Goal: Task Accomplishment & Management: Contribute content

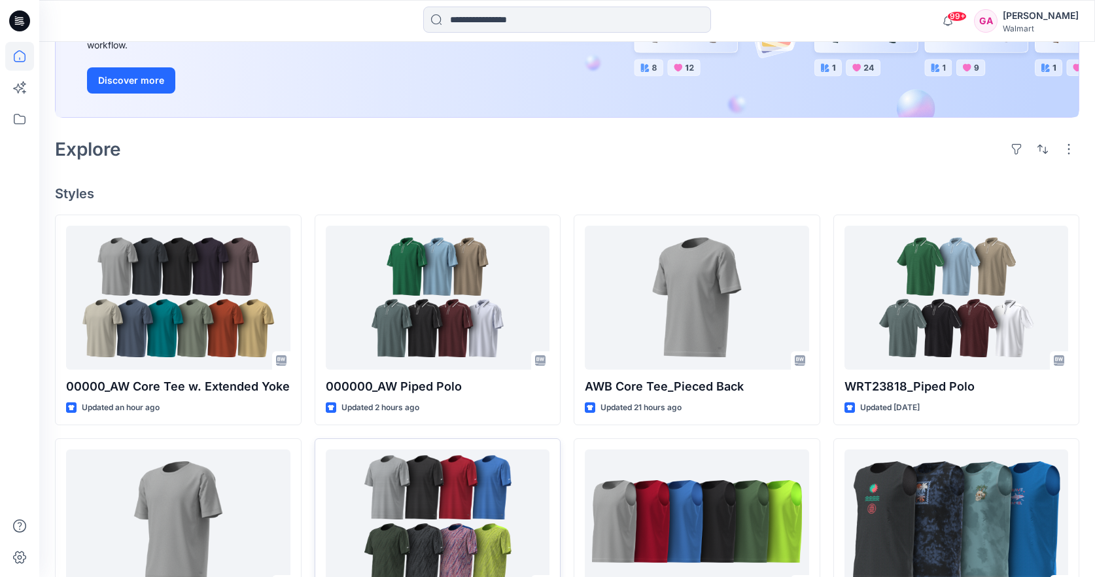
scroll to position [249, 0]
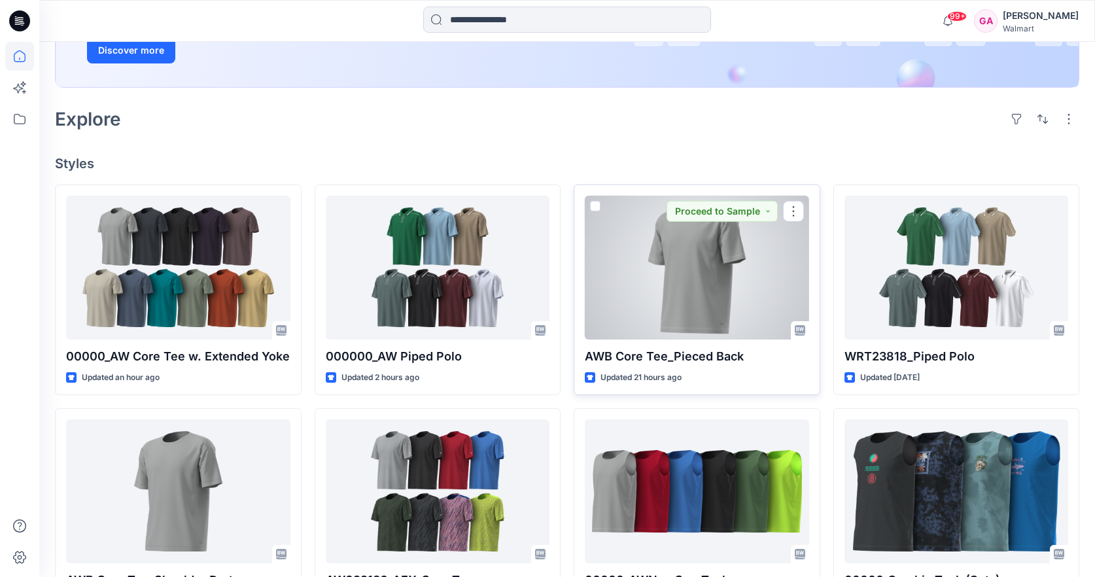
click at [692, 260] on div at bounding box center [697, 268] width 224 height 144
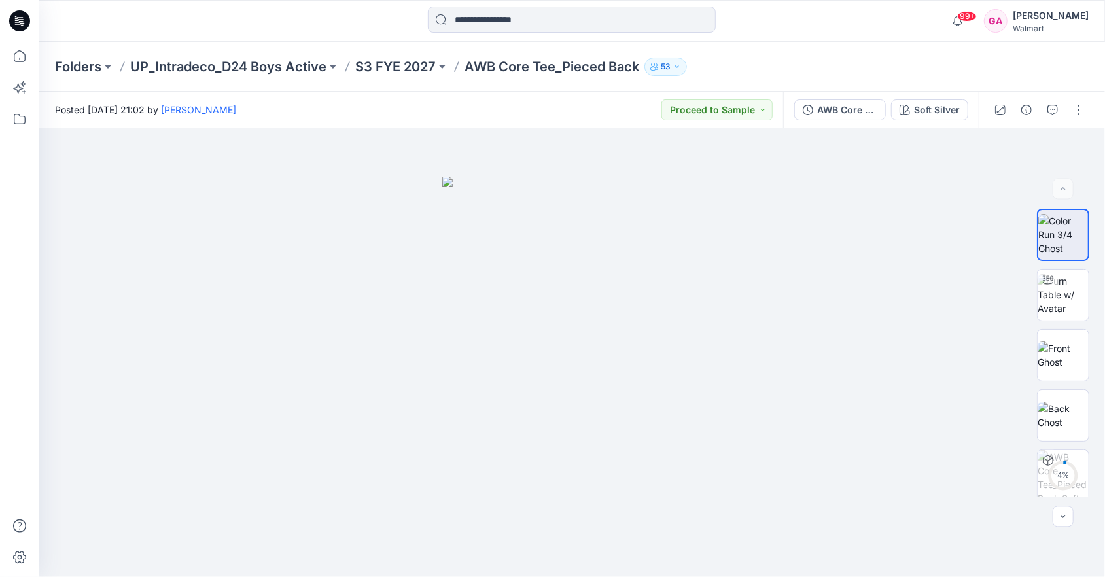
click at [793, 60] on div "Folders UP_Intradeco_D24 Boys Active S3 FYE 2027 AWB Core Tee_Pieced Back 53" at bounding box center [521, 67] width 932 height 18
click at [362, 23] on div at bounding box center [571, 21] width 532 height 29
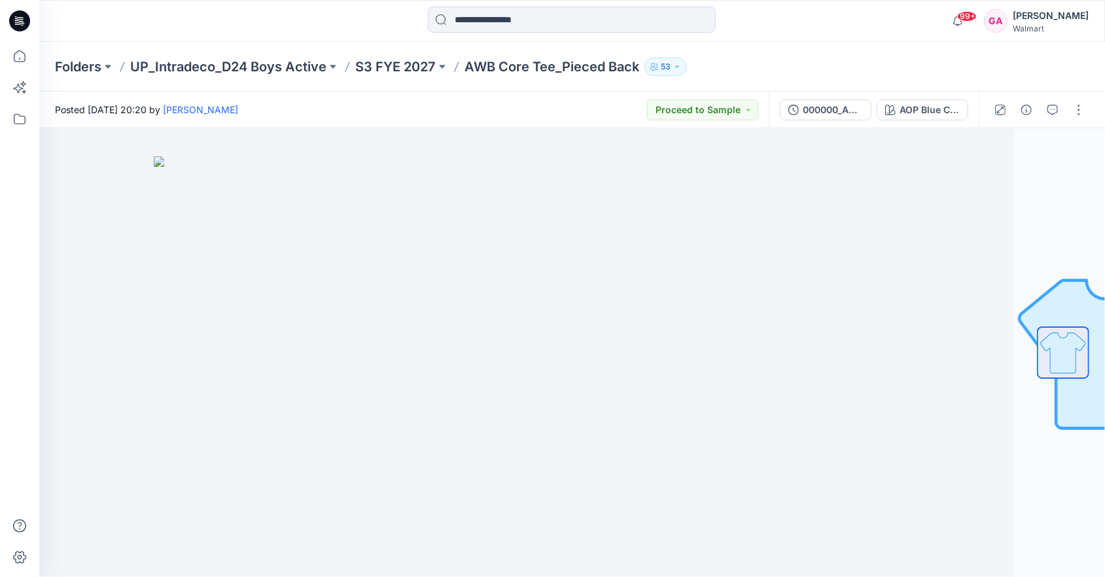
click at [524, 71] on p "AWB Core Tee_Pieced Back" at bounding box center [551, 67] width 175 height 18
click at [427, 56] on div "Folders UP_Intradeco_D24 Boys Active S3 FYE 2027 AWB Core Tee_Pieced Back 53" at bounding box center [572, 67] width 1066 height 50
click at [427, 65] on p "S3 FYE 2027" at bounding box center [395, 67] width 80 height 18
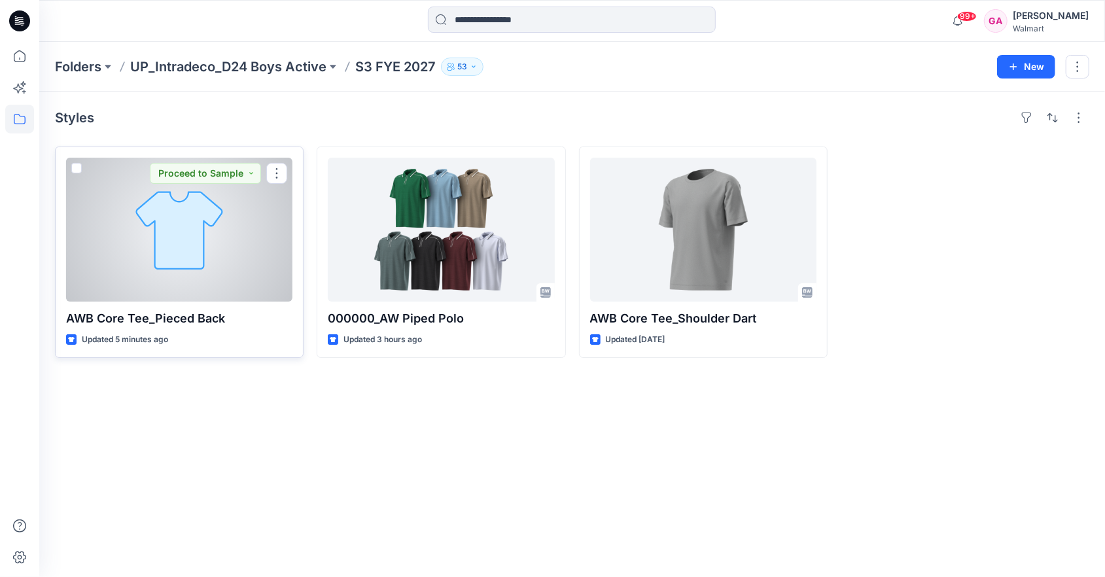
click at [170, 230] on div at bounding box center [179, 230] width 226 height 144
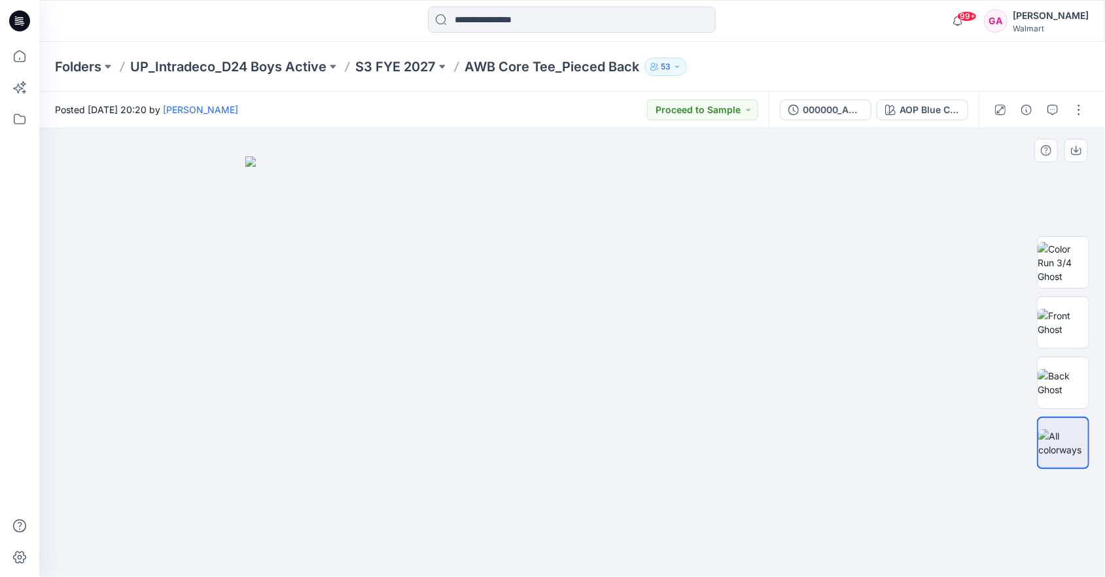
click at [676, 417] on img at bounding box center [572, 366] width 654 height 421
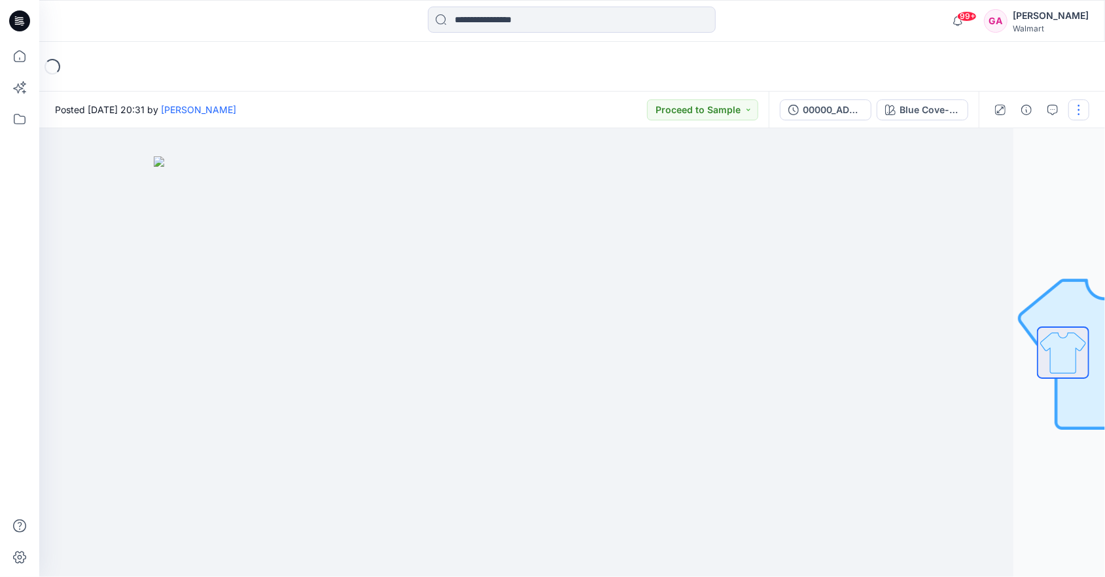
click at [1077, 118] on button "button" at bounding box center [1078, 109] width 21 height 21
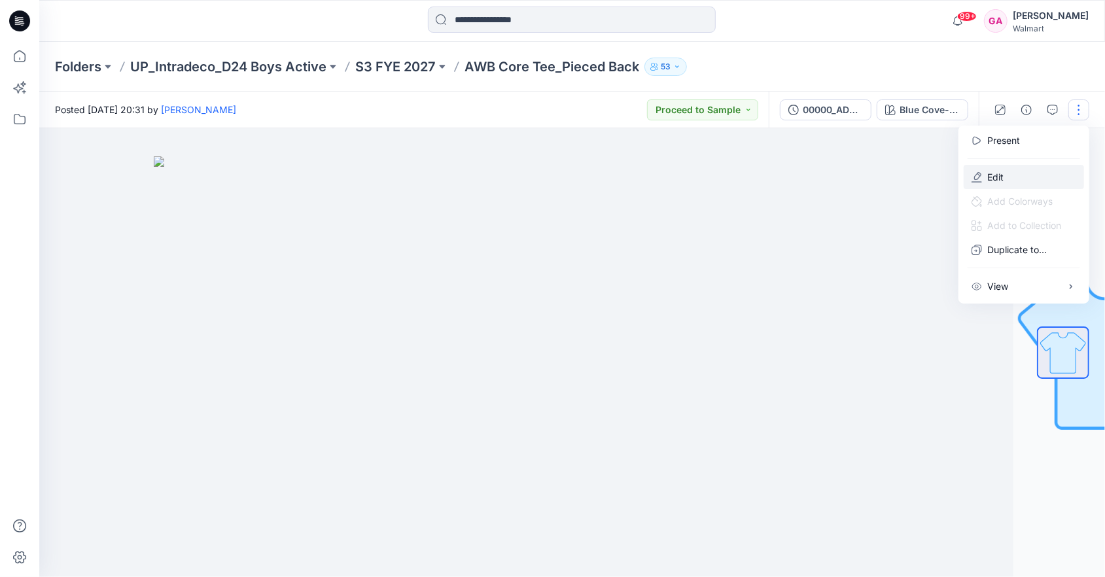
click at [994, 175] on p "Edit" at bounding box center [995, 177] width 16 height 14
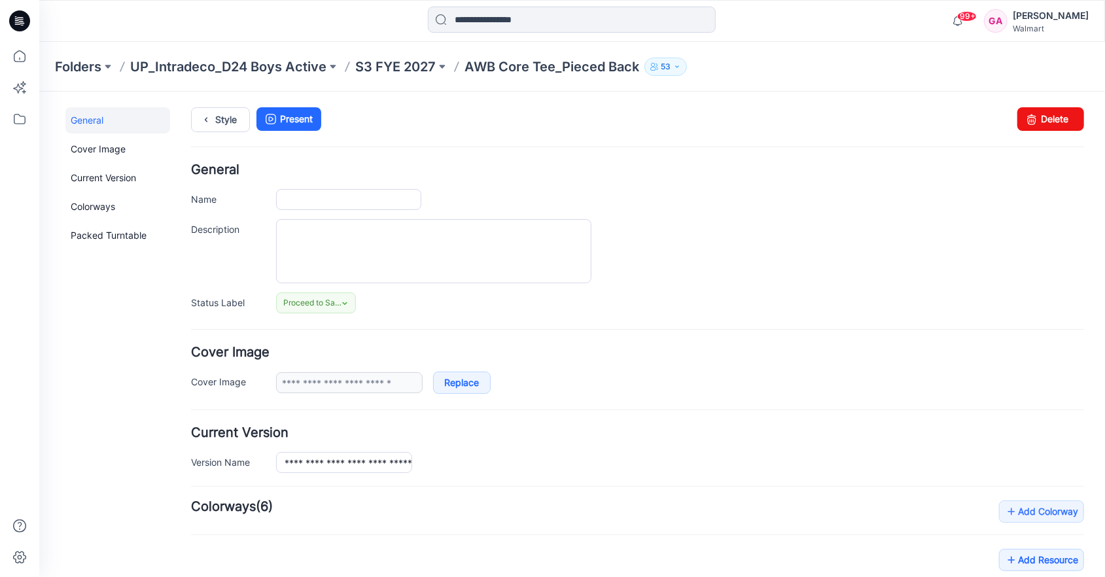
type input "**********"
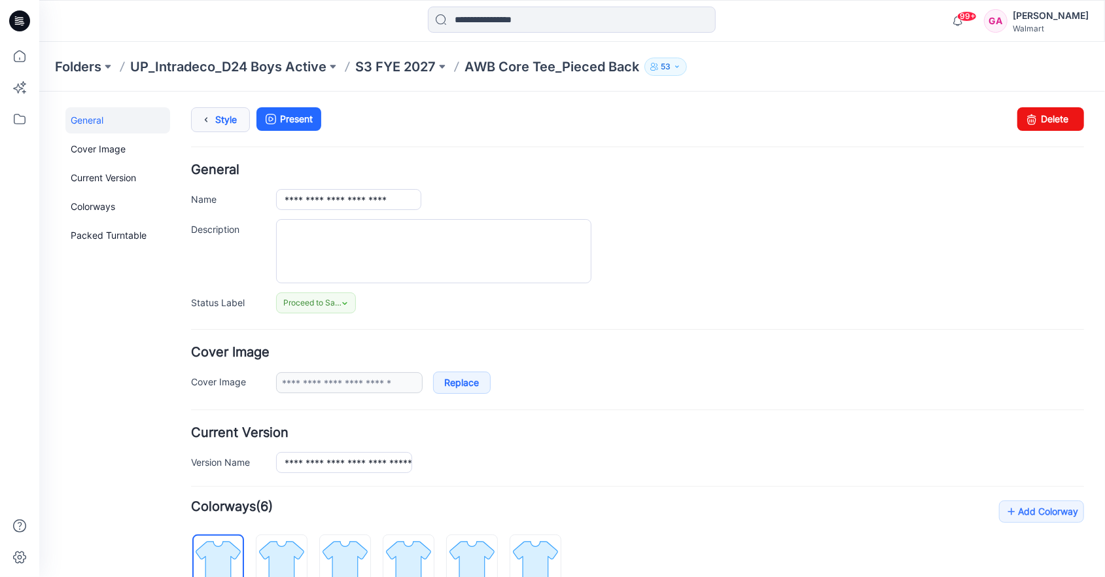
click at [209, 124] on icon at bounding box center [205, 119] width 18 height 24
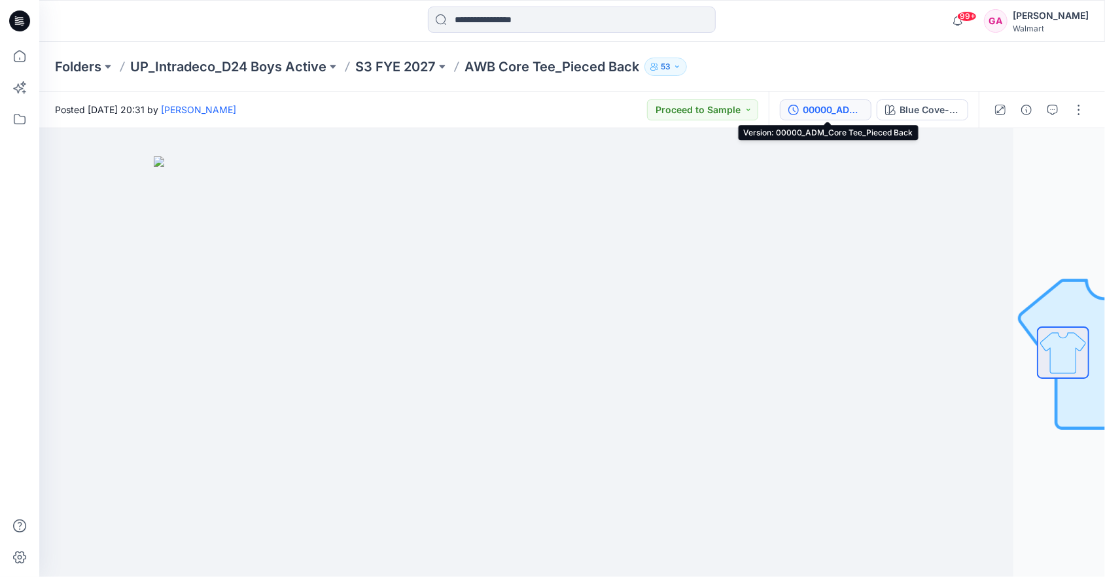
click at [822, 107] on div "00000_ADM_Core Tee_Pieced Back" at bounding box center [833, 110] width 60 height 14
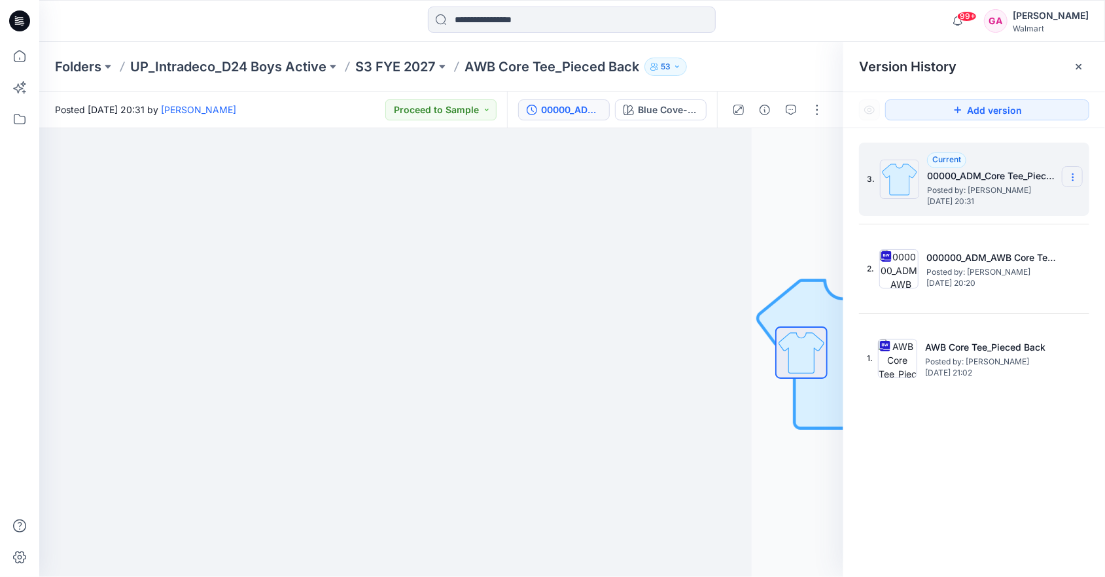
click at [1068, 178] on icon at bounding box center [1073, 177] width 10 height 10
click at [998, 258] on span "Delete Version" at bounding box center [982, 261] width 61 height 16
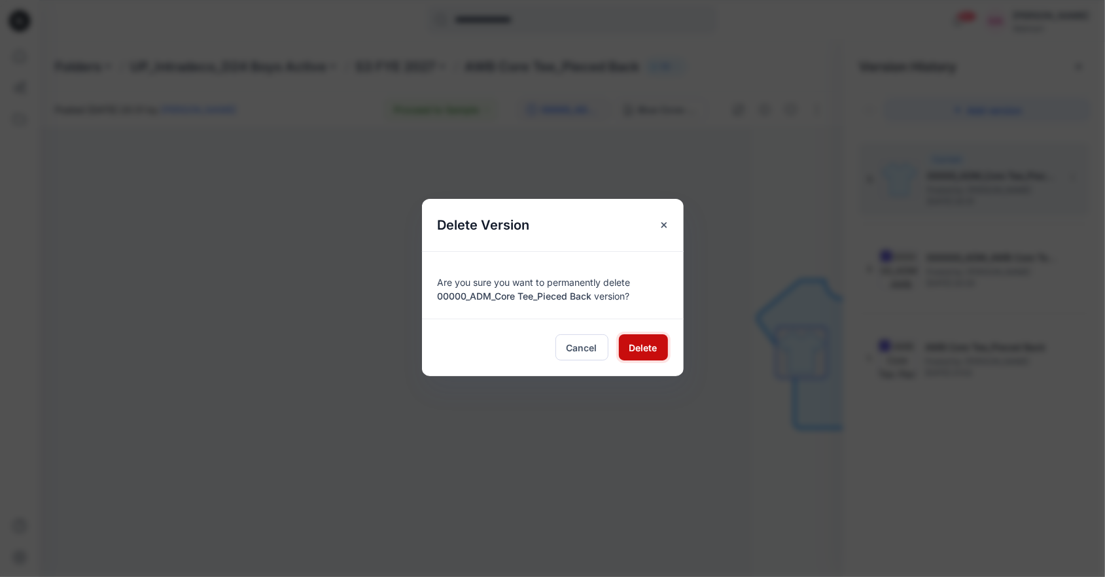
click at [646, 345] on span "Delete" at bounding box center [643, 348] width 28 height 14
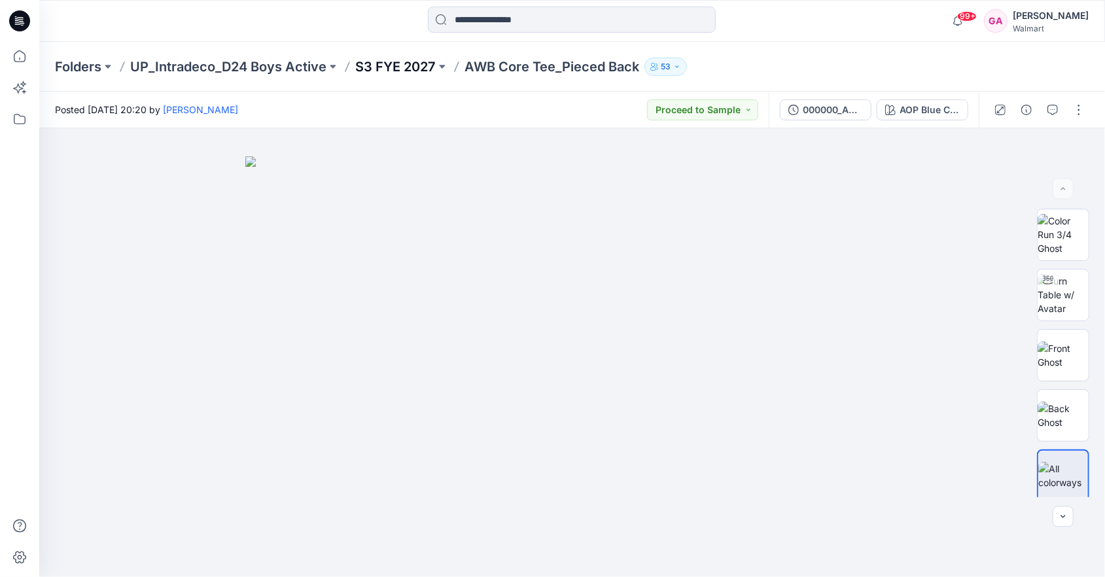
click at [391, 59] on p "S3 FYE 2027" at bounding box center [395, 67] width 80 height 18
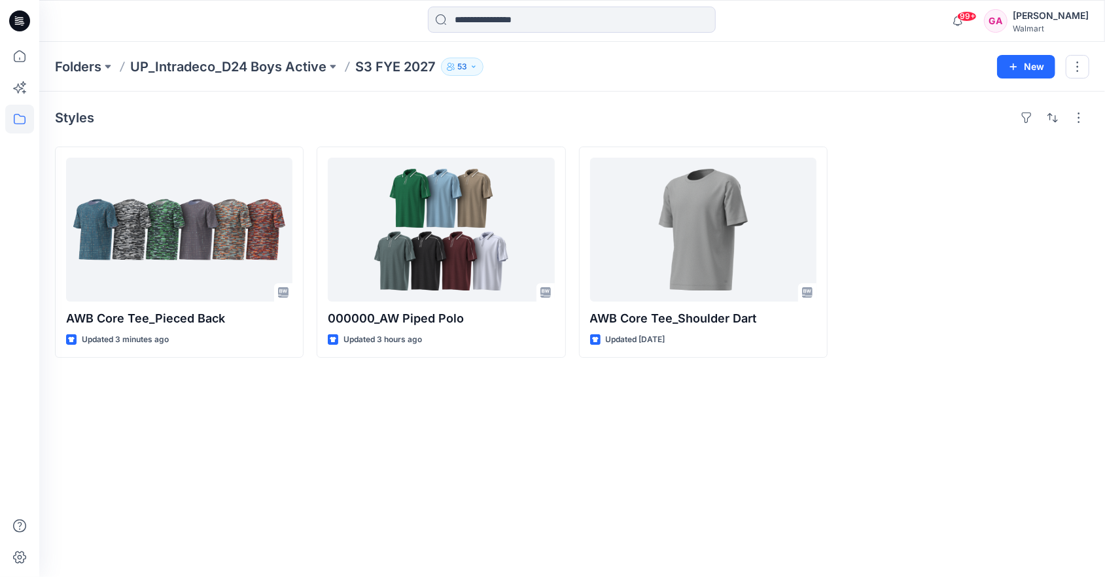
click at [695, 500] on div "Styles AWB Core Tee_Pieced Back Updated 3 minutes ago 000000_AW Piped Polo Upda…" at bounding box center [572, 334] width 1066 height 485
click at [320, 423] on div "Styles AWB Core Tee_Pieced Back Updated 3 minutes ago 000000_AW Piped Polo Upda…" at bounding box center [572, 334] width 1066 height 485
click at [737, 545] on div "Styles AWB Core Tee_Pieced Back Updated 3 minutes ago 000000_AW Piped Polo Upda…" at bounding box center [572, 334] width 1066 height 485
click at [654, 453] on div "Styles AWB Core Tee_Pieced Back Updated 3 minutes ago 000000_AW Piped Polo Upda…" at bounding box center [572, 334] width 1066 height 485
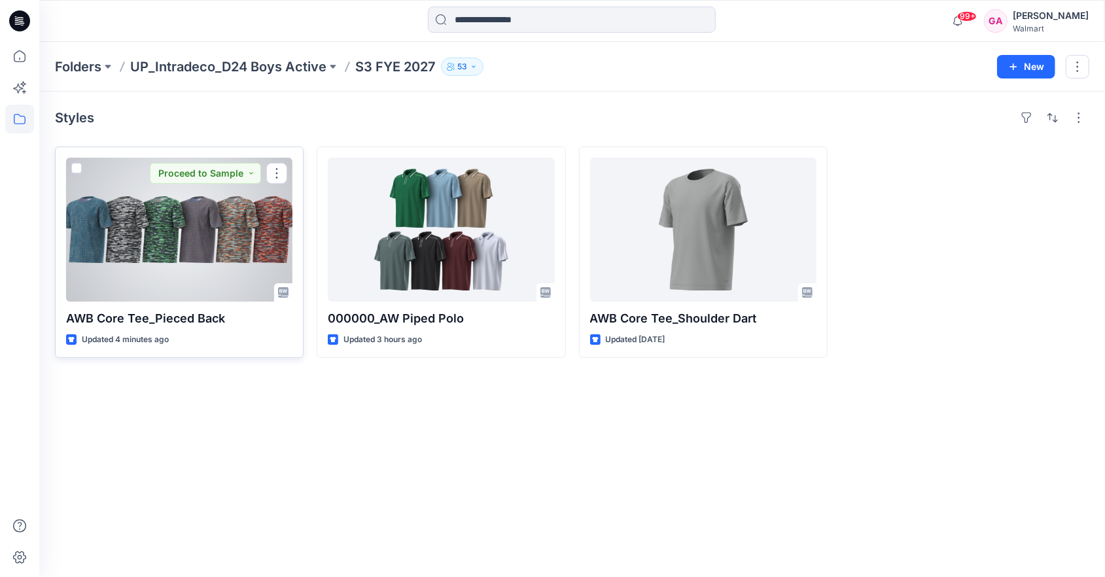
click at [158, 223] on div at bounding box center [179, 230] width 226 height 144
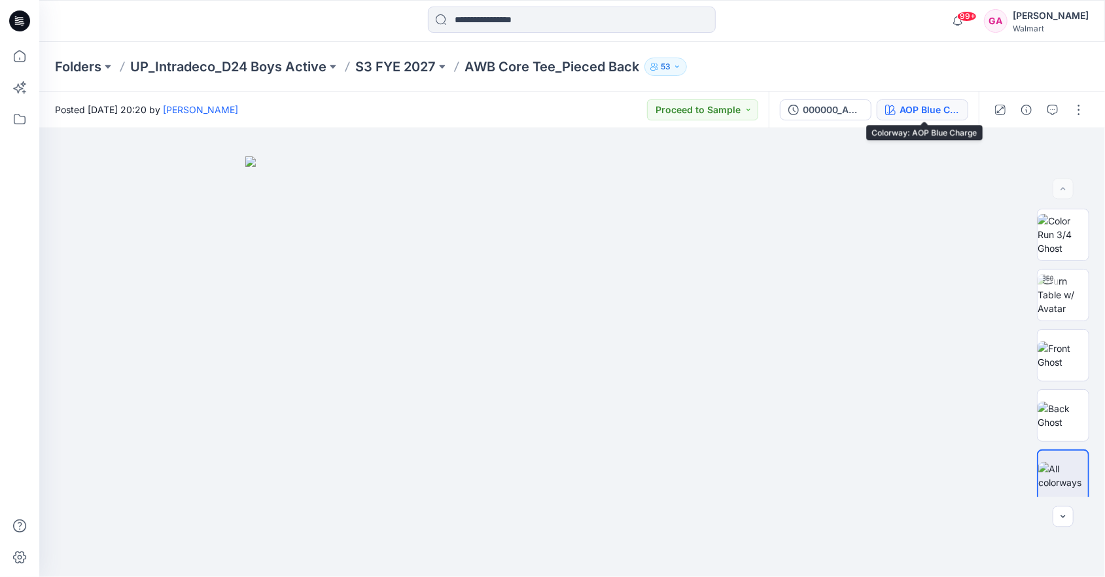
click at [921, 111] on div "AOP Blue Charge" at bounding box center [929, 110] width 60 height 14
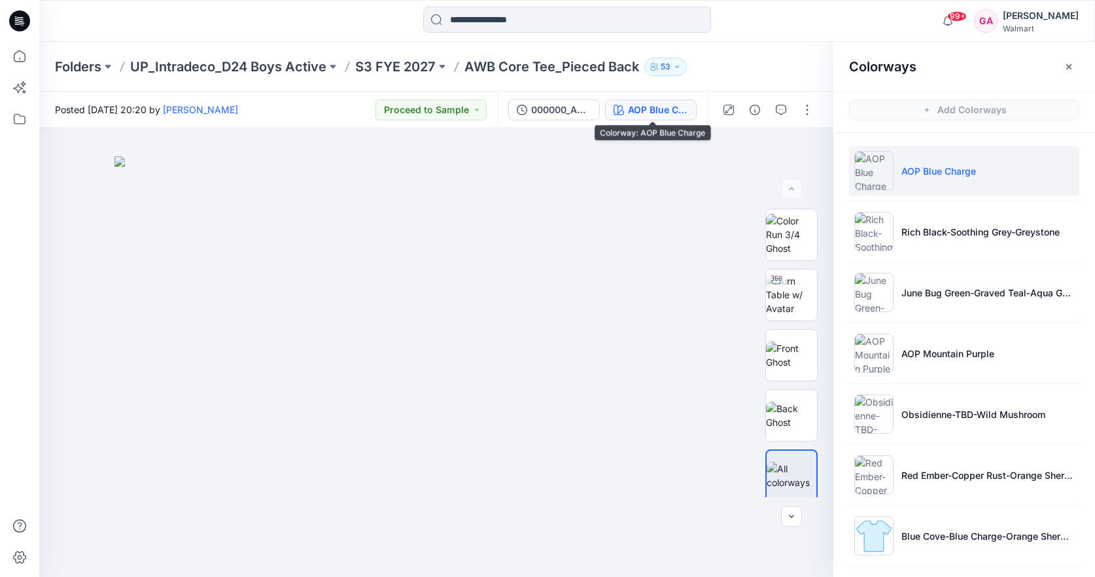
click at [649, 107] on div "AOP Blue Charge" at bounding box center [658, 110] width 60 height 14
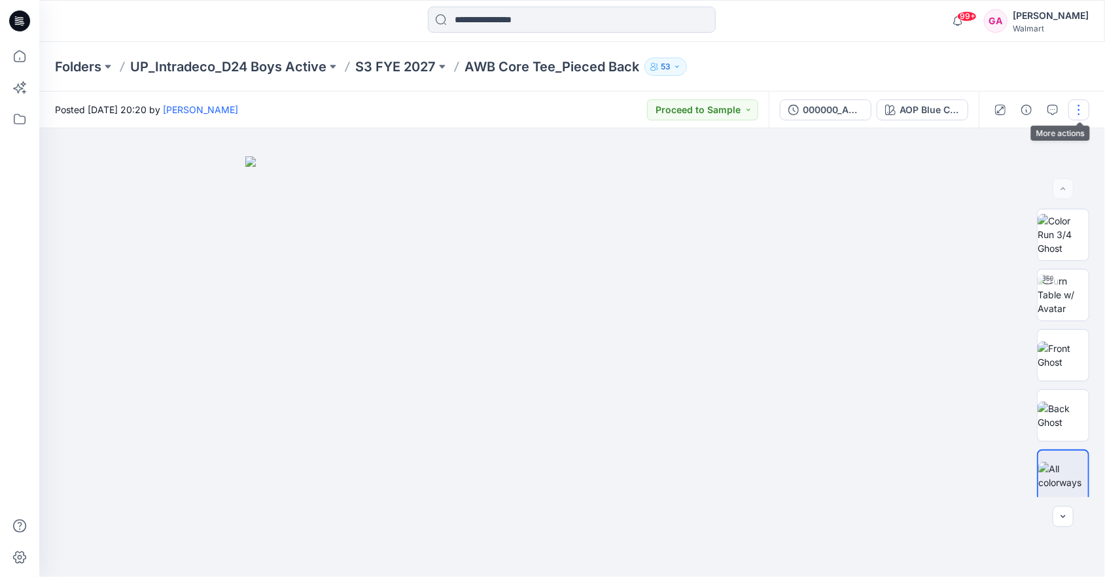
click at [1076, 111] on button "button" at bounding box center [1078, 109] width 21 height 21
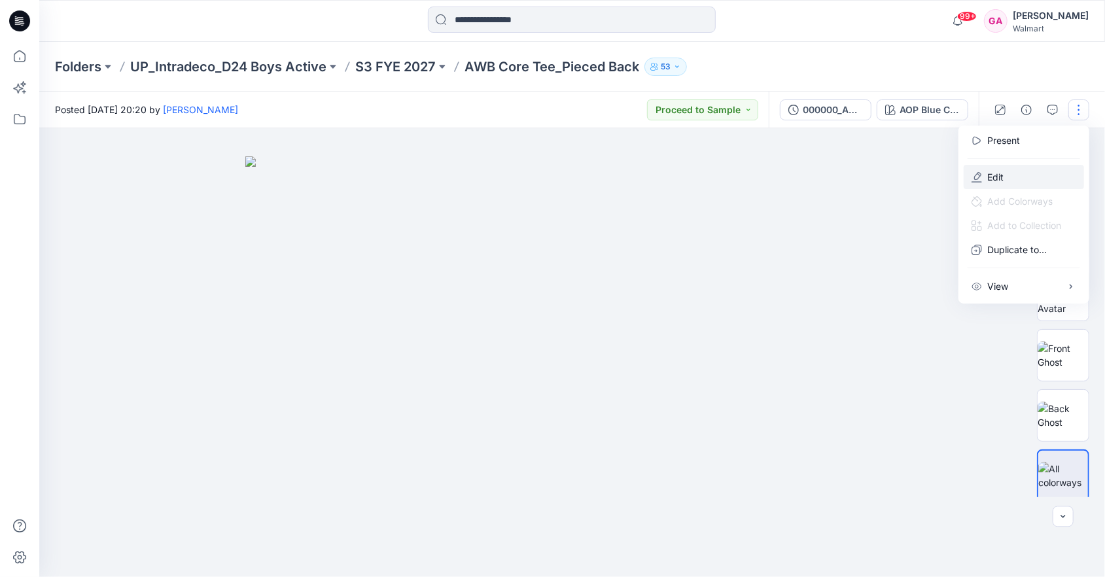
click at [997, 179] on p "Edit" at bounding box center [995, 177] width 16 height 14
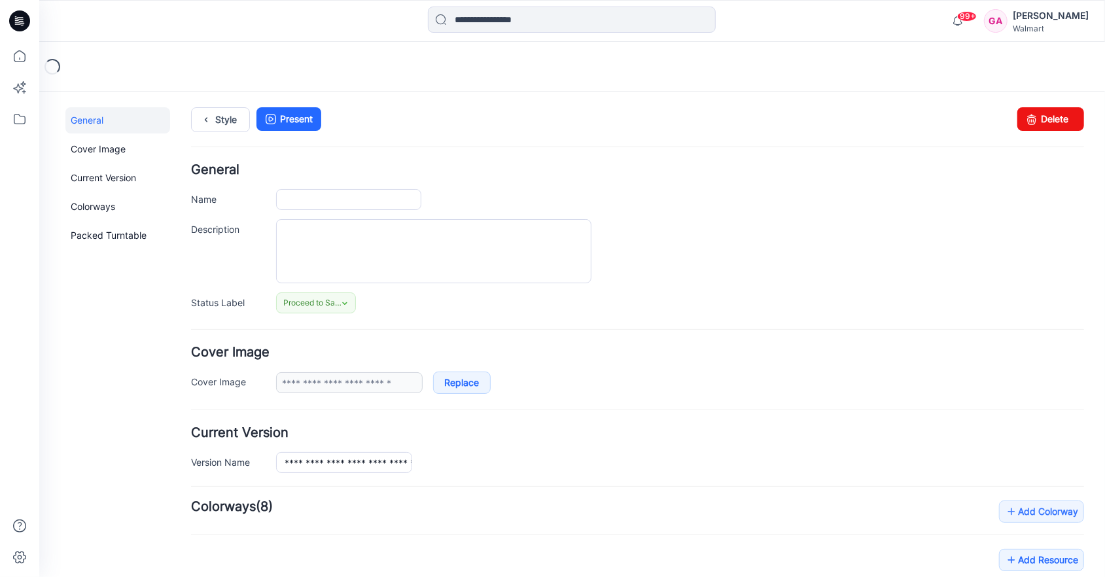
type input "**********"
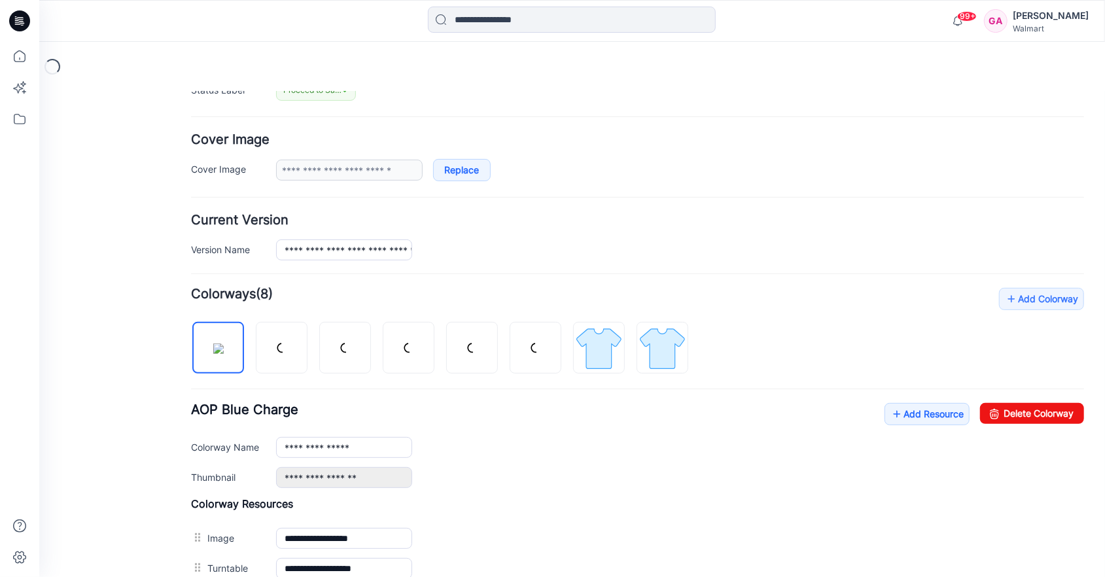
scroll to position [262, 0]
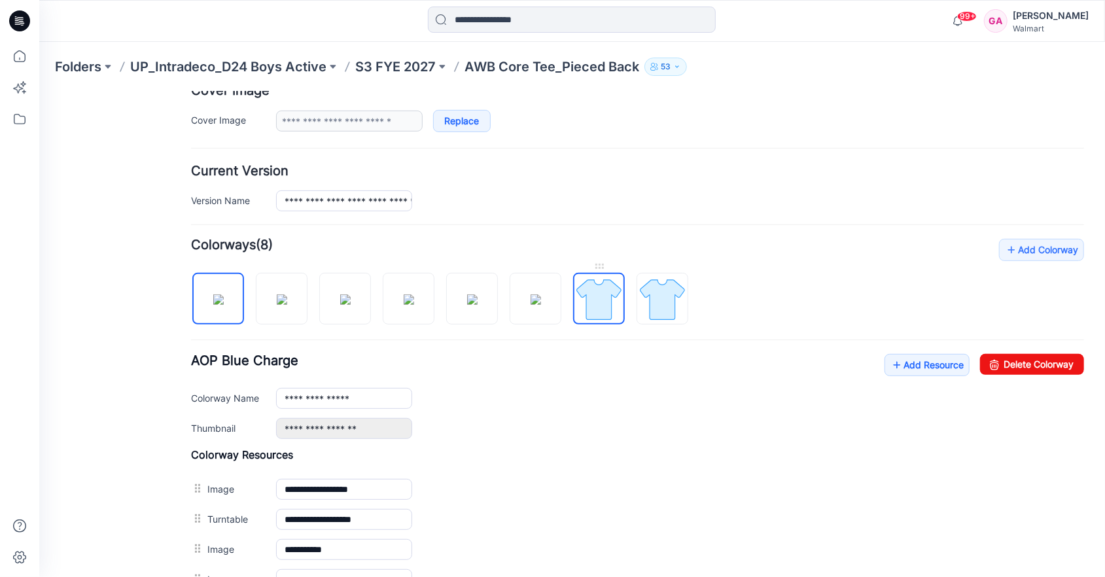
click at [591, 318] on img at bounding box center [598, 298] width 49 height 49
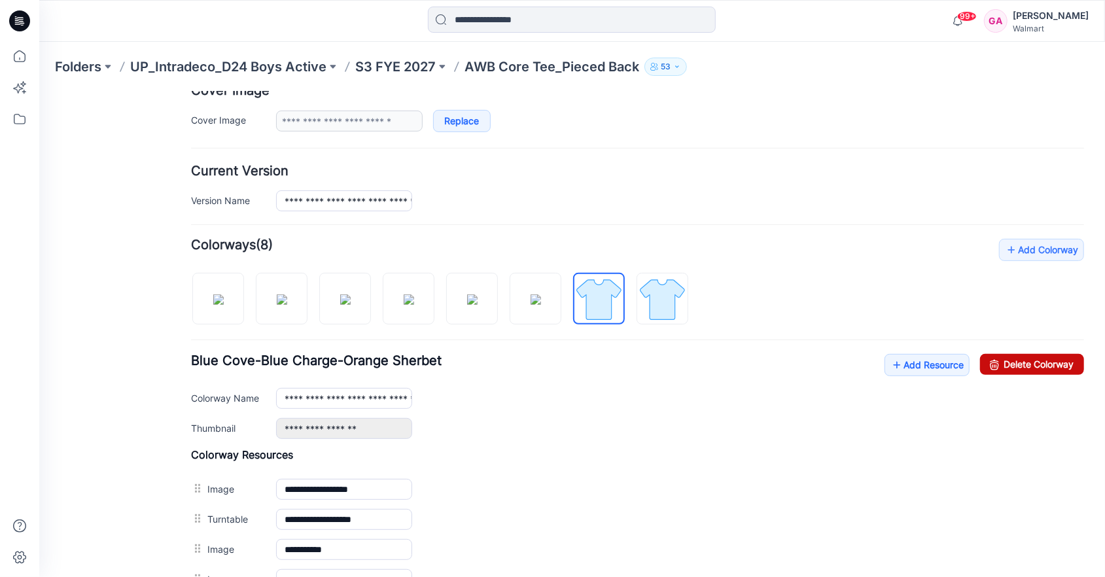
click at [1043, 362] on link "Delete Colorway" at bounding box center [1031, 363] width 104 height 21
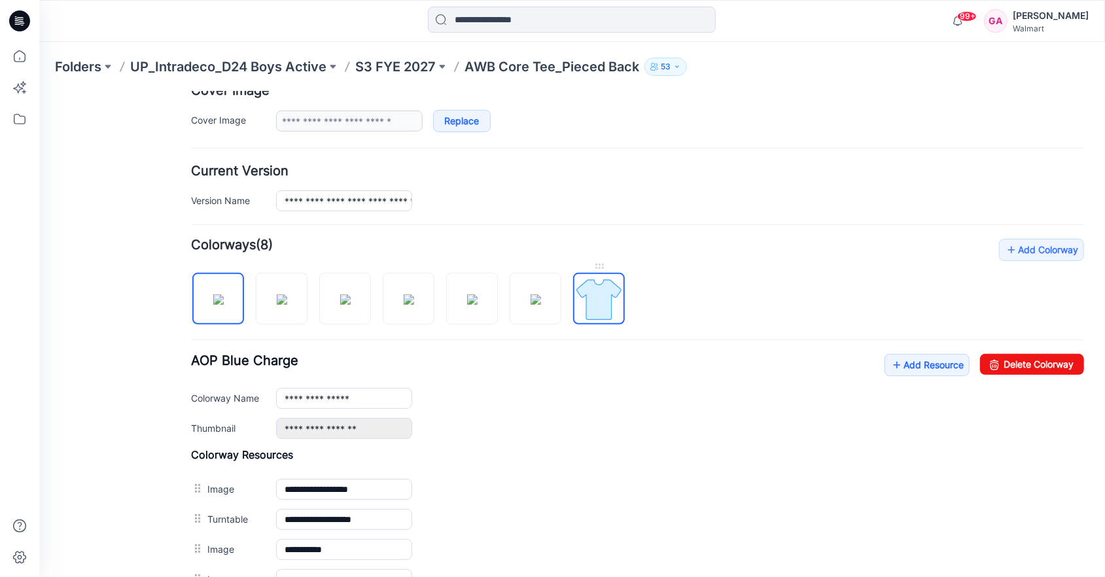
click at [610, 300] on img at bounding box center [598, 298] width 49 height 49
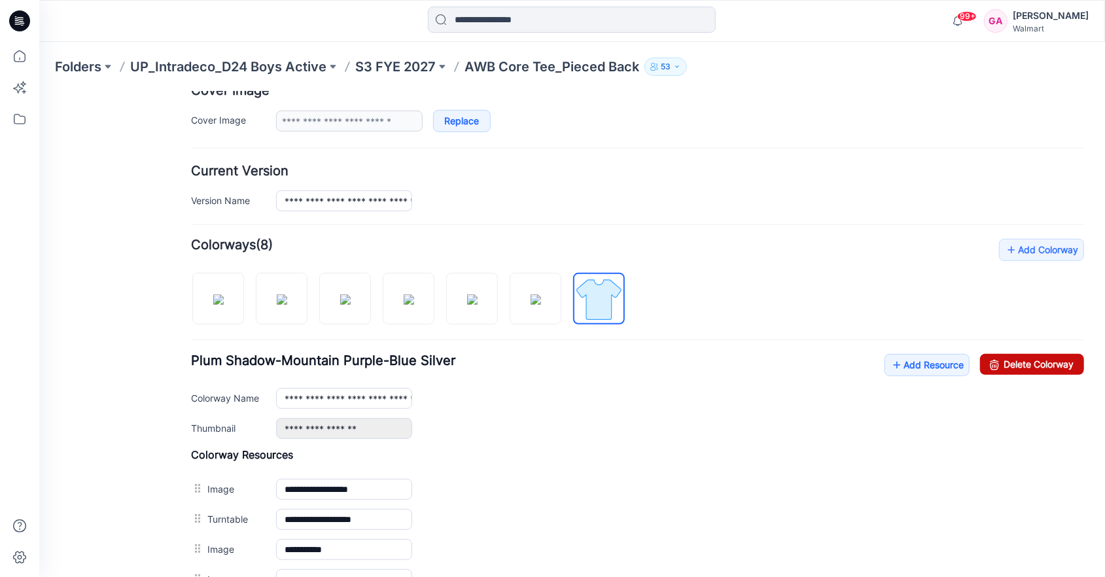
drag, startPoint x: 1045, startPoint y: 362, endPoint x: 659, endPoint y: 148, distance: 441.6
click at [1045, 362] on link "Delete Colorway" at bounding box center [1031, 363] width 104 height 21
type input "**********"
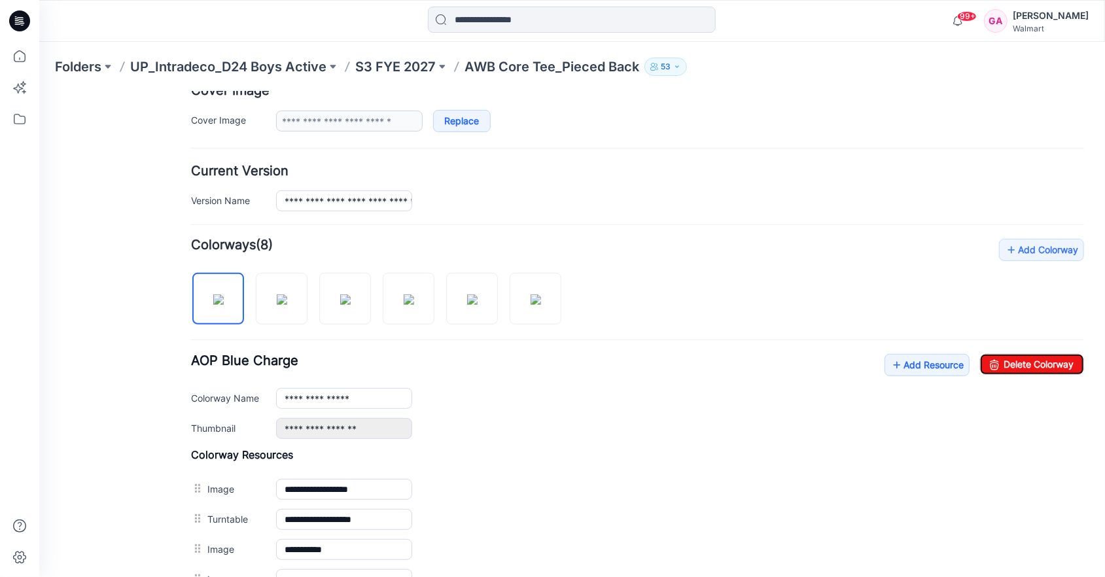
scroll to position [0, 0]
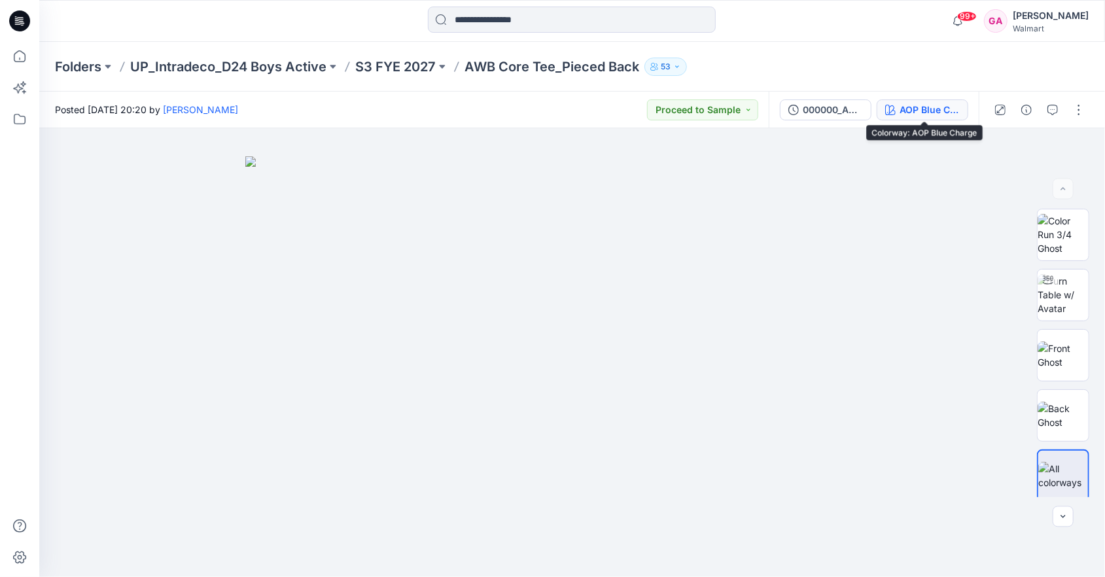
click at [937, 118] on button "AOP Blue Charge" at bounding box center [923, 109] width 92 height 21
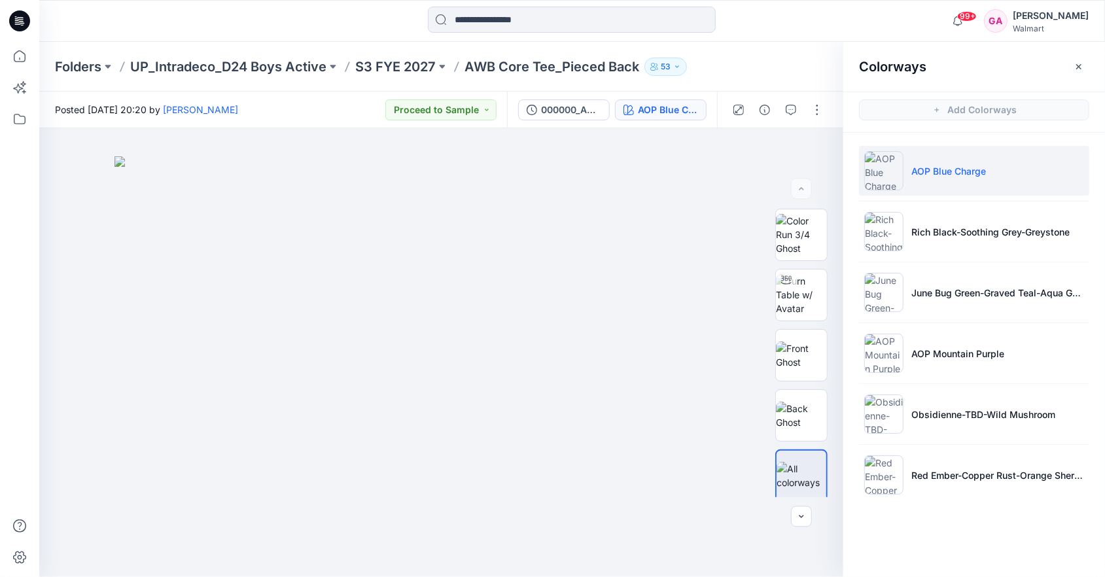
click at [807, 60] on div "Folders UP_Intradeco_D24 Boys Active S3 FYE 2027 AWB Core Tee_Pieced Back 53" at bounding box center [521, 67] width 932 height 18
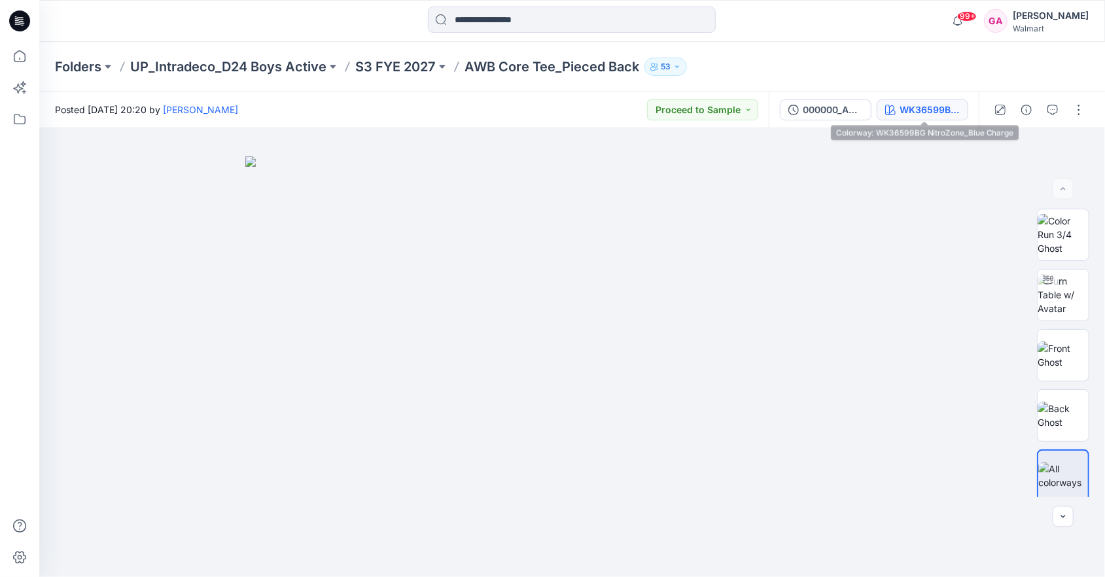
click at [939, 113] on div "WK36599BG NitroZone_Blue Charge" at bounding box center [929, 110] width 60 height 14
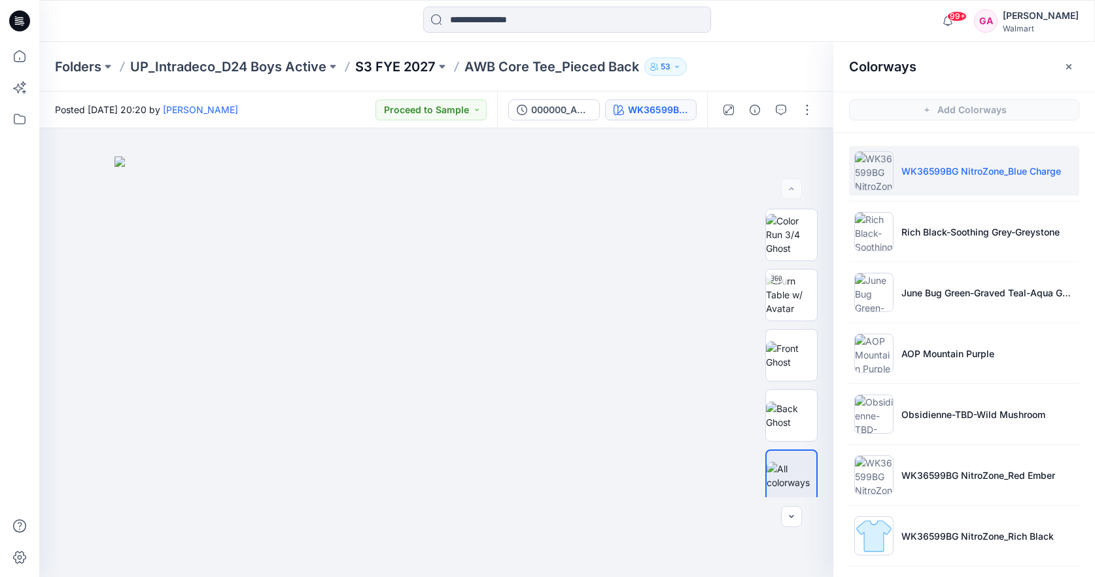
click at [398, 68] on p "S3 FYE 2027" at bounding box center [395, 67] width 80 height 18
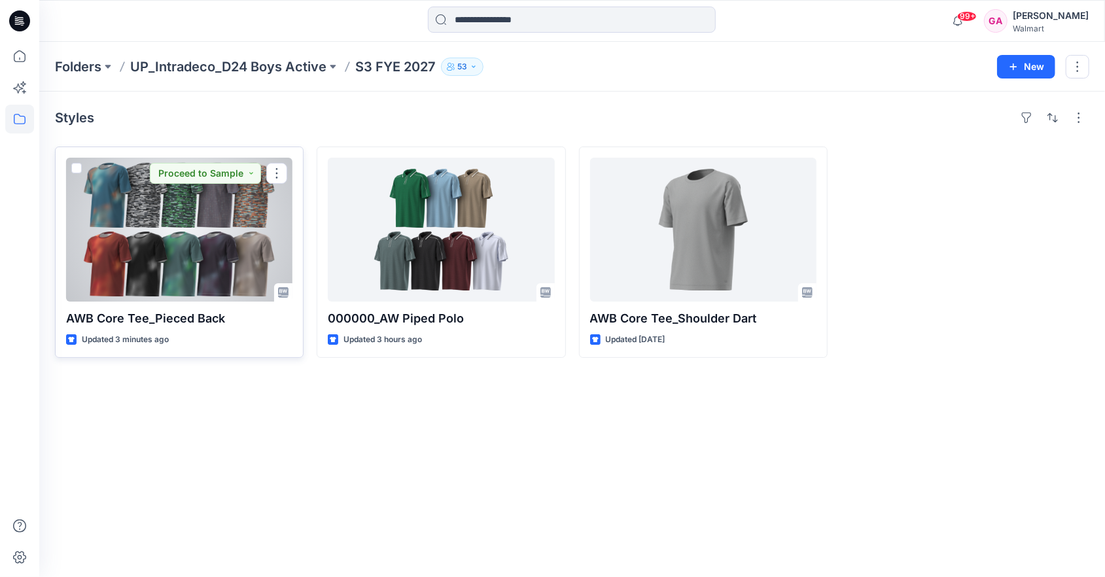
click at [164, 210] on div at bounding box center [179, 230] width 226 height 144
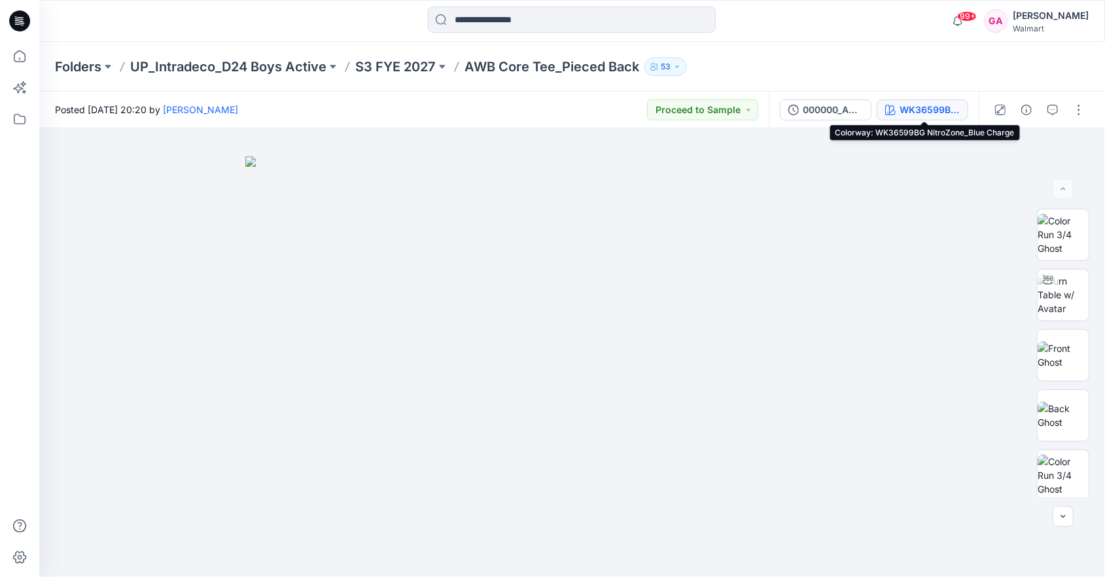
click at [933, 118] on button "WK36599BG NitroZone_Blue Charge" at bounding box center [923, 109] width 92 height 21
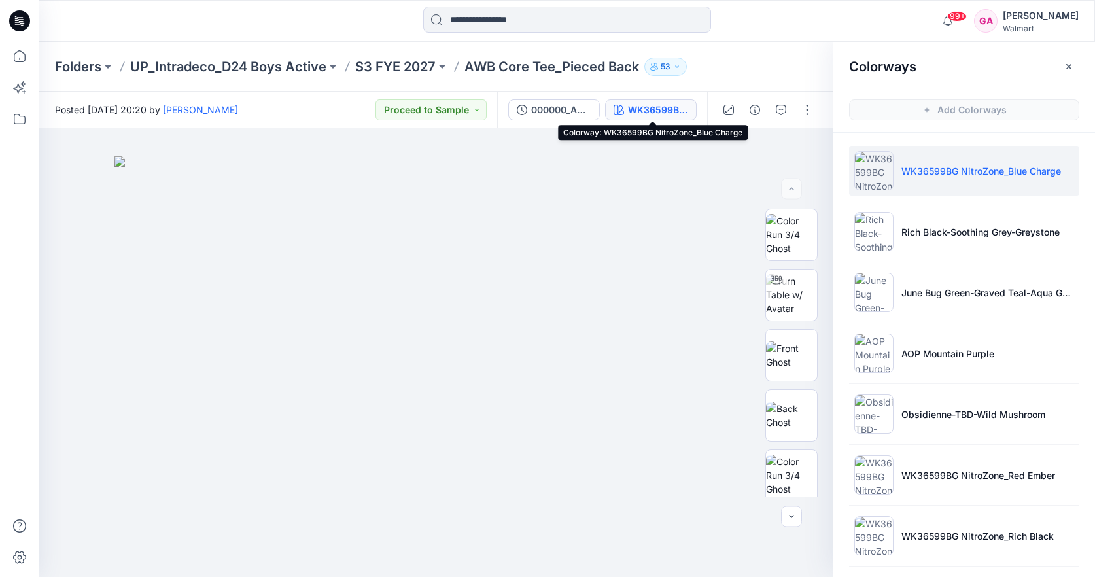
click at [674, 105] on div "WK36599BG NitroZone_Blue Charge" at bounding box center [658, 110] width 60 height 14
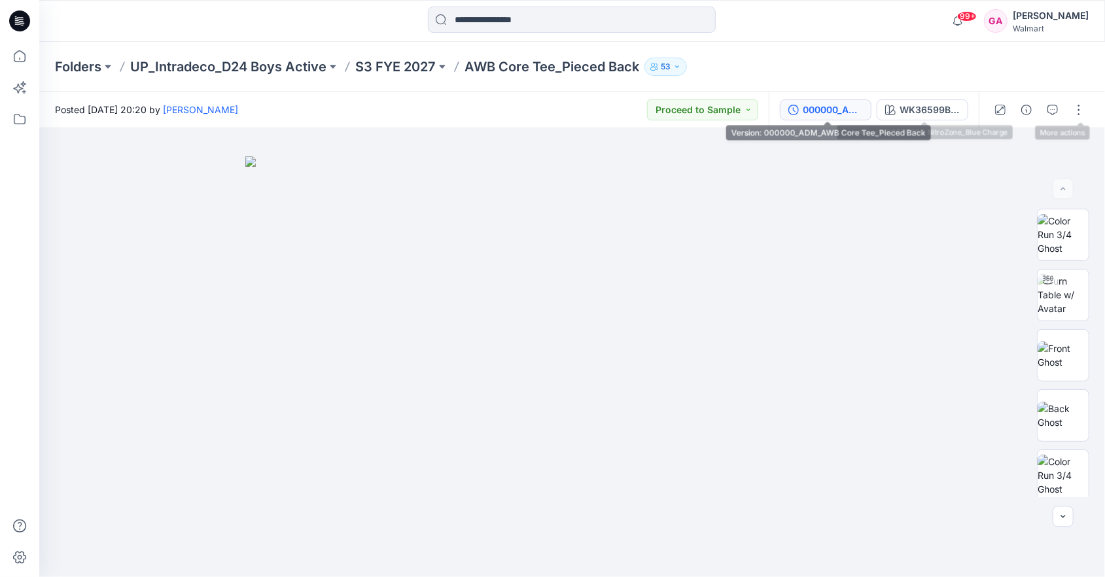
click at [853, 112] on div "000000_ADM_AWB Core Tee_Pieced Back" at bounding box center [833, 110] width 60 height 14
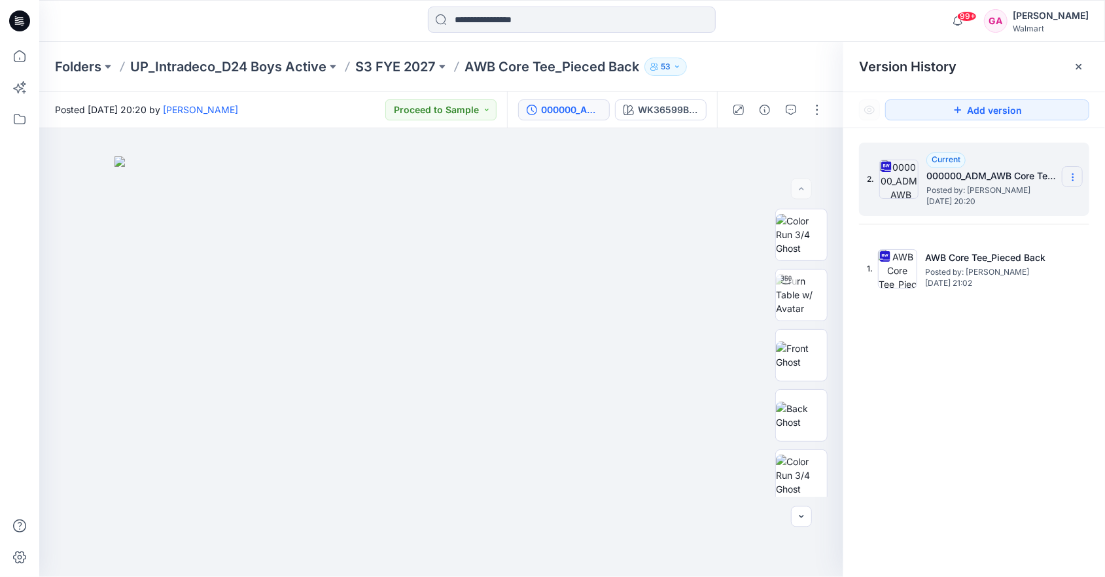
click at [1072, 175] on icon at bounding box center [1073, 177] width 10 height 10
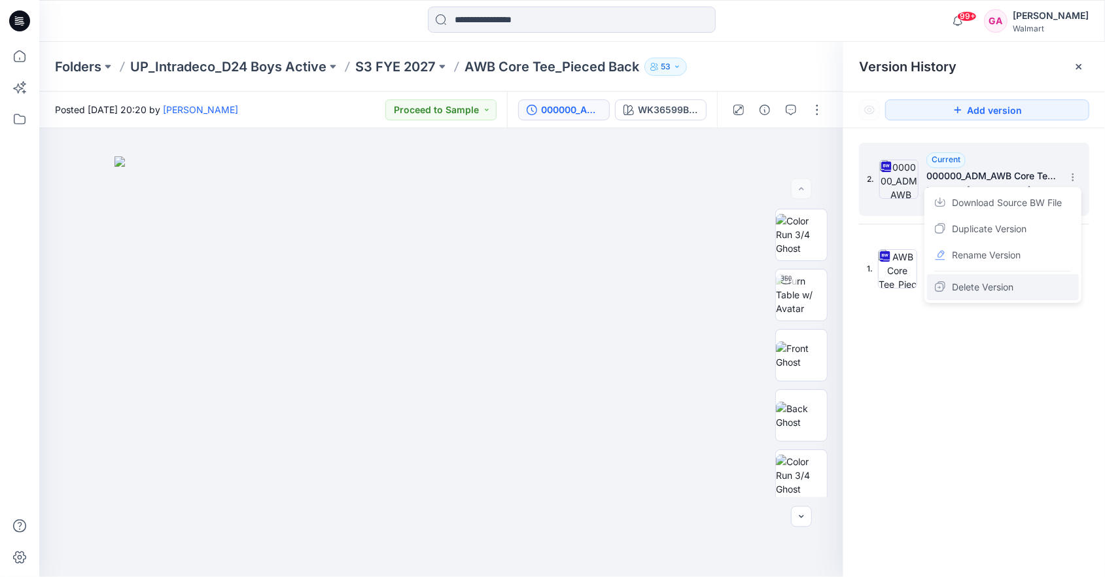
click at [988, 292] on span "Delete Version" at bounding box center [982, 287] width 61 height 16
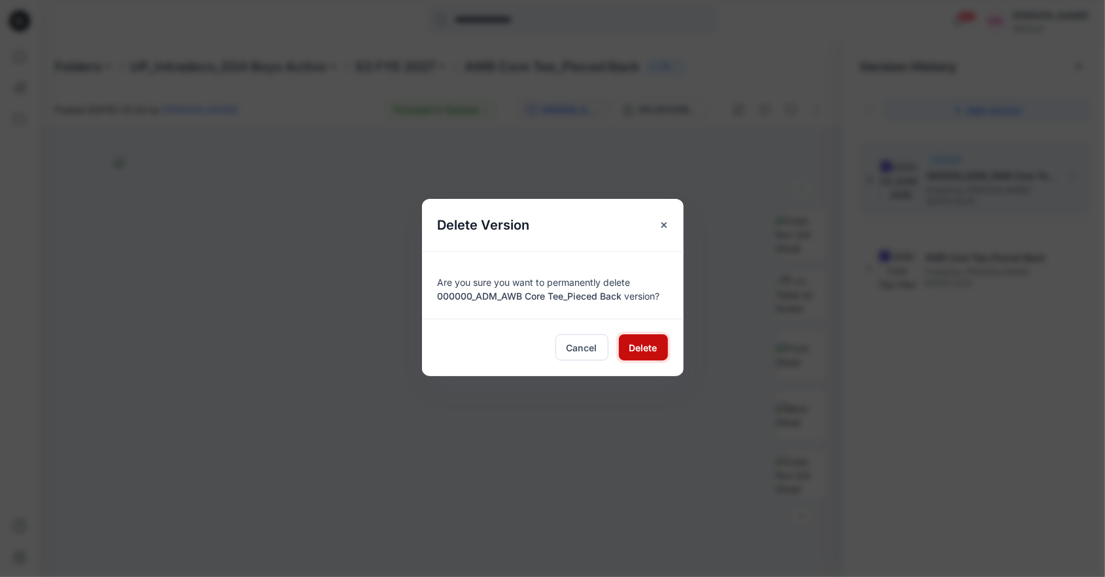
click at [648, 350] on span "Delete" at bounding box center [643, 348] width 28 height 14
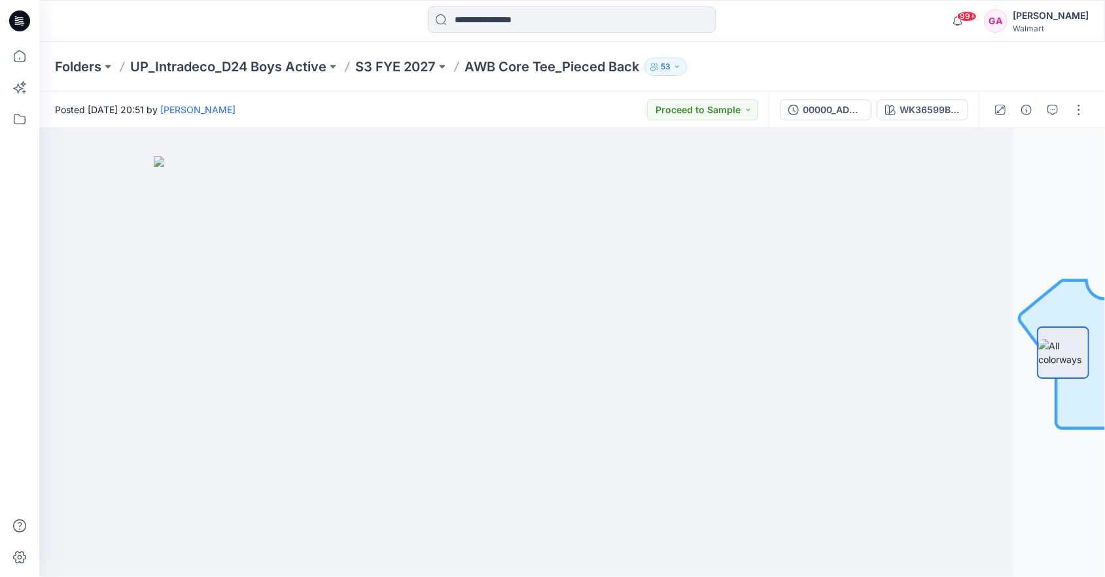
click at [798, 67] on div "Folders UP_Intradeco_D24 Boys Active S3 FYE 2027 AWB Core Tee_Pieced Back 53" at bounding box center [521, 67] width 932 height 18
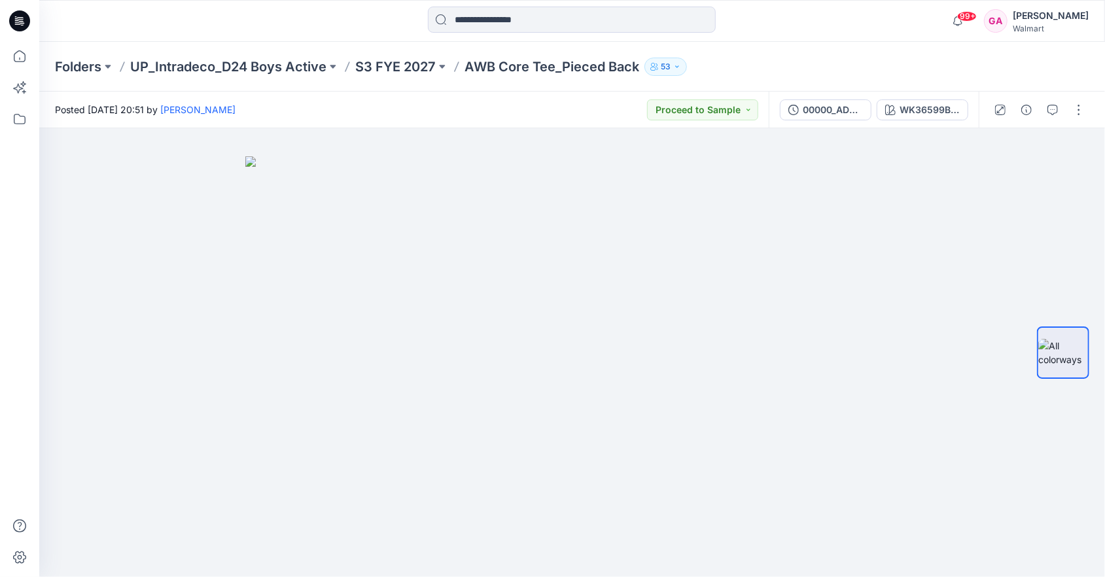
click at [899, 120] on div "00000_ADM_AWB Core Tee_Pieced Back WK36599BG NitroZone_Blue Charge" at bounding box center [874, 110] width 210 height 37
click at [900, 117] on button "WK36599BG NitroZone_Blue Charge" at bounding box center [923, 109] width 92 height 21
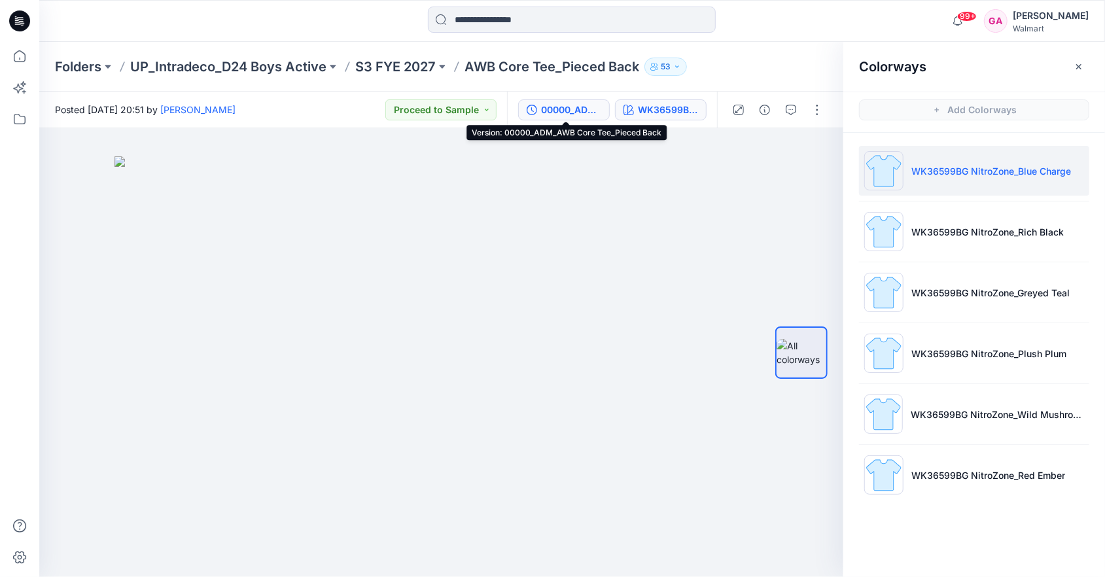
click at [577, 113] on div "00000_ADM_AWB Core Tee_Pieced Back" at bounding box center [571, 110] width 60 height 14
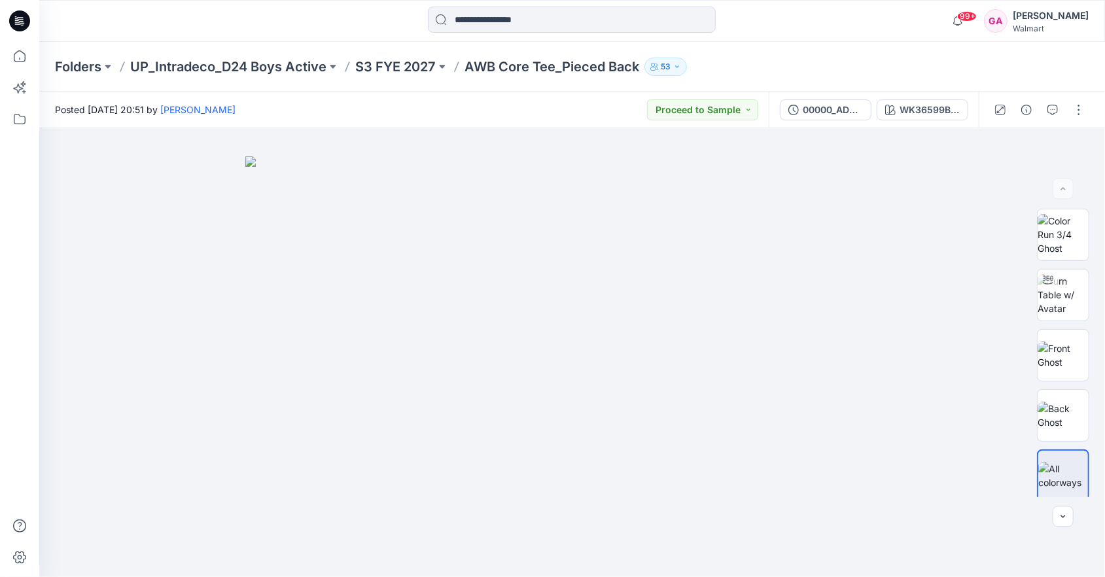
click at [239, 32] on div at bounding box center [172, 21] width 266 height 29
click at [390, 64] on p "S3 FYE 2027" at bounding box center [395, 67] width 80 height 18
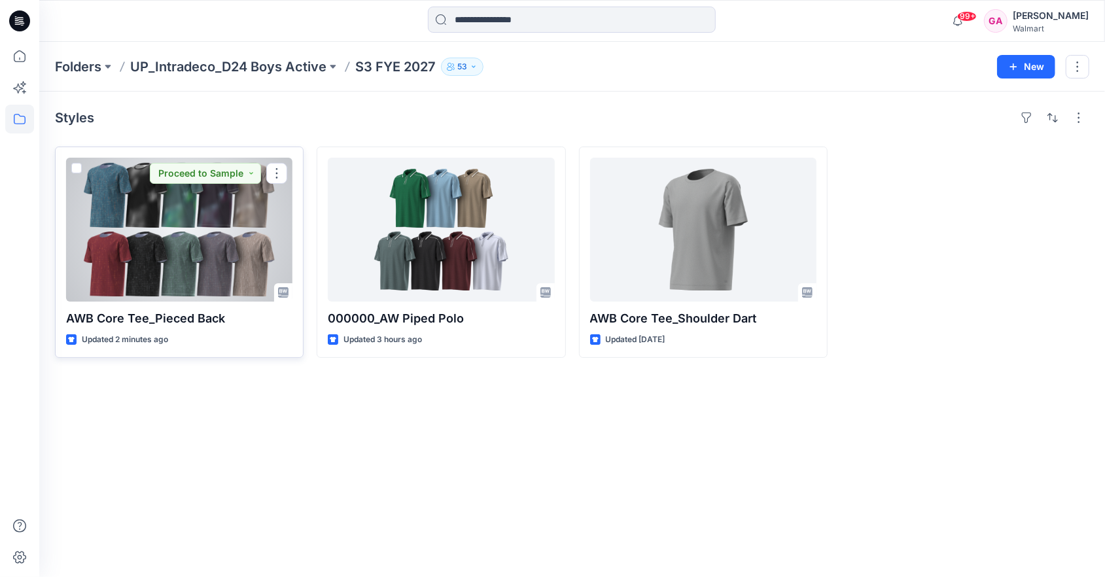
click at [213, 201] on div at bounding box center [179, 230] width 226 height 144
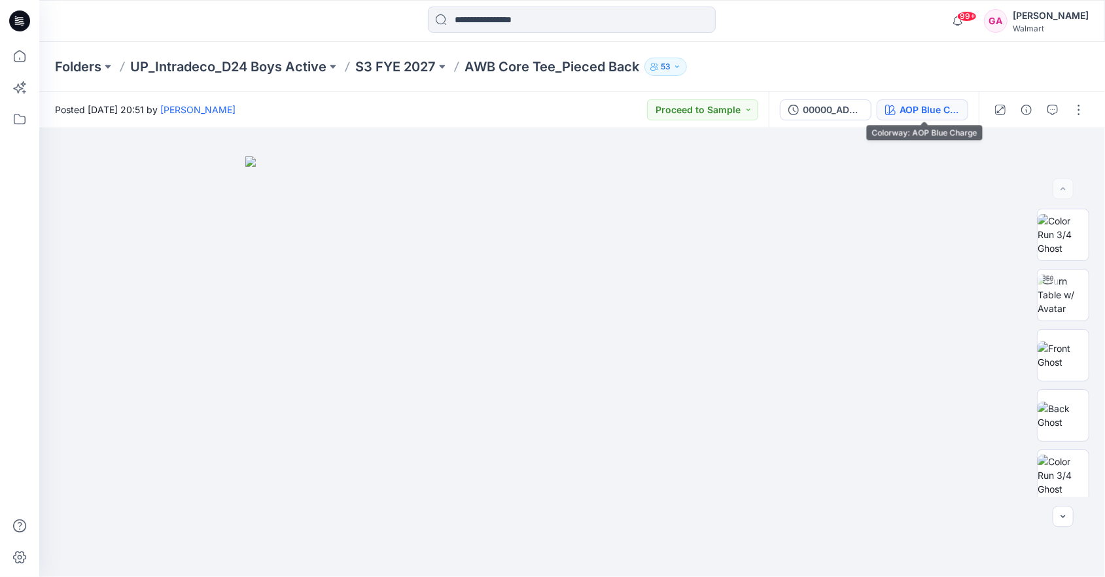
click at [953, 108] on div "AOP Blue Charge" at bounding box center [929, 110] width 60 height 14
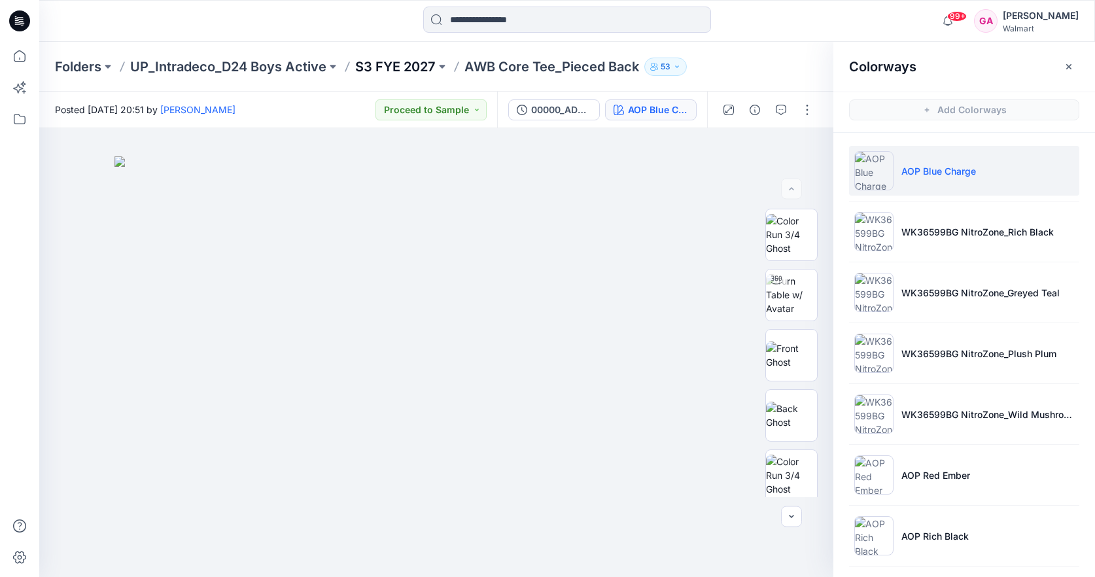
click at [403, 65] on p "S3 FYE 2027" at bounding box center [395, 67] width 80 height 18
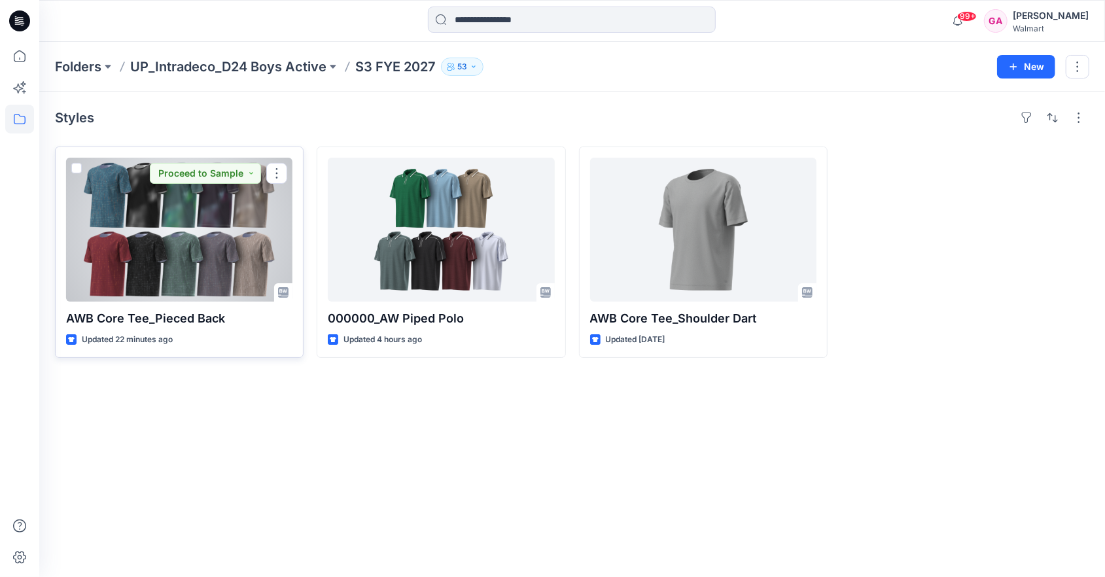
click at [189, 234] on div at bounding box center [179, 230] width 226 height 144
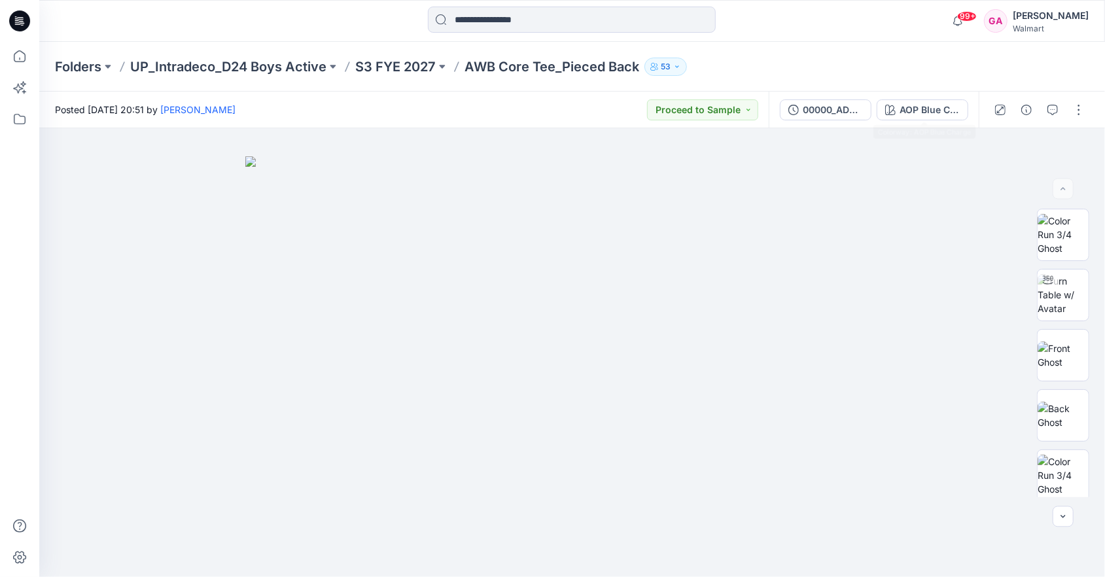
click at [920, 99] on button "AOP Blue Charge" at bounding box center [923, 109] width 92 height 21
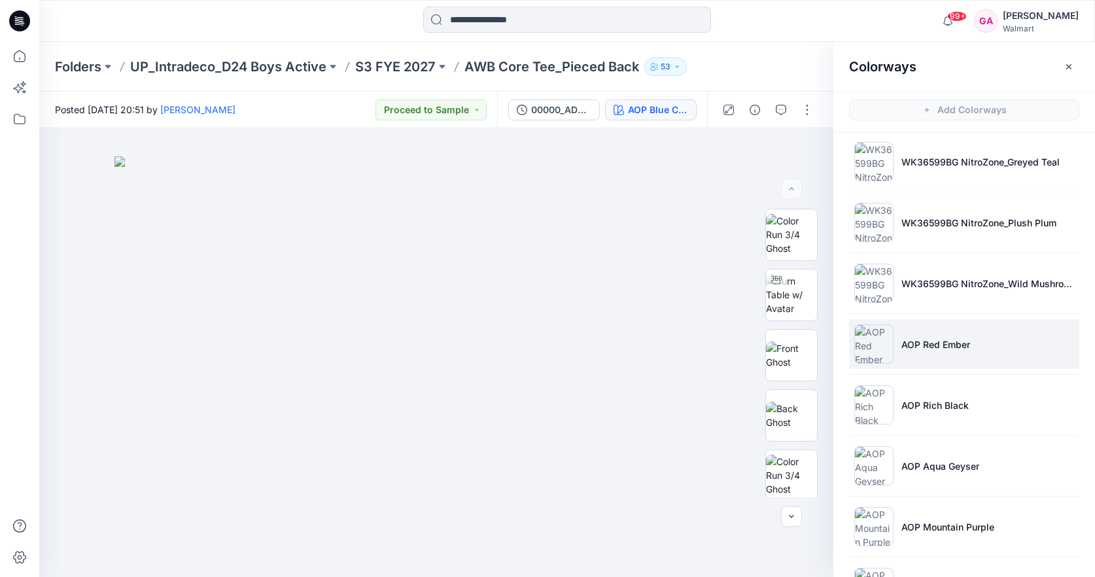
scroll to position [183, 0]
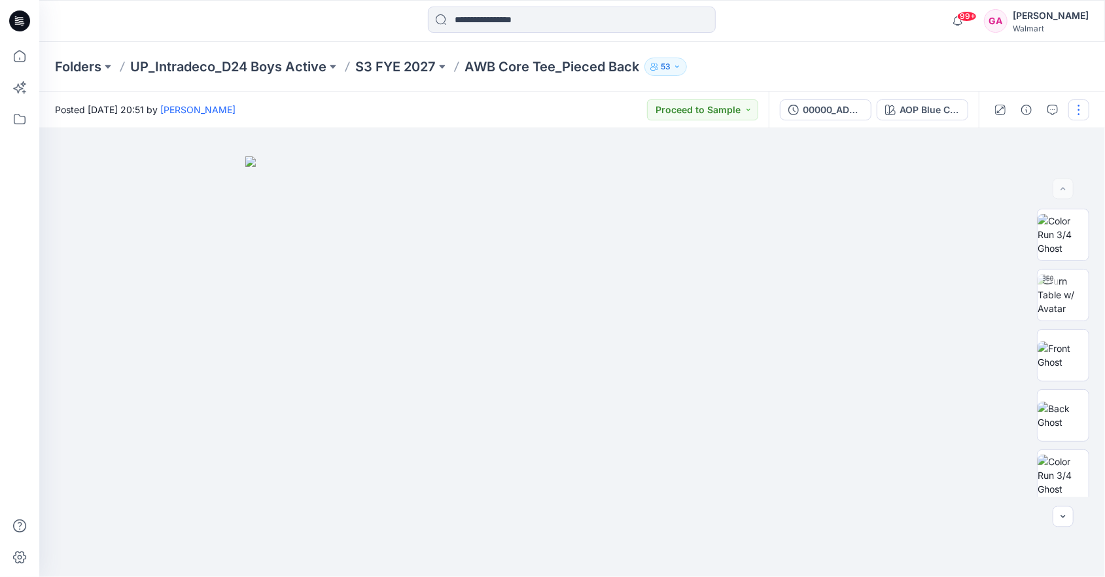
click at [1082, 111] on button "button" at bounding box center [1078, 109] width 21 height 21
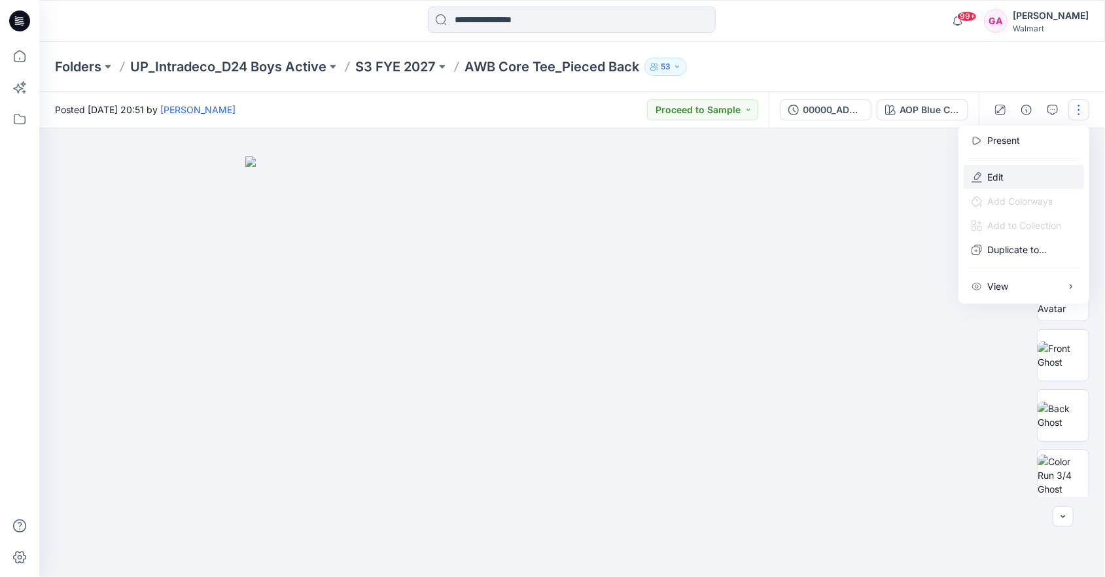
click at [1003, 174] on p "Edit" at bounding box center [995, 177] width 16 height 14
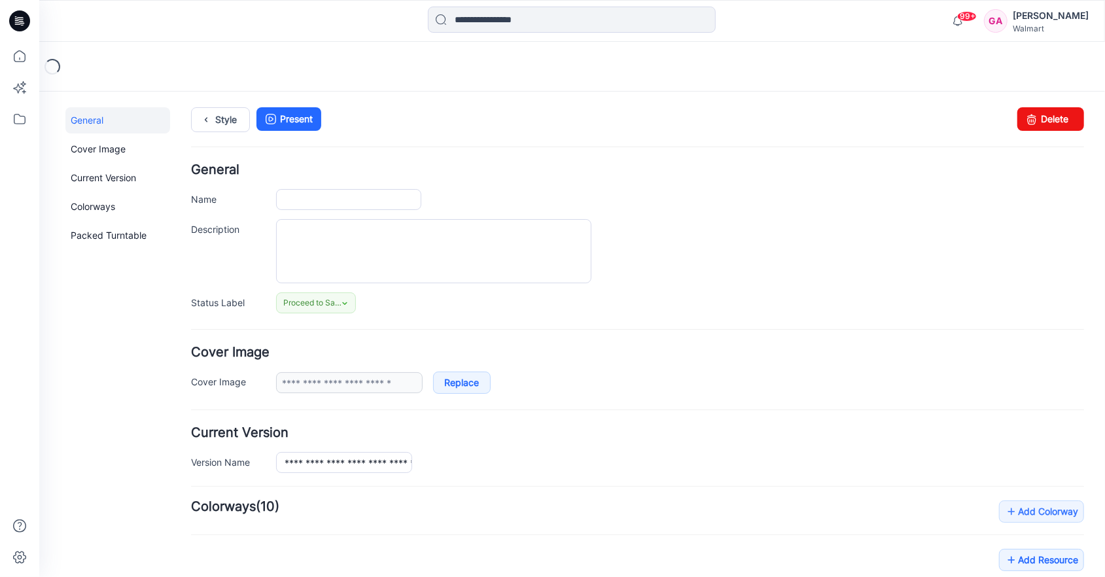
type input "**********"
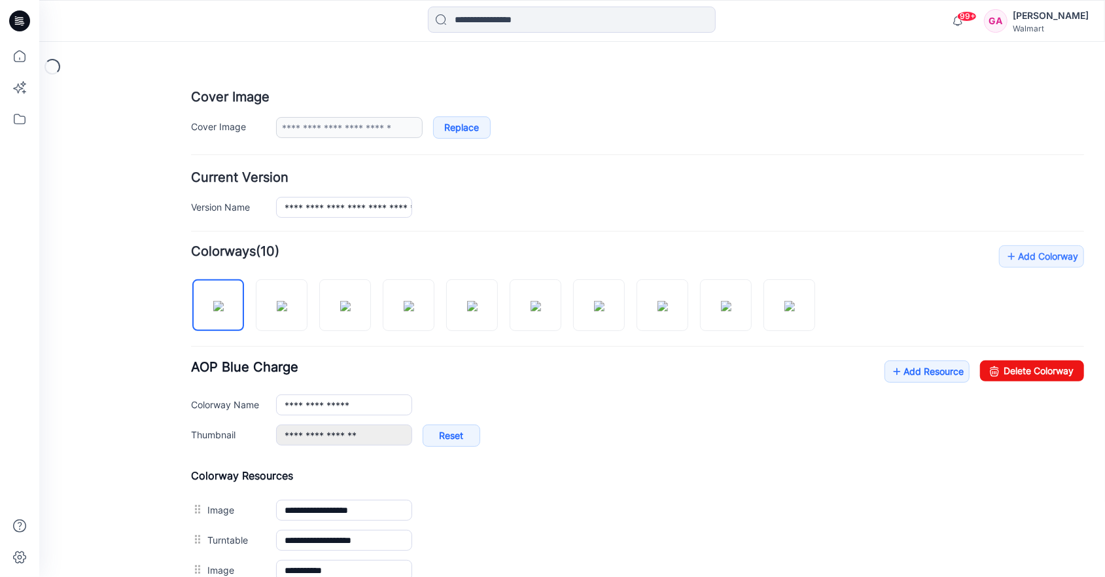
scroll to position [262, 0]
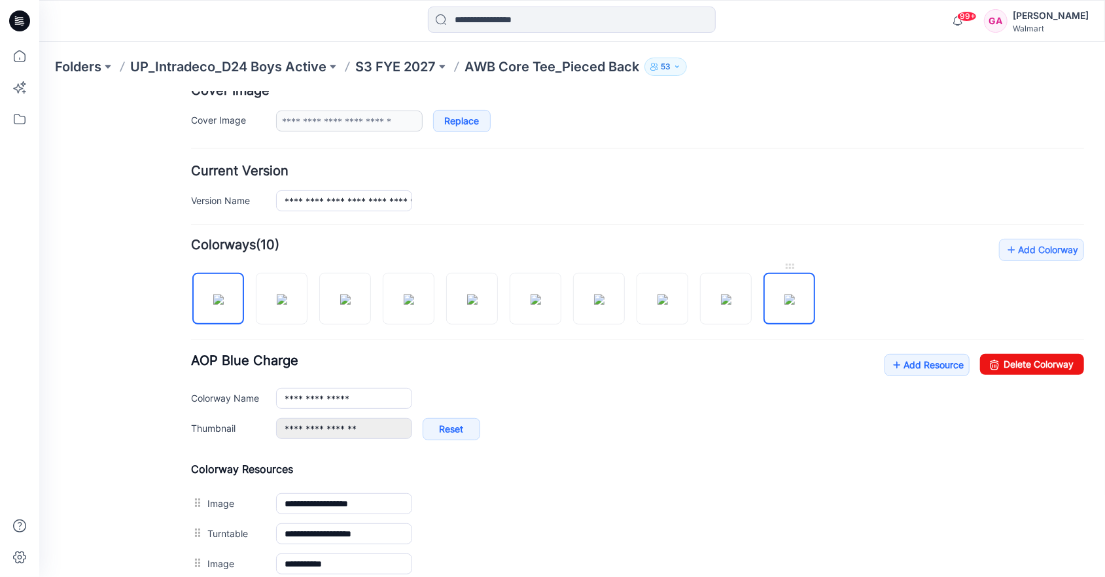
click at [794, 294] on img at bounding box center [789, 299] width 10 height 10
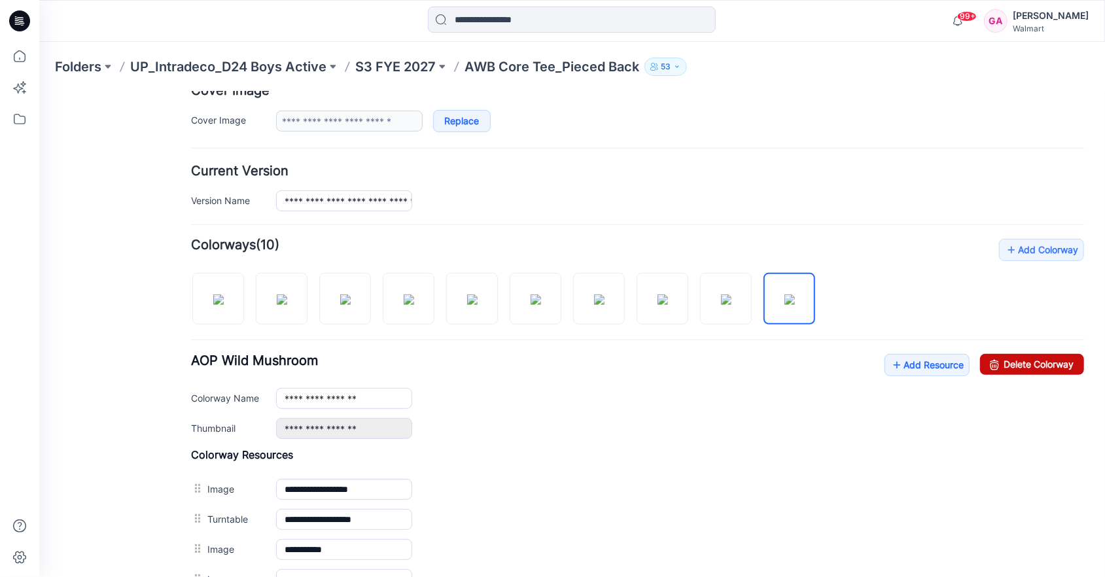
drag, startPoint x: 977, startPoint y: 362, endPoint x: 635, endPoint y: 143, distance: 406.1
click at [985, 362] on icon at bounding box center [994, 363] width 18 height 21
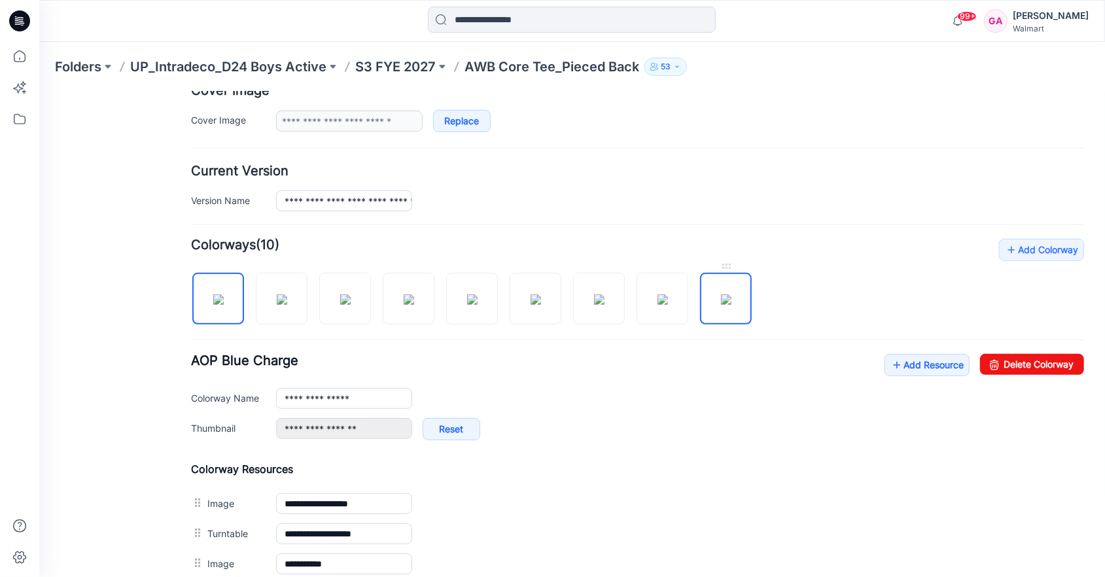
click at [720, 301] on img at bounding box center [725, 299] width 10 height 10
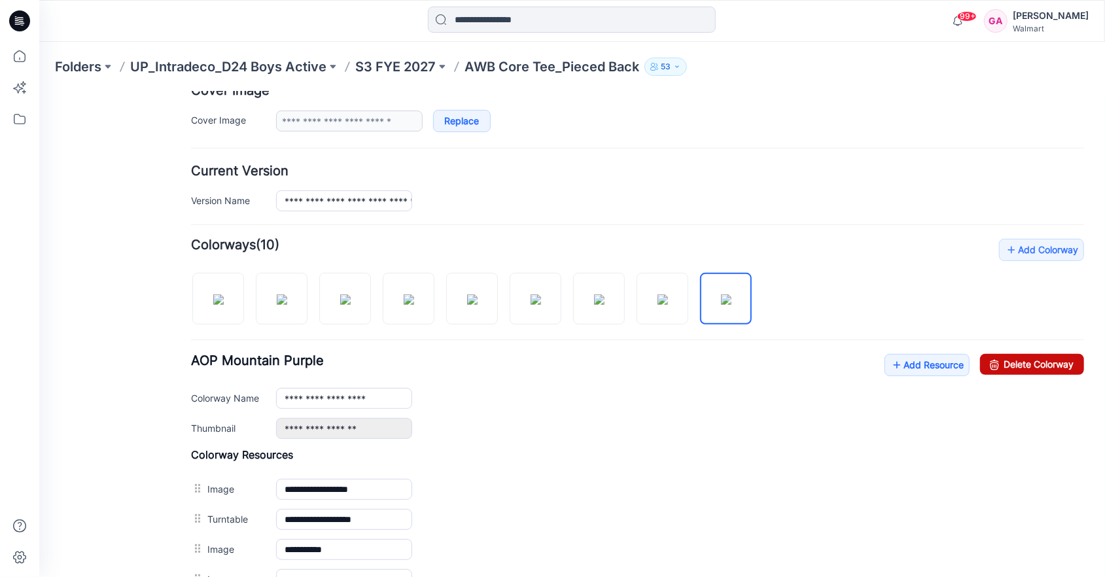
click at [990, 364] on icon at bounding box center [994, 363] width 18 height 21
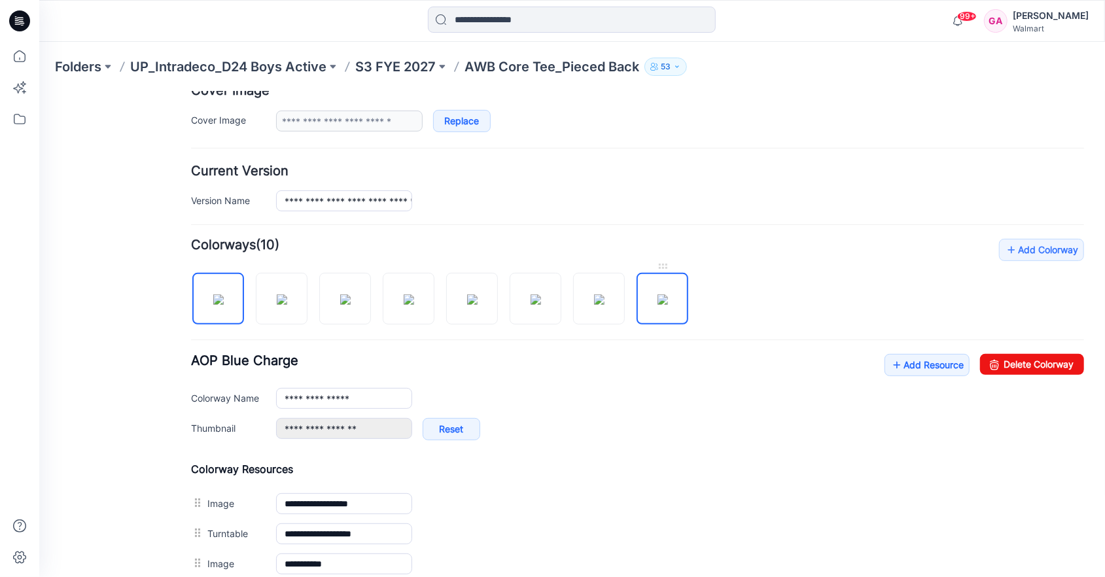
click at [659, 304] on img at bounding box center [662, 299] width 10 height 10
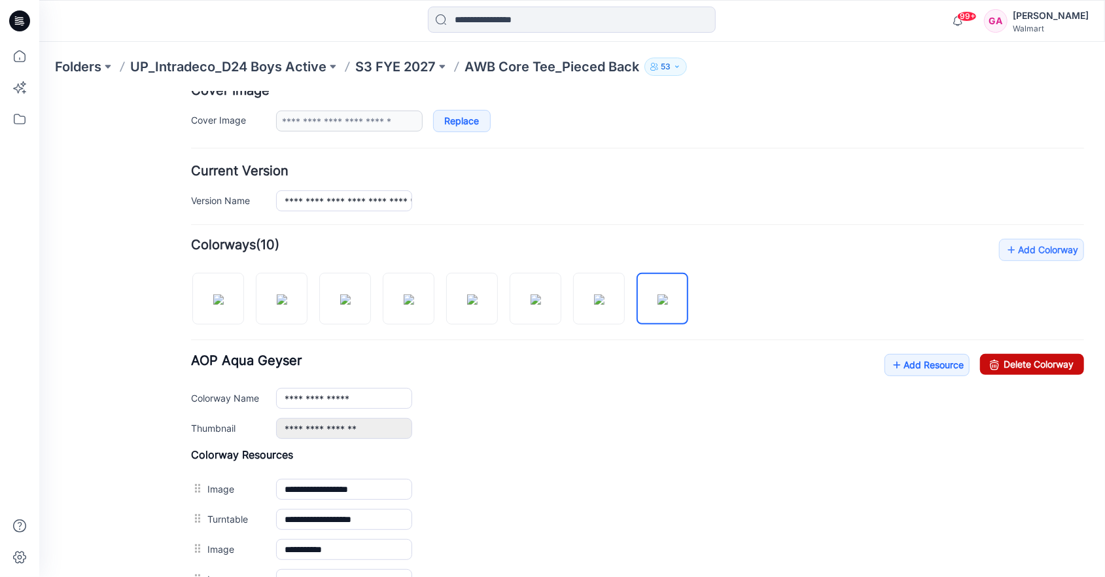
drag, startPoint x: 996, startPoint y: 366, endPoint x: 646, endPoint y: 133, distance: 420.0
click at [996, 366] on link "Delete Colorway" at bounding box center [1031, 363] width 104 height 21
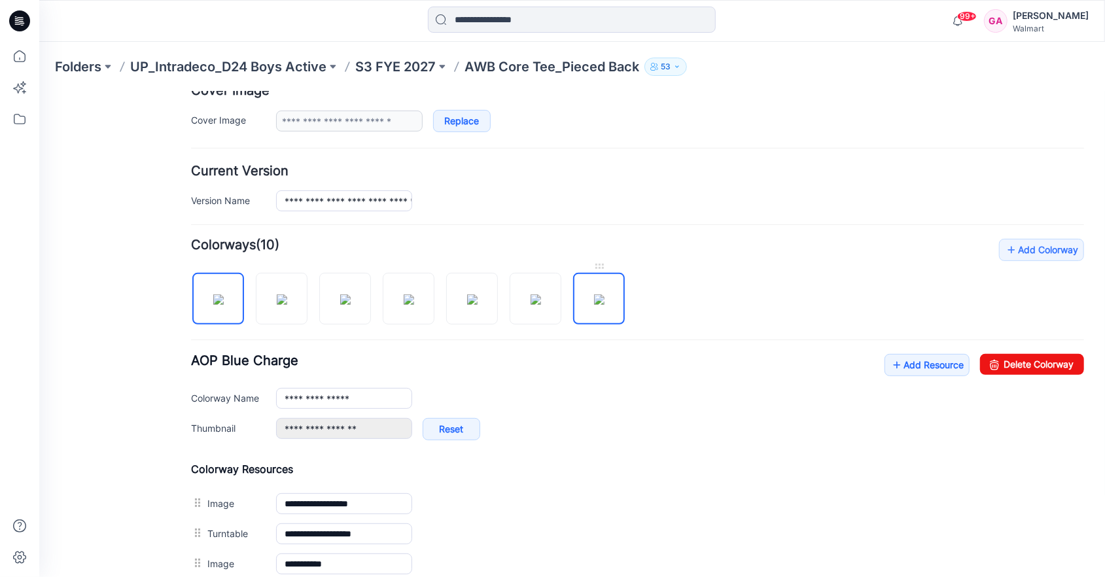
click at [604, 294] on img at bounding box center [598, 299] width 10 height 10
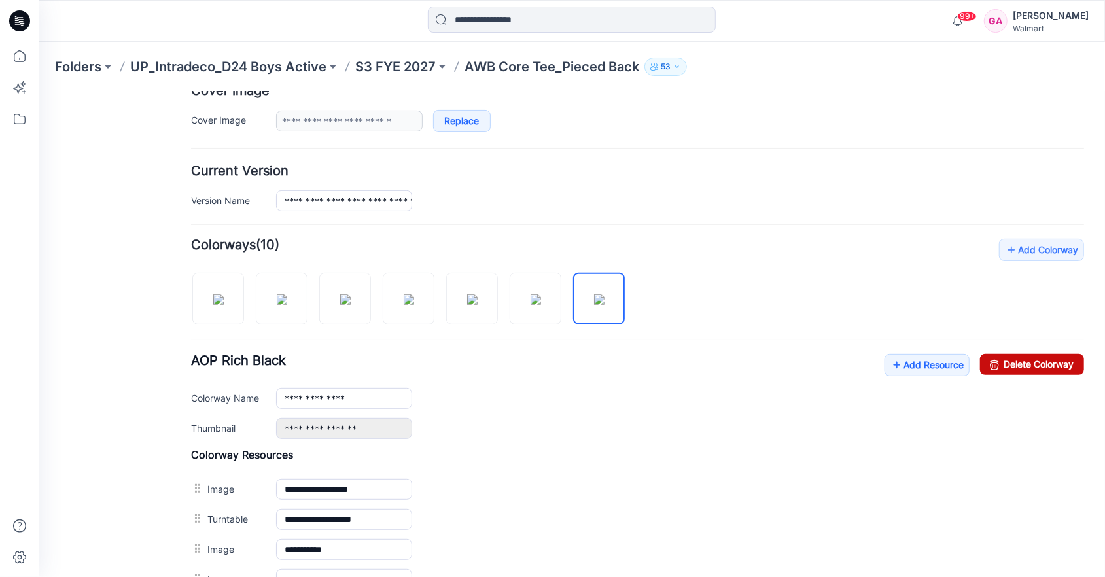
drag, startPoint x: 1004, startPoint y: 359, endPoint x: 640, endPoint y: 137, distance: 426.0
click at [1004, 359] on link "Delete Colorway" at bounding box center [1031, 363] width 104 height 21
type input "**********"
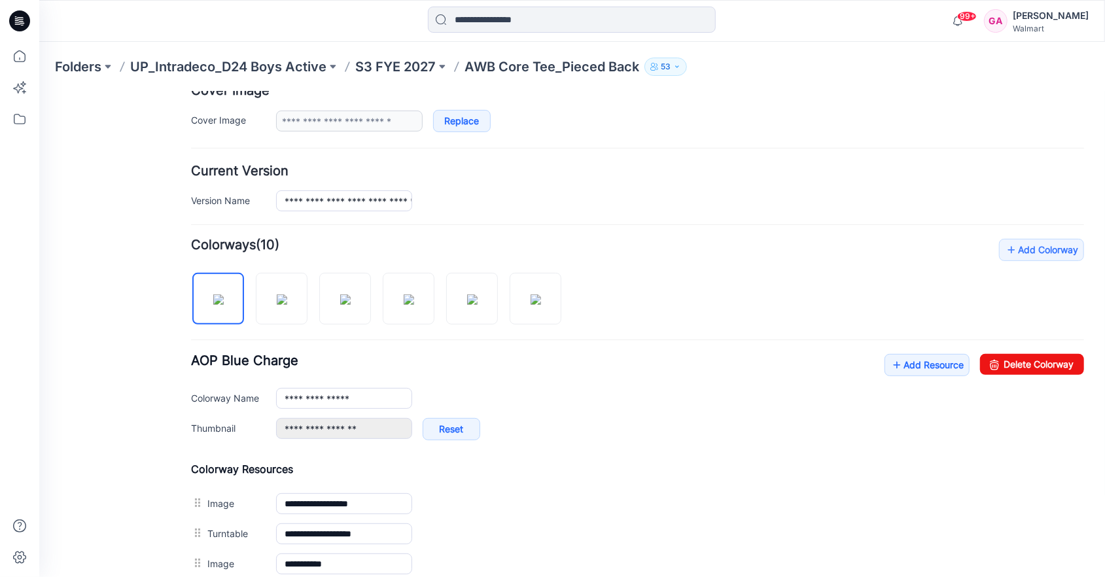
click at [699, 302] on div "**********" at bounding box center [636, 483] width 893 height 491
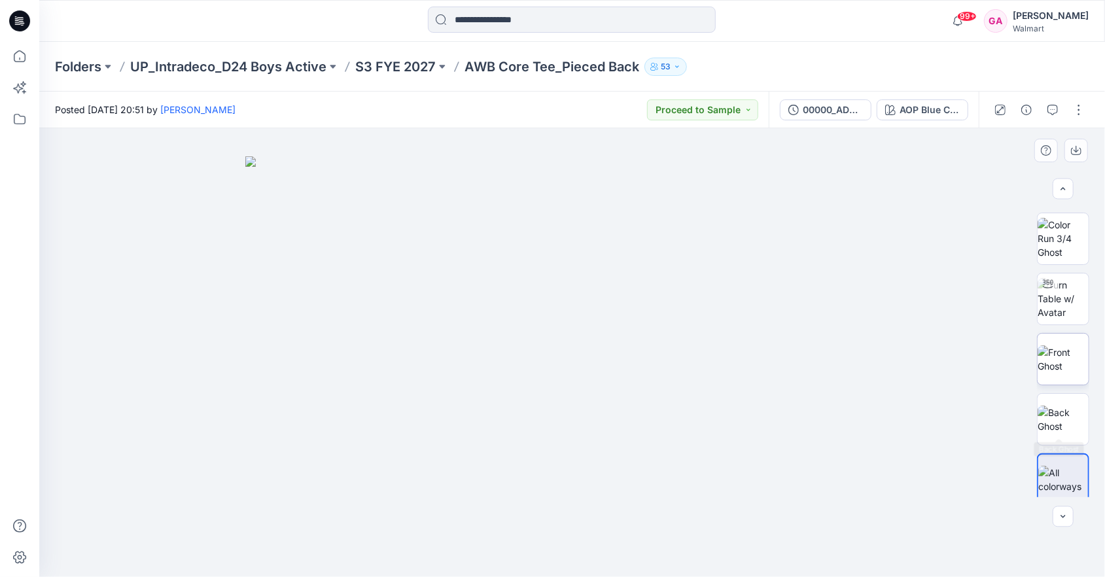
scroll to position [245, 0]
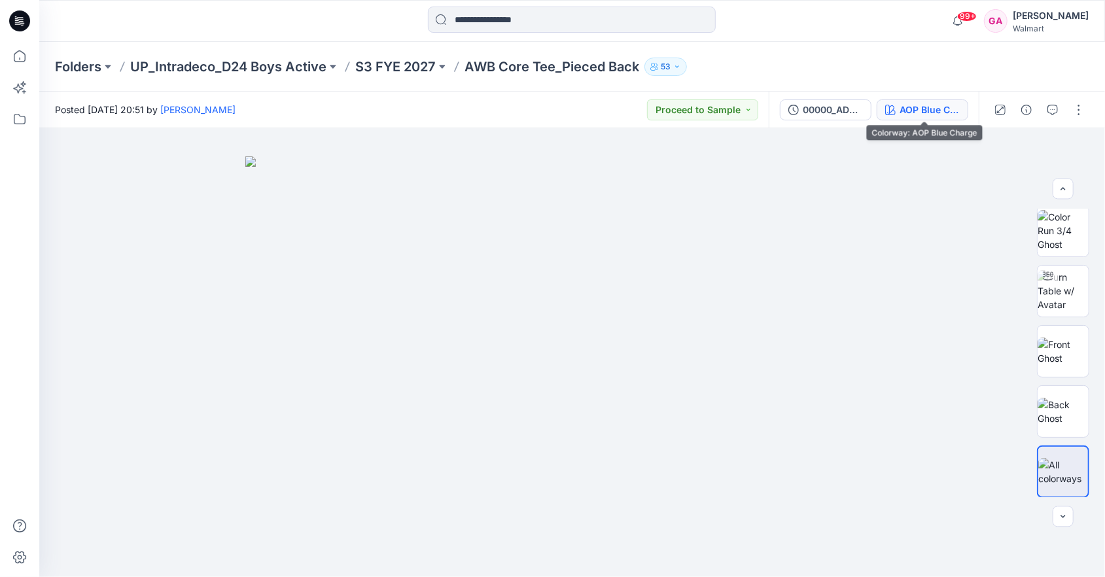
click at [913, 106] on div "AOP Blue Charge" at bounding box center [929, 110] width 60 height 14
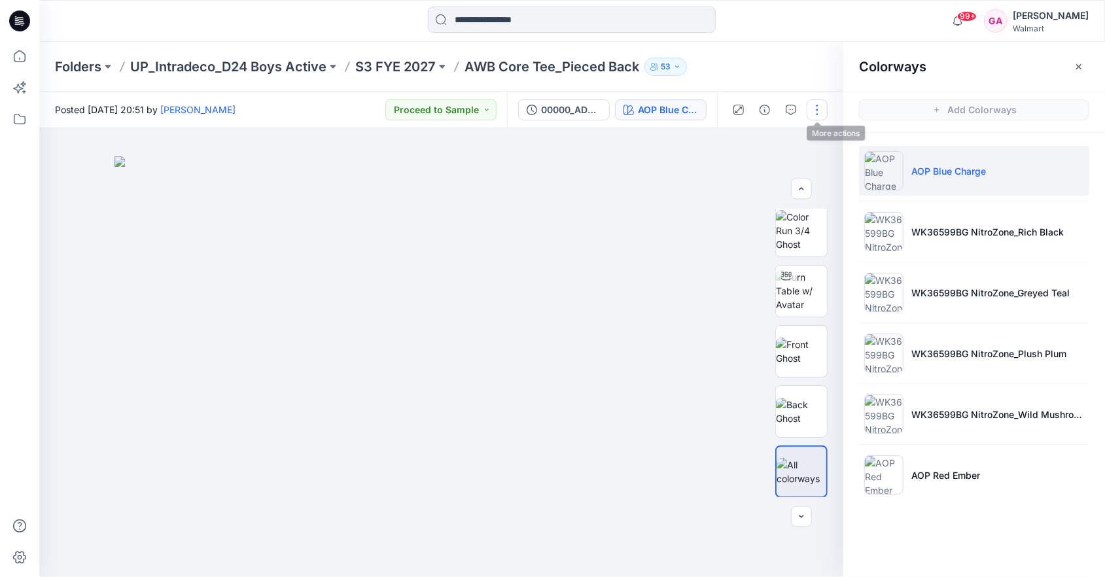
click at [820, 114] on button "button" at bounding box center [817, 109] width 21 height 21
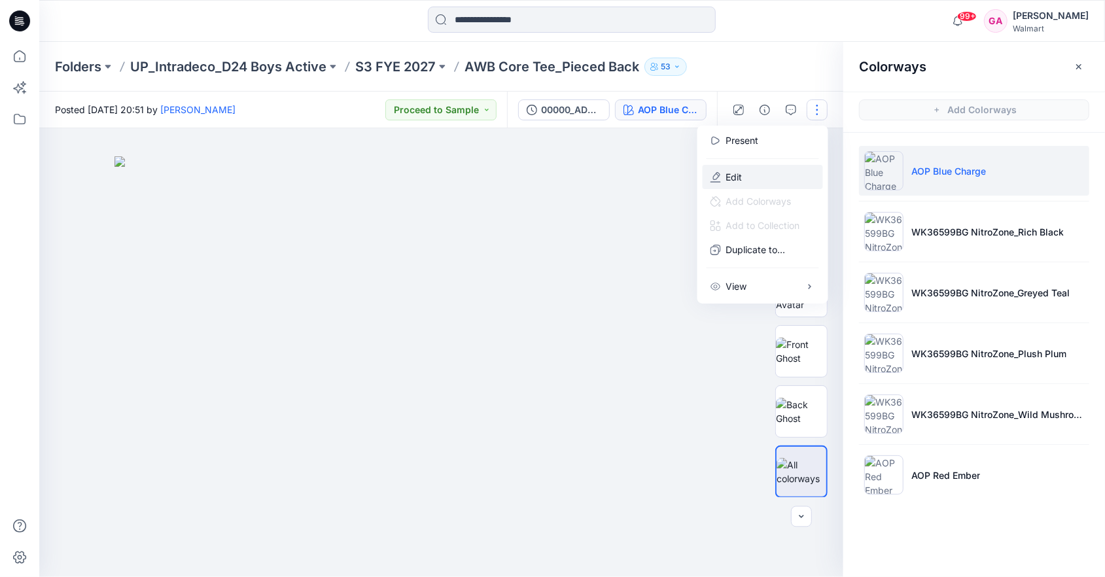
click at [741, 180] on p "Edit" at bounding box center [734, 177] width 16 height 14
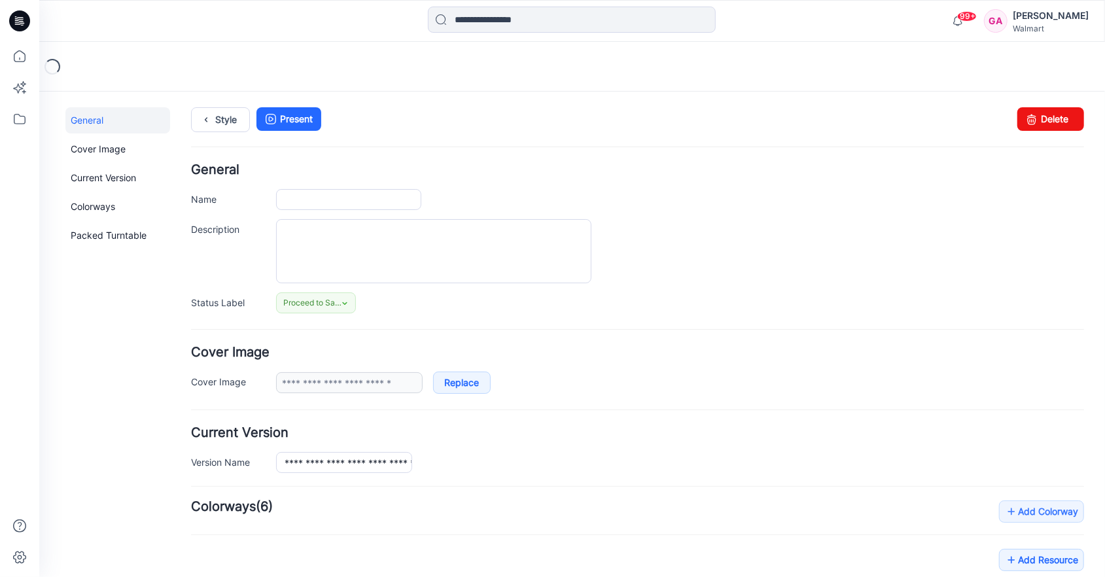
type input "**********"
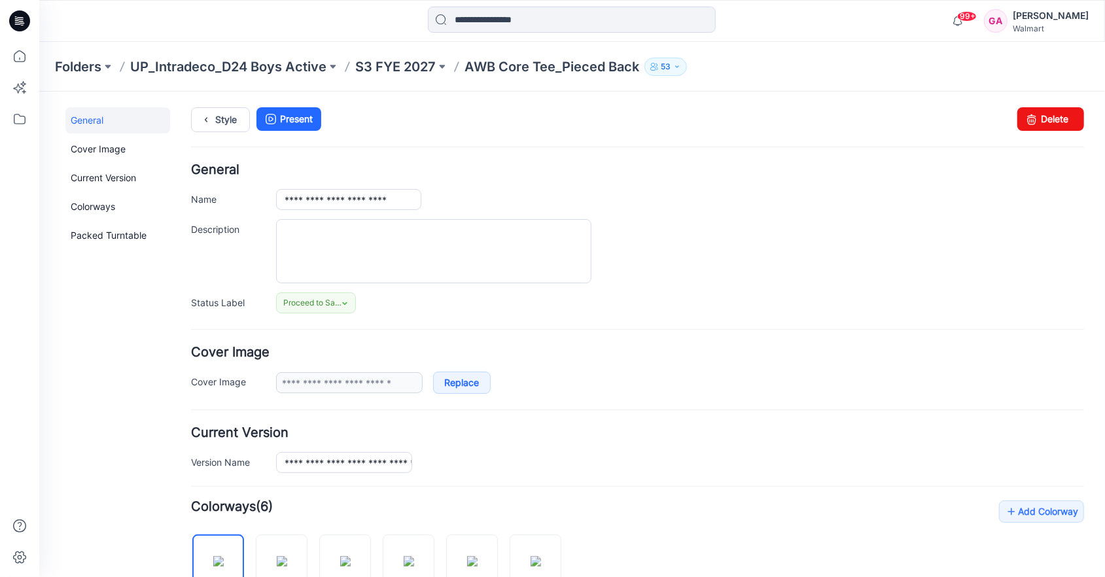
click at [203, 131] on div "Style Present Changes Saved Delete" at bounding box center [636, 135] width 893 height 56
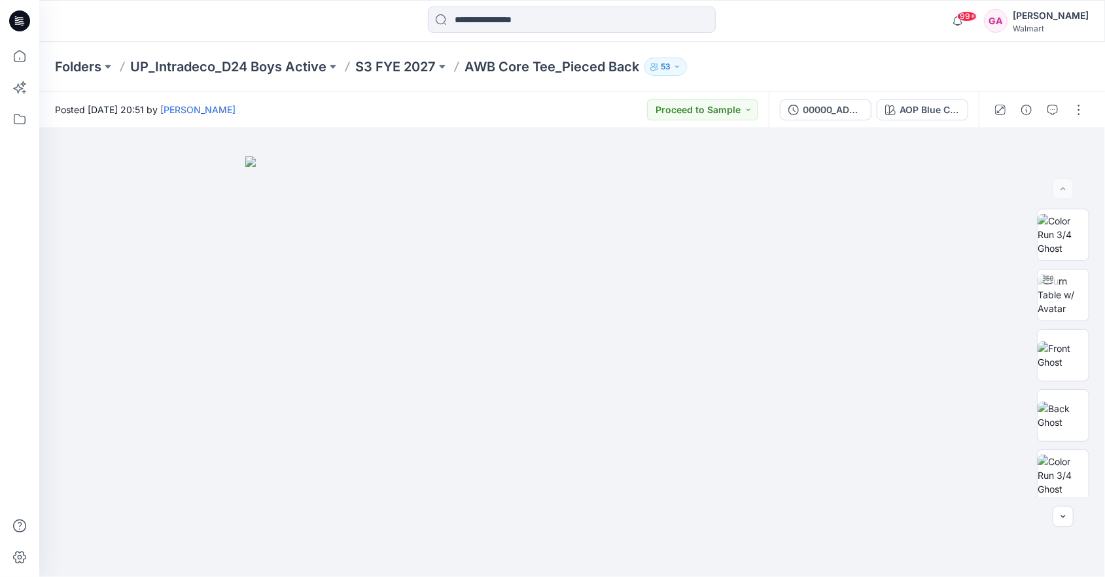
click at [394, 65] on p "S3 FYE 2027" at bounding box center [395, 67] width 80 height 18
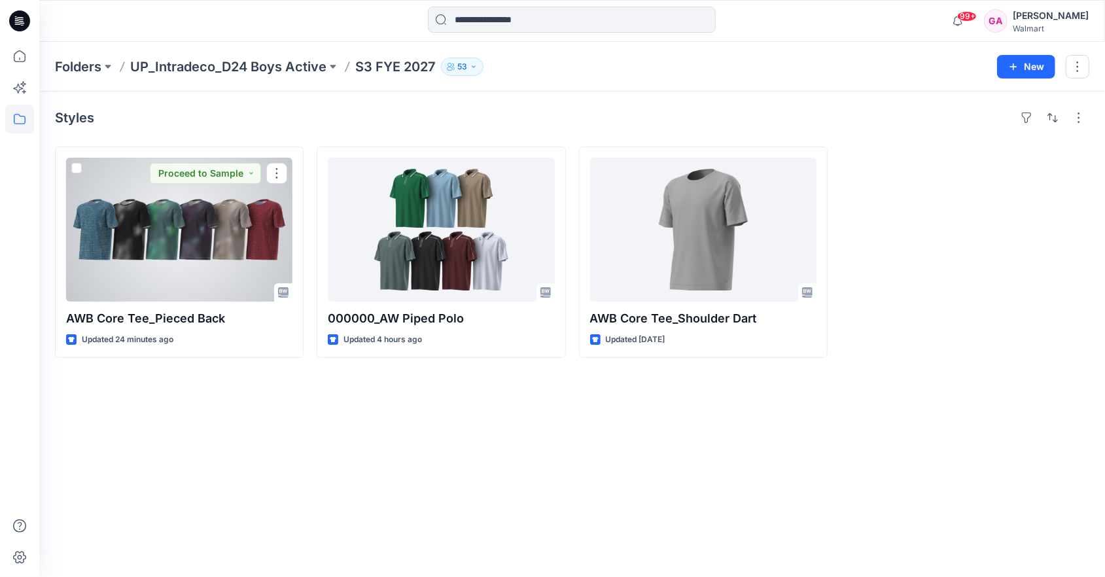
click at [130, 223] on div at bounding box center [179, 230] width 226 height 144
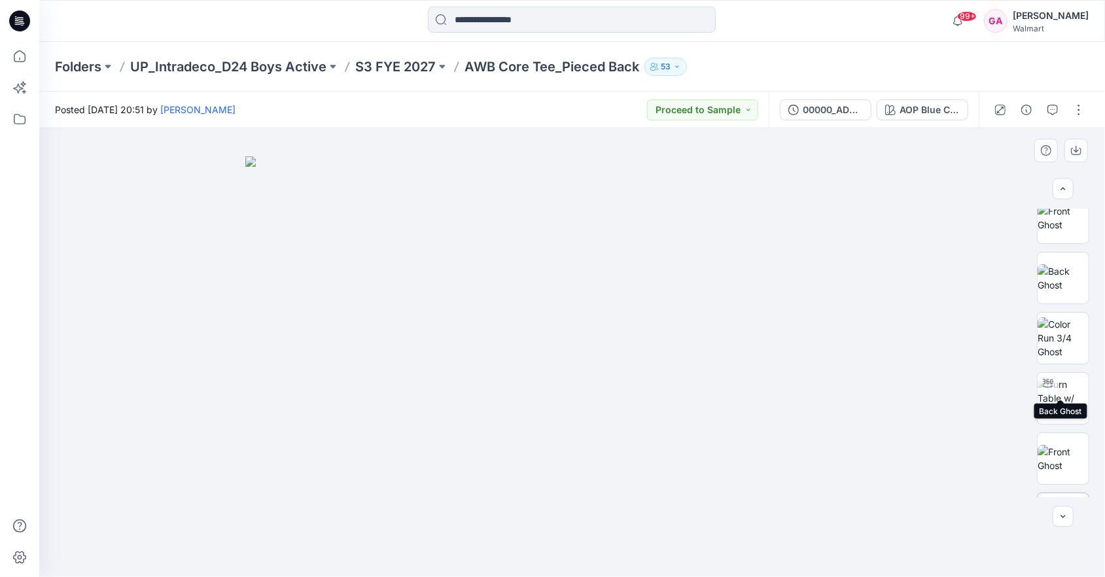
scroll to position [245, 0]
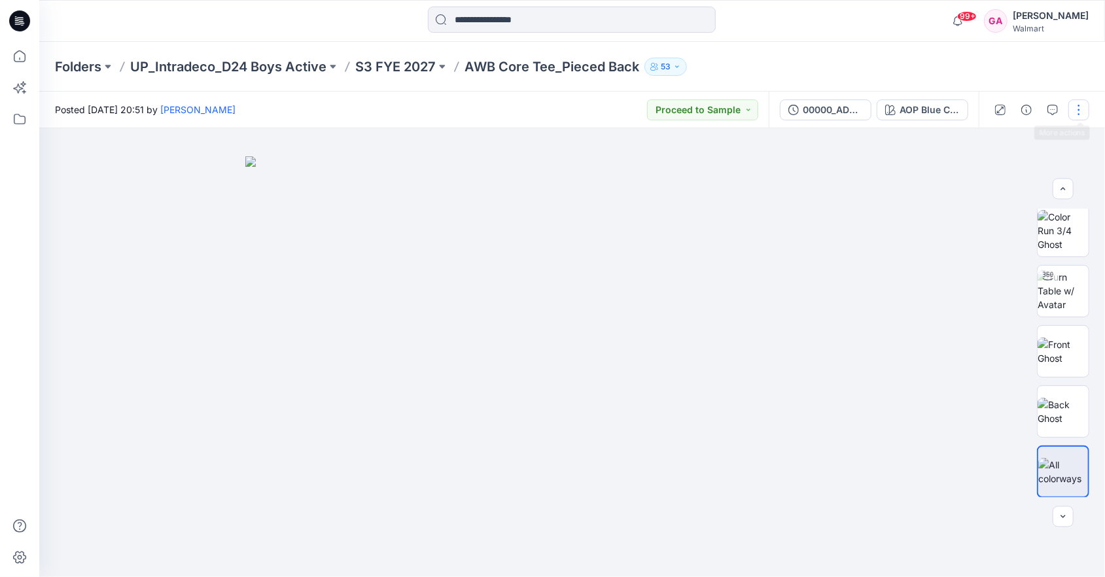
click at [1075, 110] on button "button" at bounding box center [1078, 109] width 21 height 21
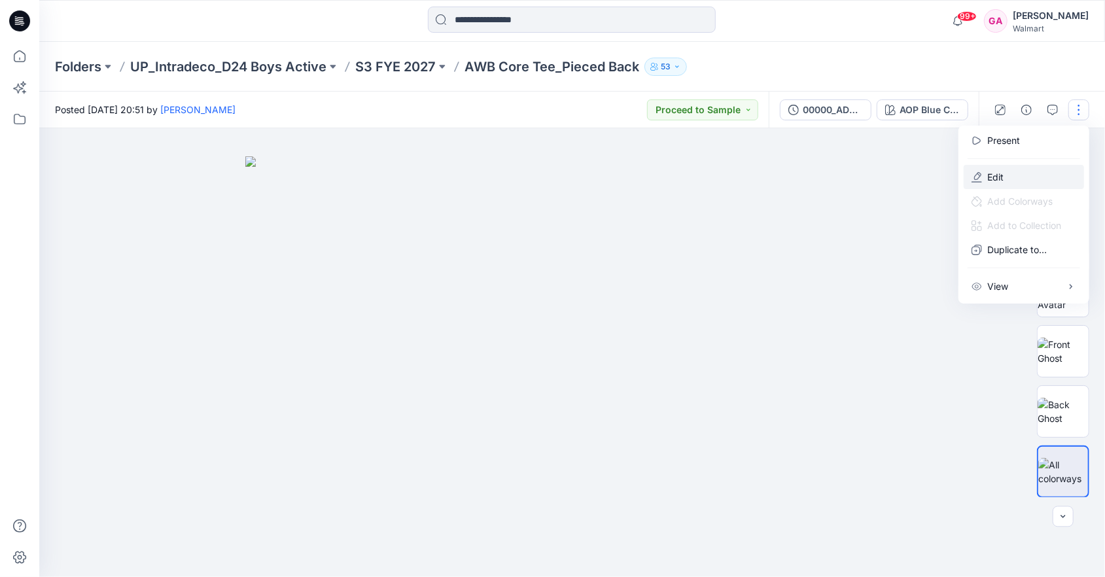
click at [996, 177] on p "Edit" at bounding box center [995, 177] width 16 height 14
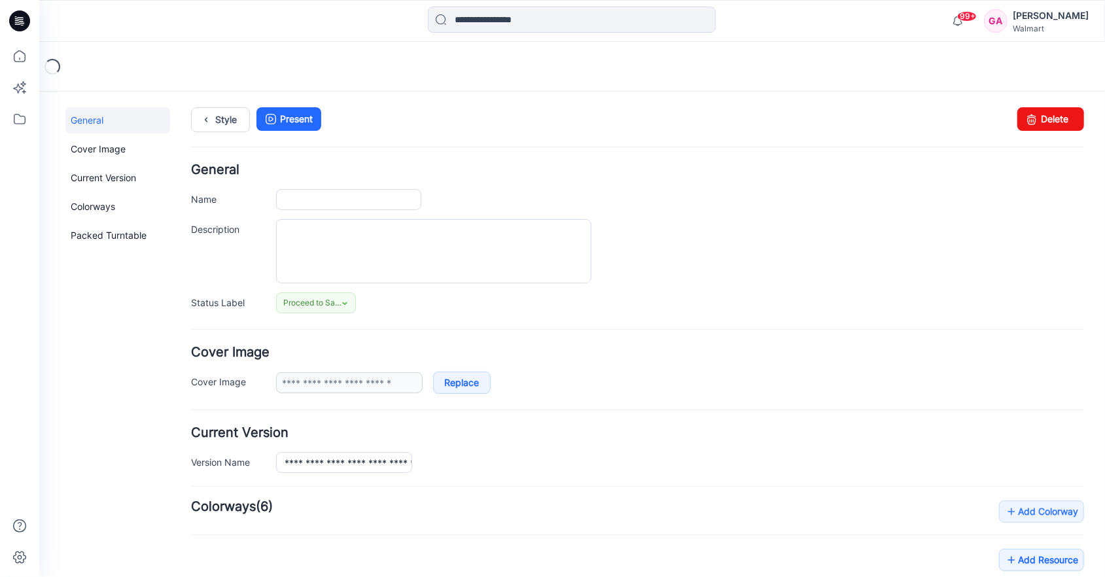
type input "**********"
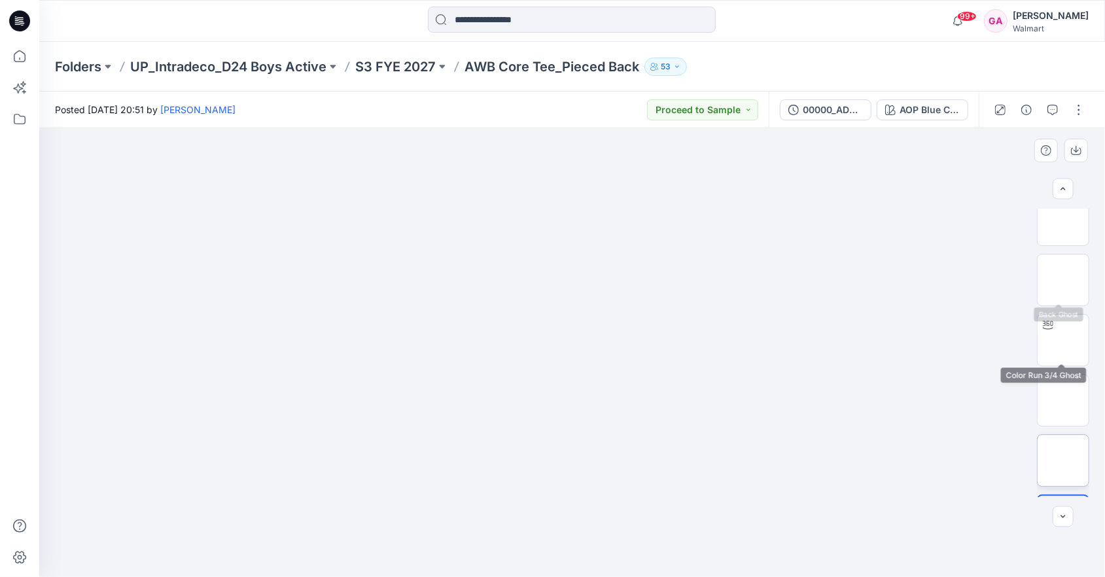
scroll to position [245, 0]
click at [1063, 351] on img at bounding box center [1063, 351] width 0 height 0
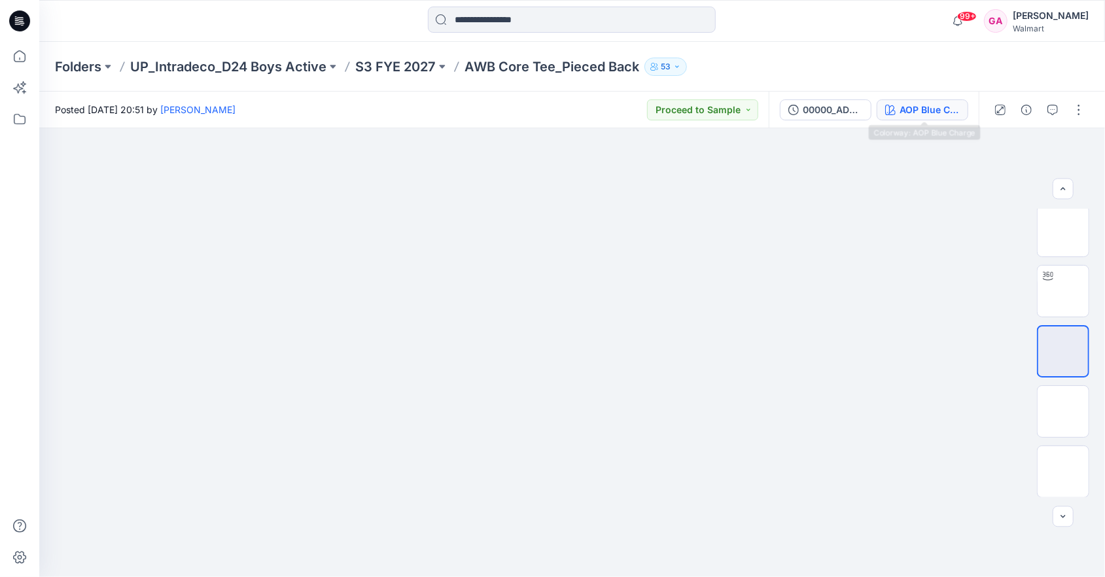
click at [908, 105] on div "AOP Blue Charge" at bounding box center [929, 110] width 60 height 14
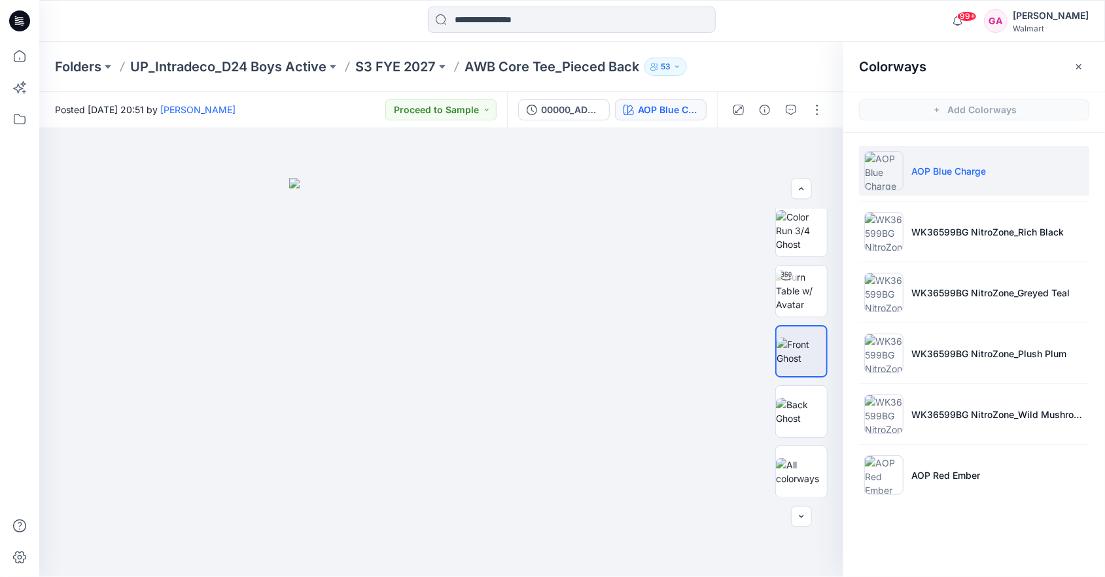
click at [551, 71] on p "AWB Core Tee_Pieced Back" at bounding box center [551, 67] width 175 height 18
click at [403, 60] on p "S3 FYE 2027" at bounding box center [395, 67] width 80 height 18
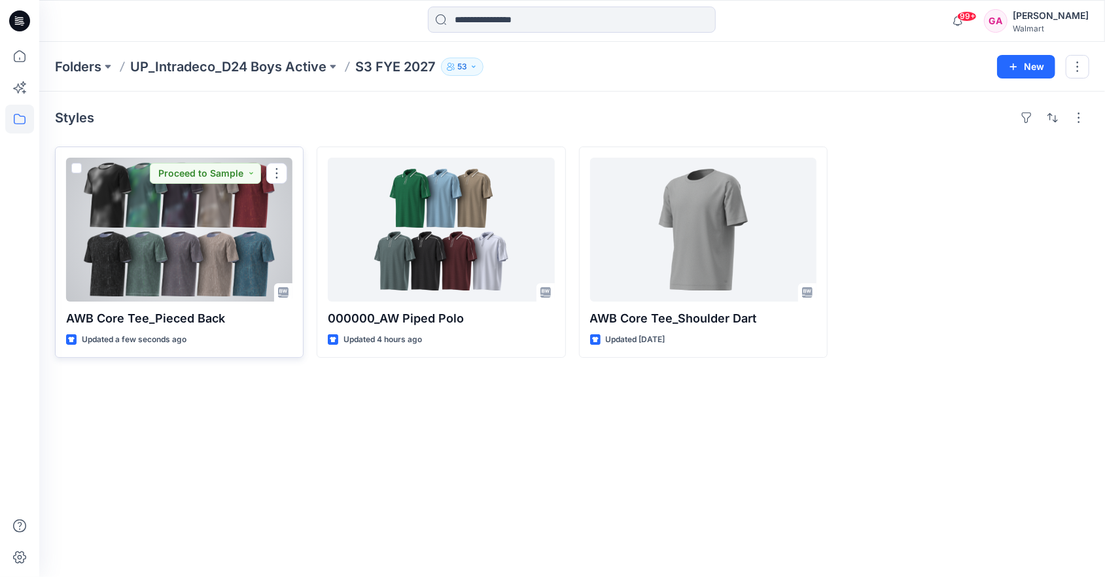
click at [195, 194] on div at bounding box center [179, 230] width 226 height 144
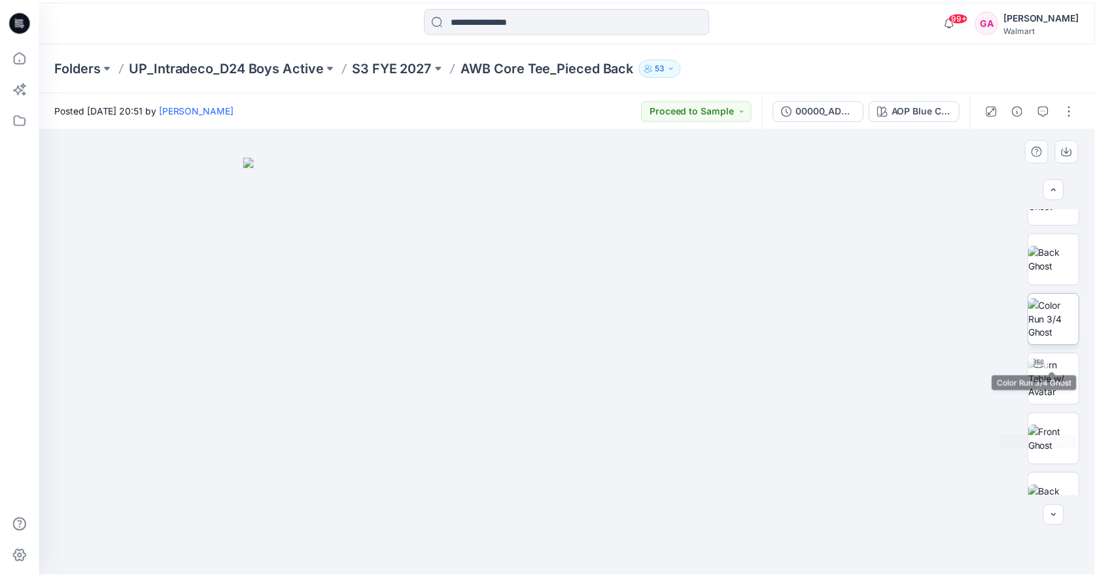
scroll to position [131, 0]
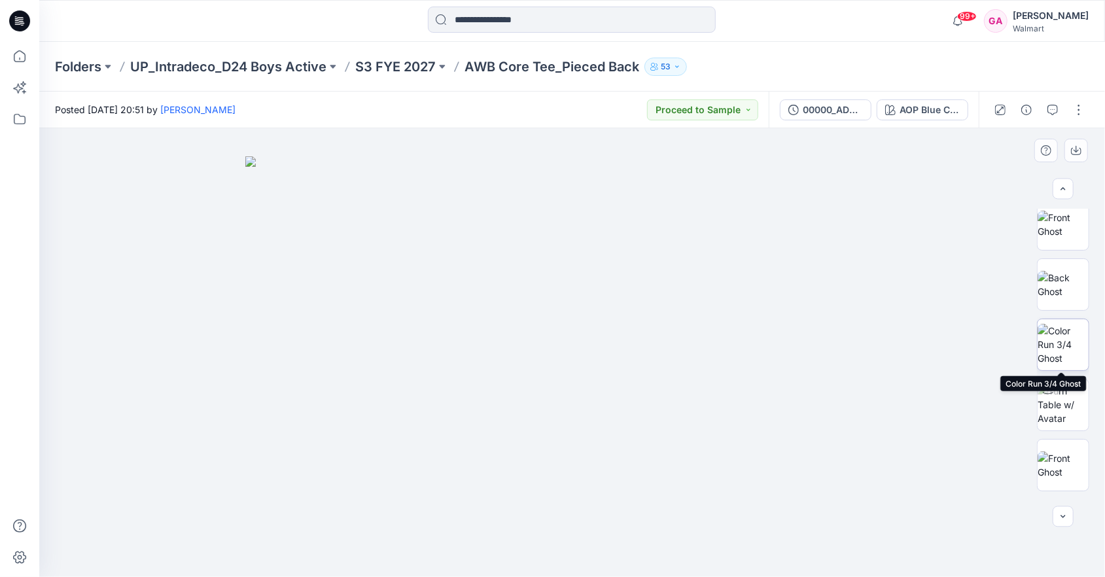
click at [1062, 345] on img at bounding box center [1062, 344] width 51 height 41
drag, startPoint x: 1058, startPoint y: 341, endPoint x: 1049, endPoint y: 348, distance: 10.7
click at [1049, 348] on img at bounding box center [1063, 344] width 50 height 41
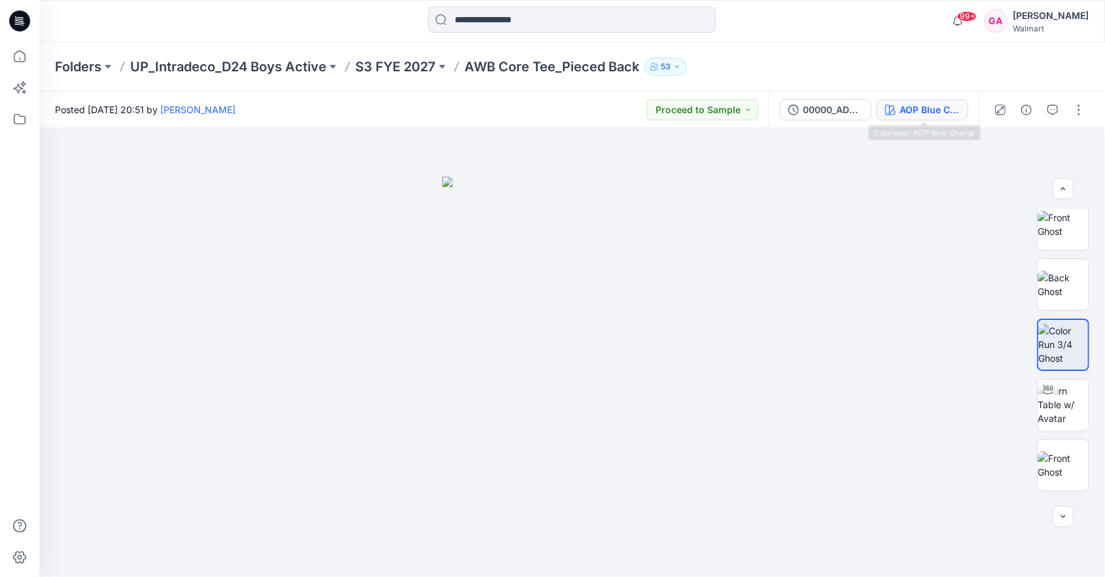
click at [948, 110] on div "AOP Blue Charge" at bounding box center [929, 110] width 60 height 14
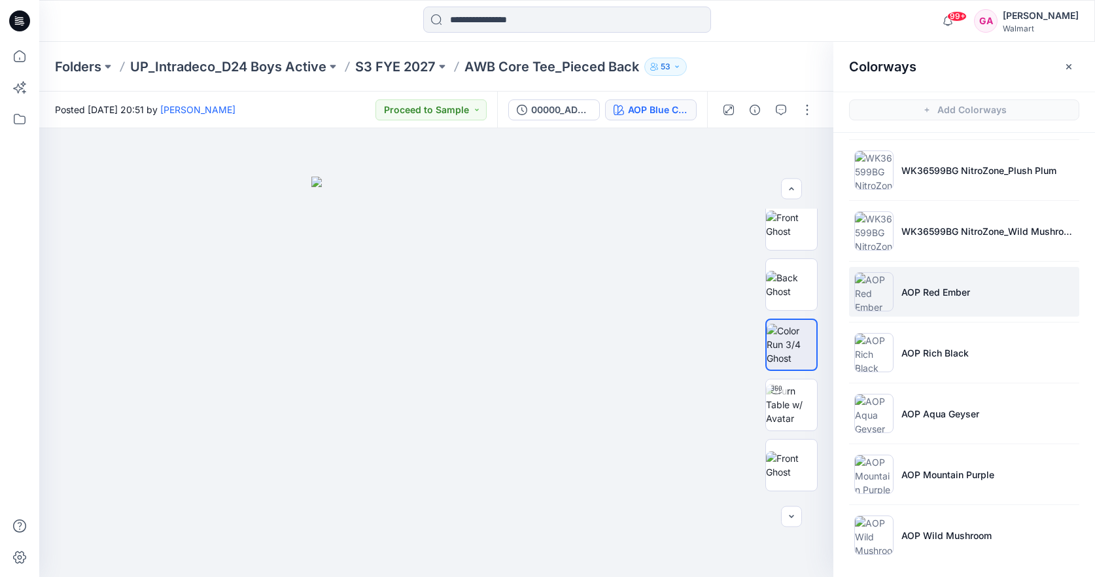
scroll to position [183, 0]
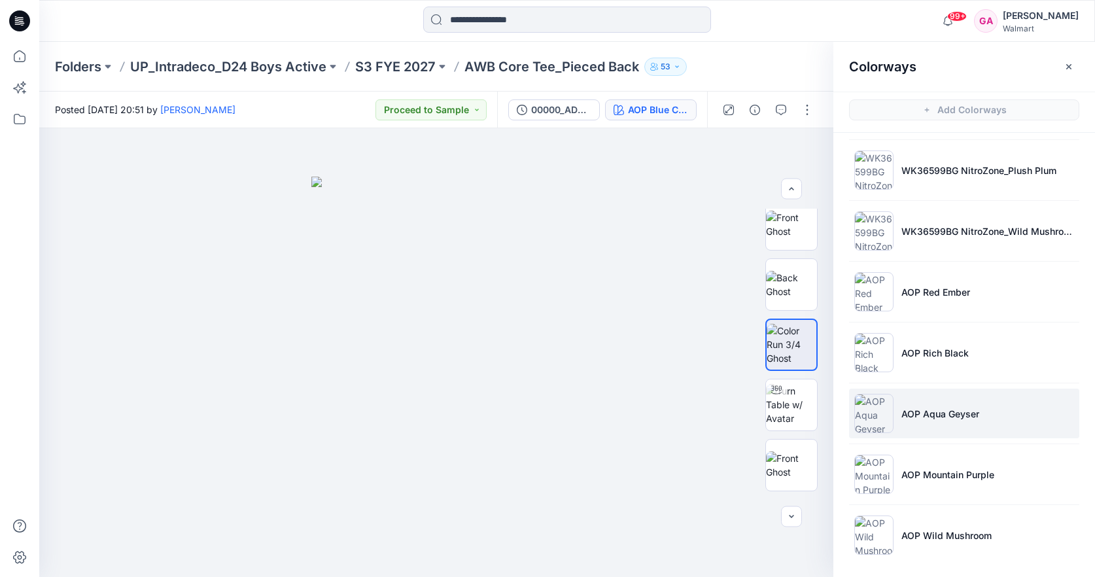
click at [958, 410] on p "AOP Aqua Geyser" at bounding box center [940, 414] width 78 height 14
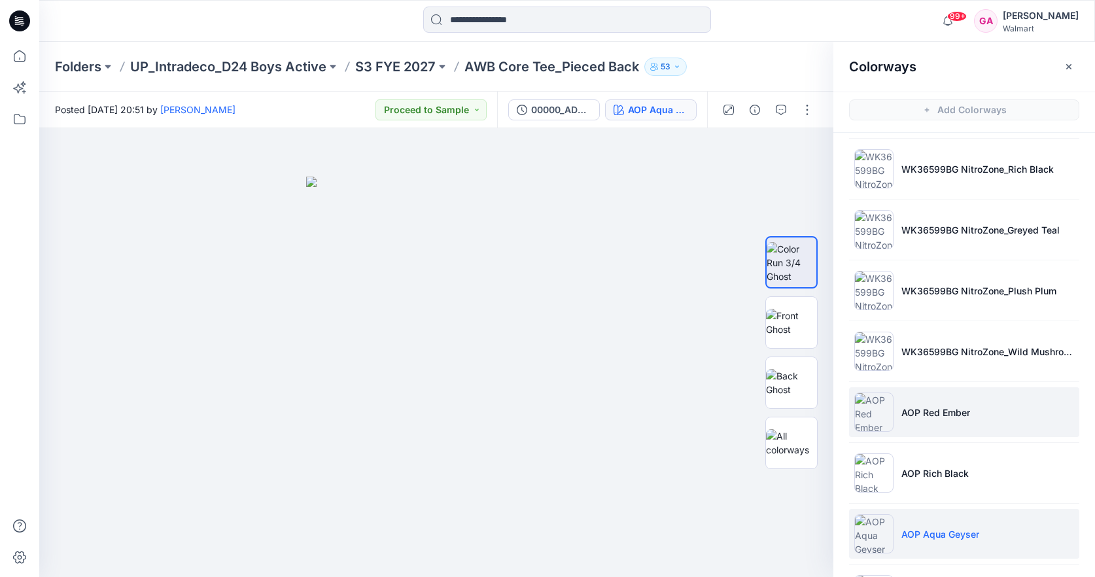
scroll to position [0, 0]
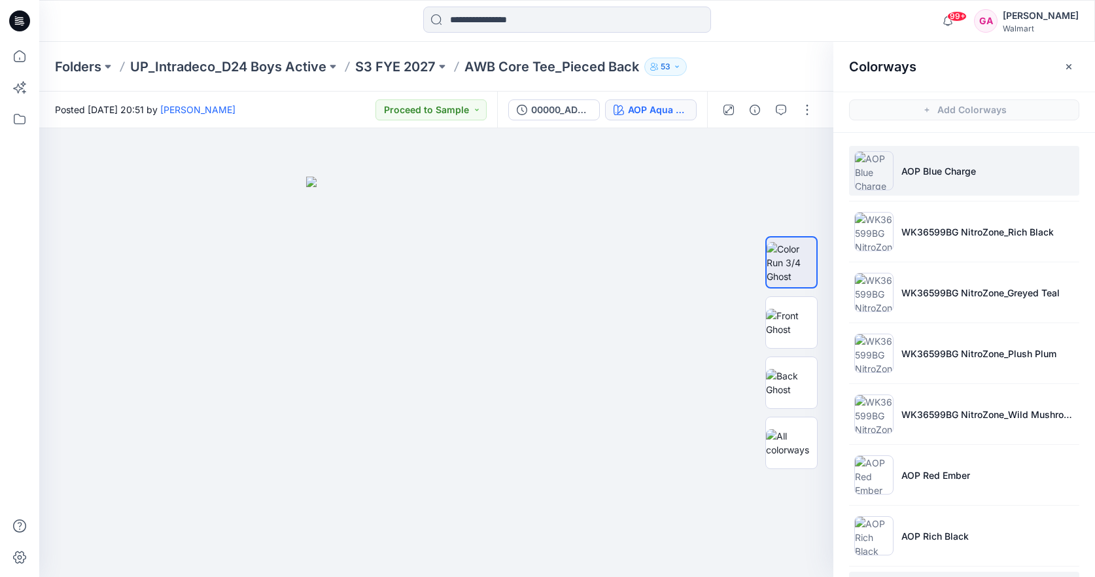
click at [962, 170] on p "AOP Blue Charge" at bounding box center [938, 171] width 75 height 14
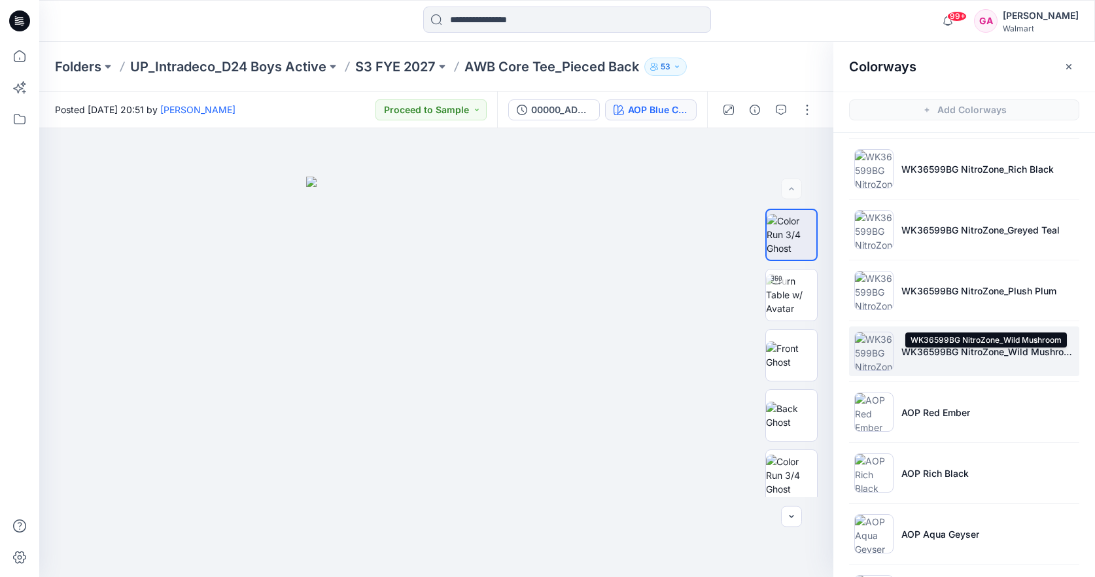
scroll to position [65, 0]
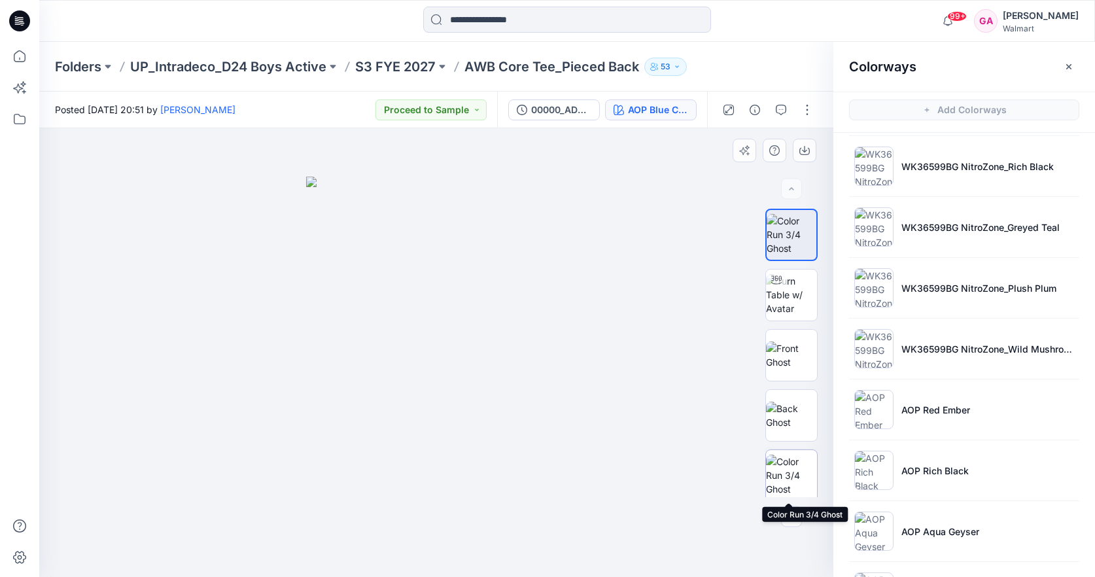
click at [788, 469] on img at bounding box center [791, 475] width 51 height 41
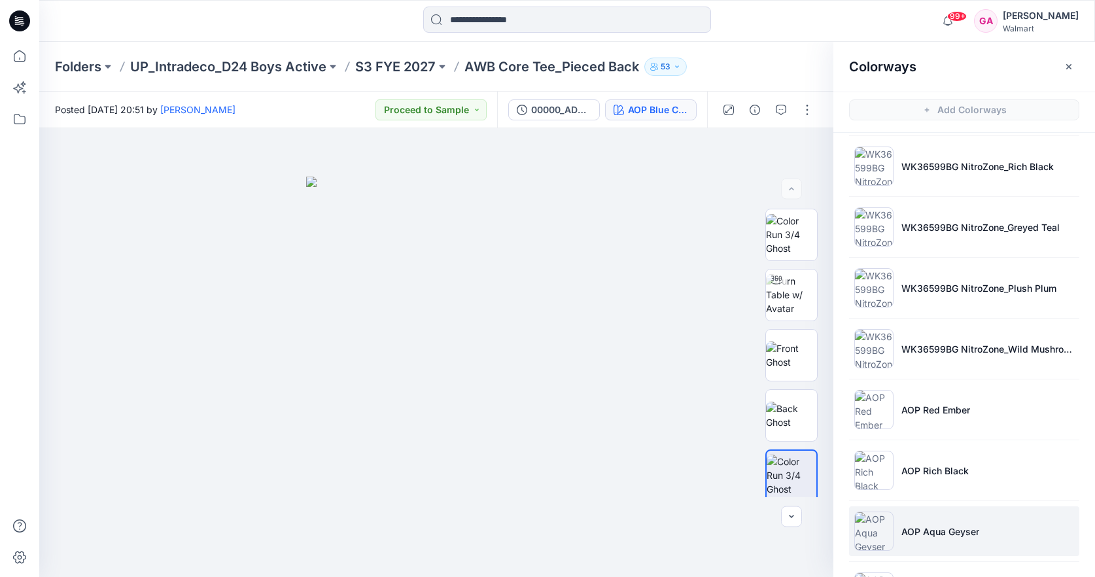
click at [905, 521] on li "AOP Aqua Geyser" at bounding box center [964, 531] width 230 height 50
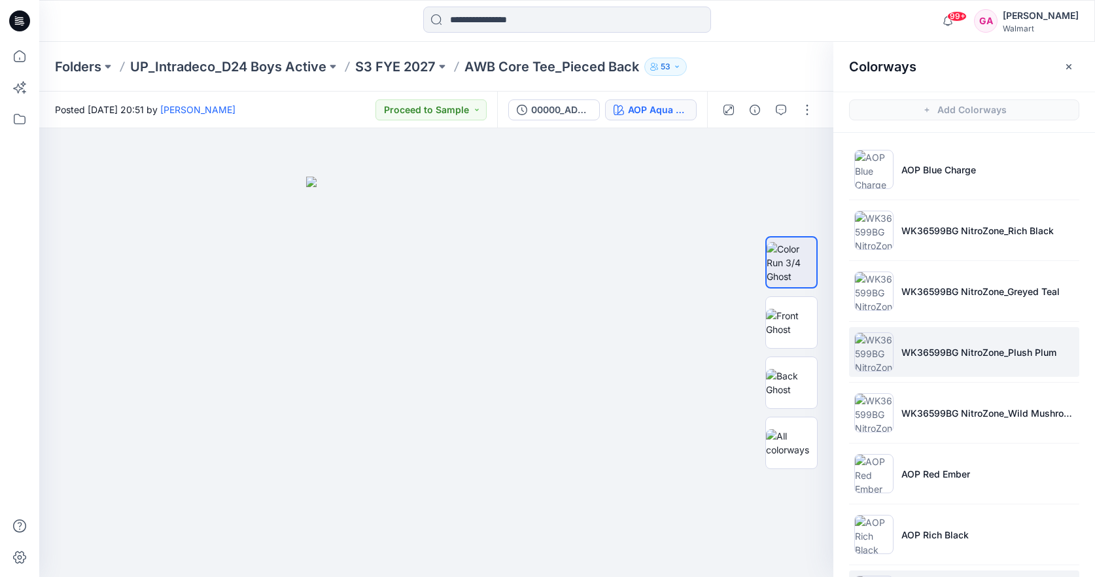
scroll to position [0, 0]
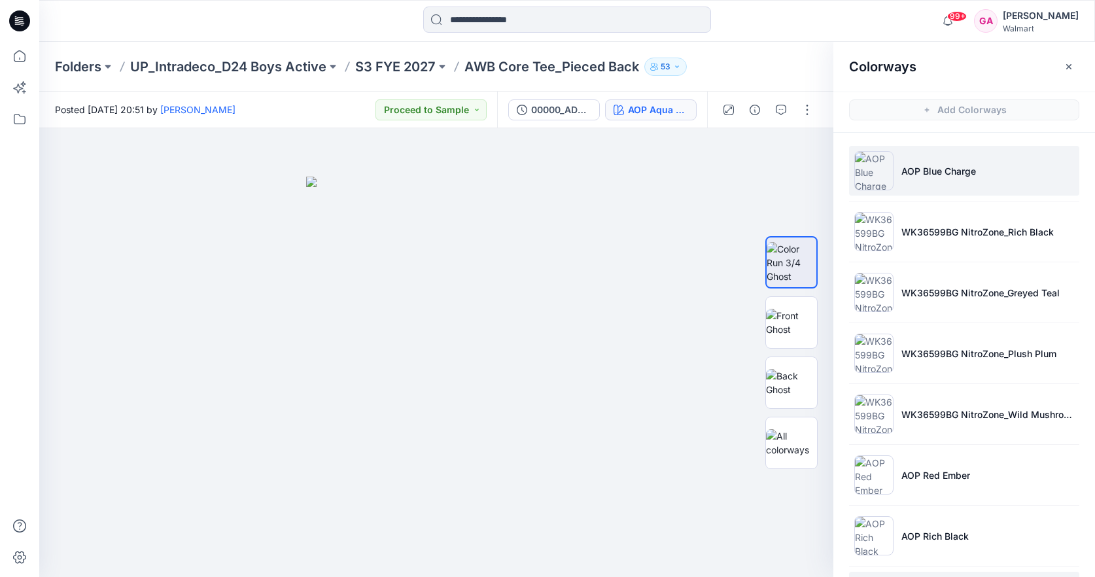
click at [916, 176] on p "AOP Blue Charge" at bounding box center [938, 171] width 75 height 14
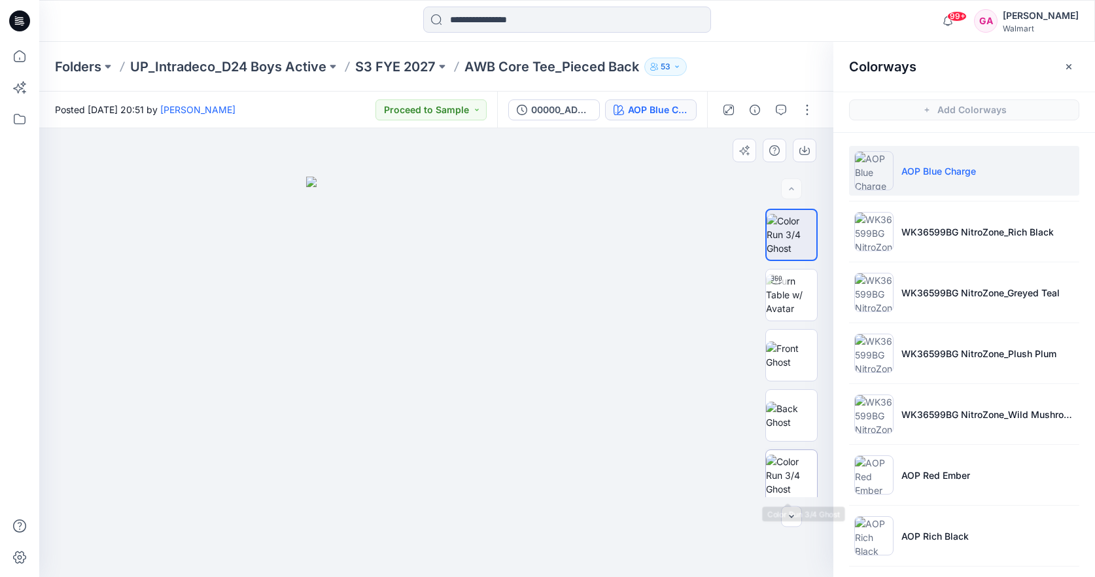
click at [787, 483] on img at bounding box center [791, 475] width 51 height 41
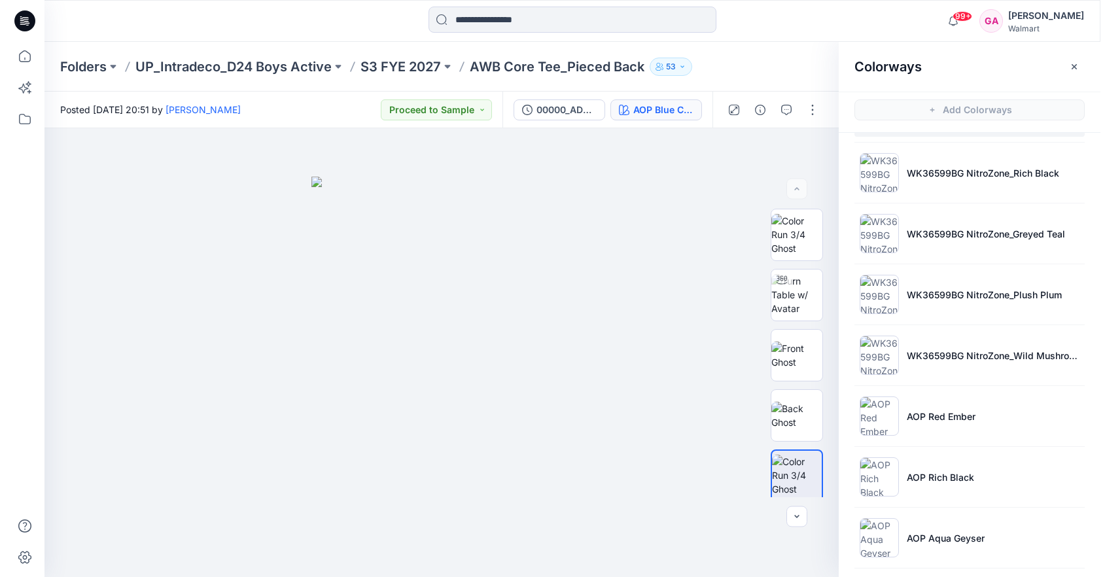
scroll to position [65, 0]
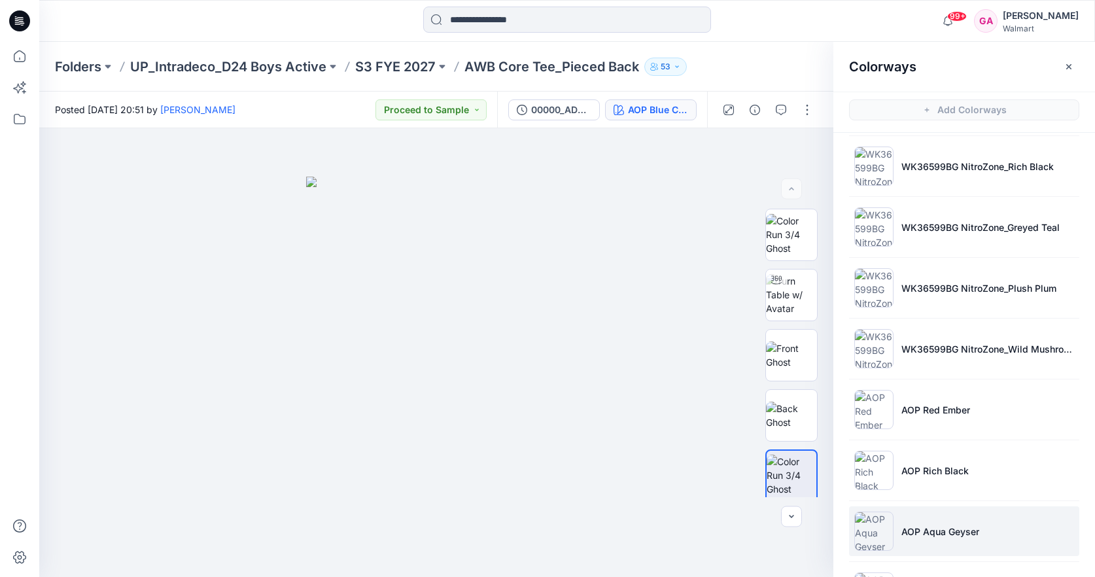
click at [916, 525] on p "AOP Aqua Geyser" at bounding box center [940, 532] width 78 height 14
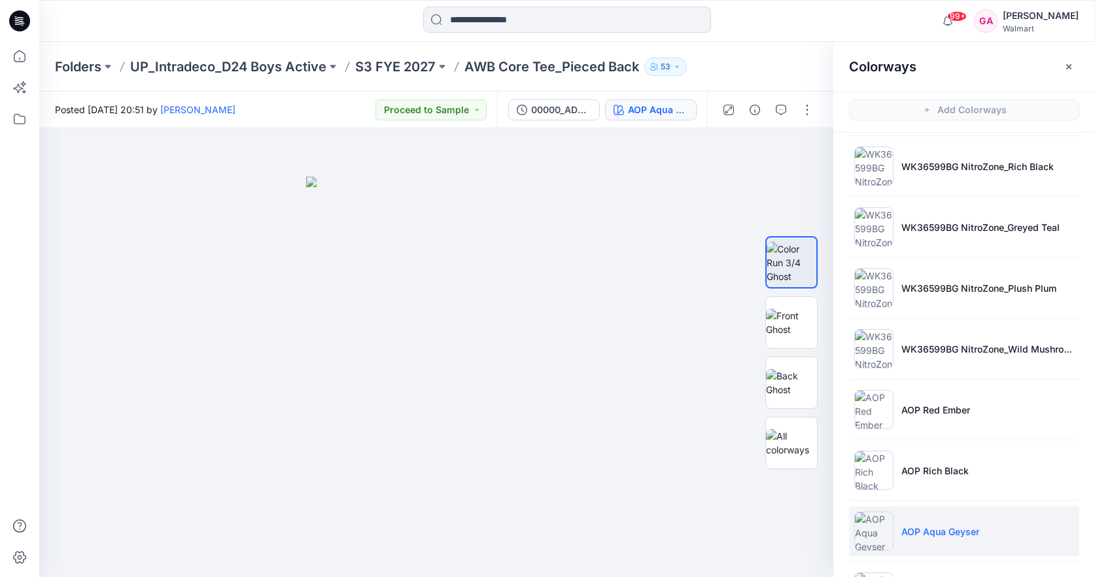
click at [761, 56] on div "Folders UP_Intradeco_D24 Boys Active S3 FYE 2027 AWB Core Tee_Pieced Back 53" at bounding box center [567, 67] width 1056 height 50
click at [1070, 61] on icon "button" at bounding box center [1069, 66] width 10 height 10
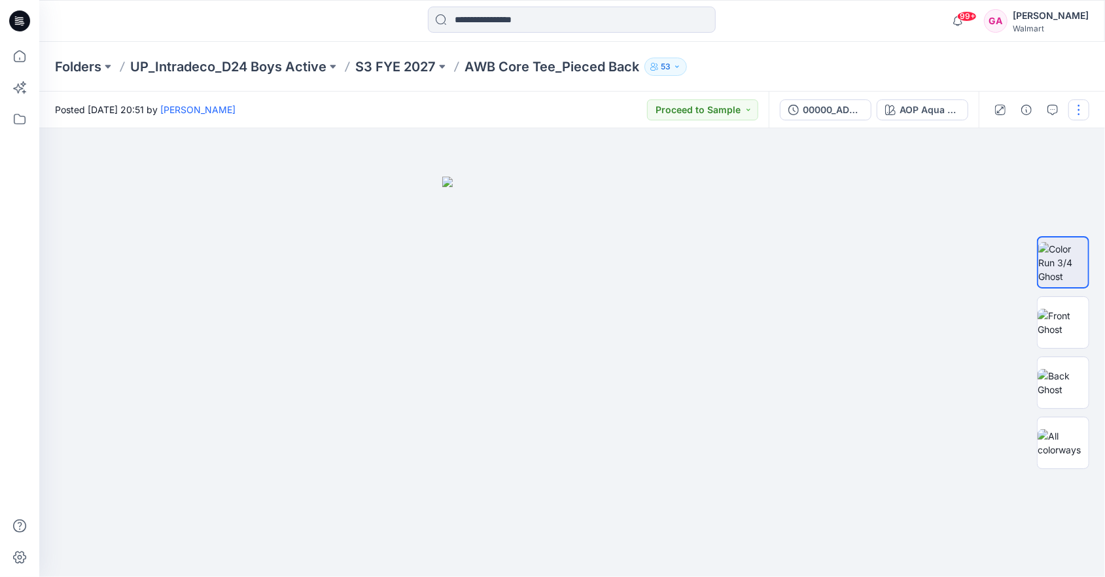
click at [1073, 103] on button "button" at bounding box center [1078, 109] width 21 height 21
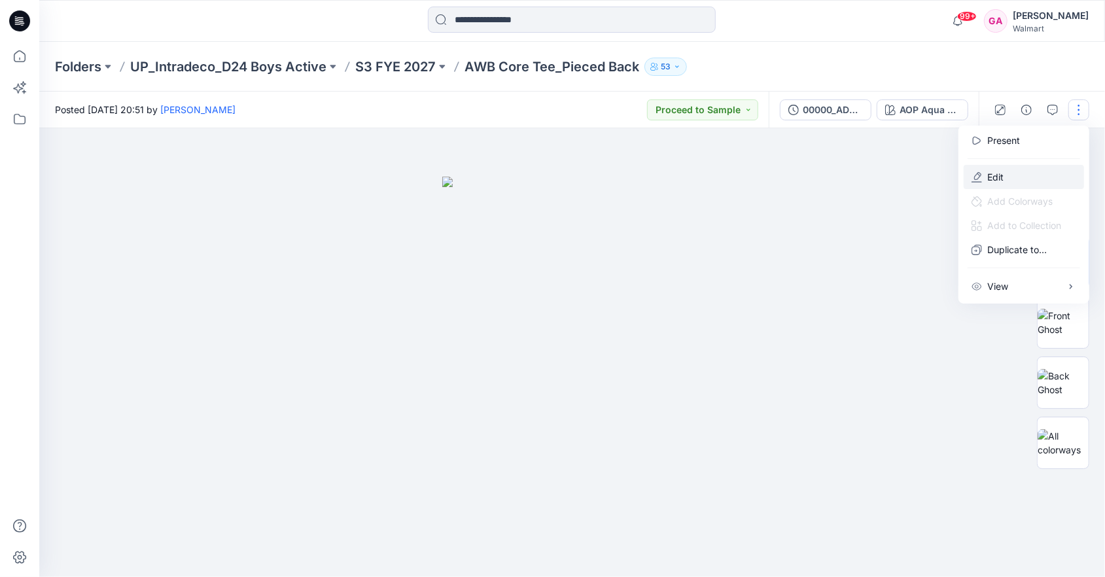
click at [986, 179] on button "Edit" at bounding box center [1024, 177] width 120 height 24
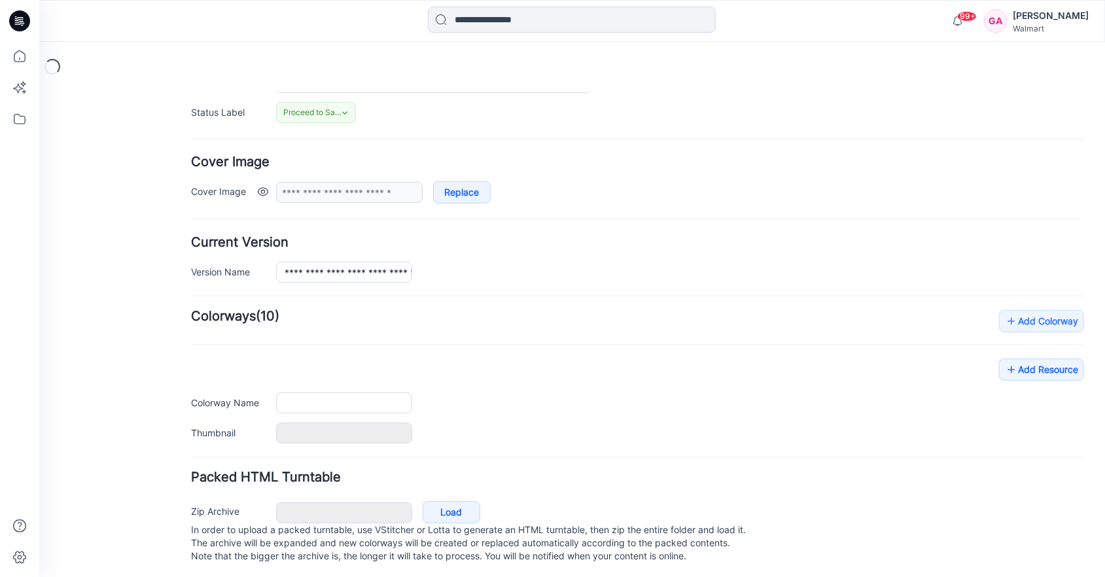
scroll to position [202, 0]
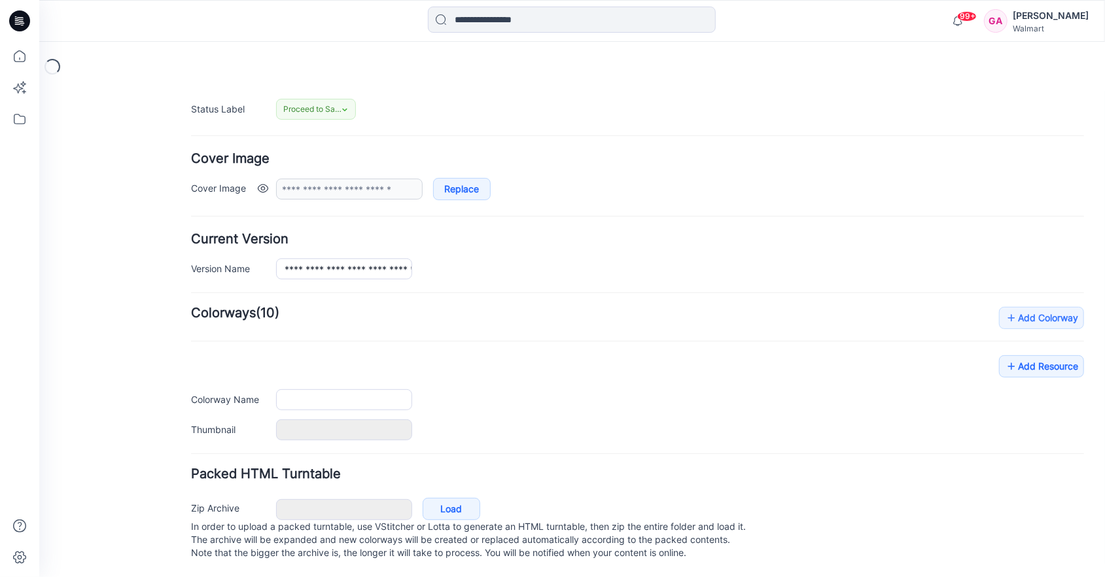
type input "**********"
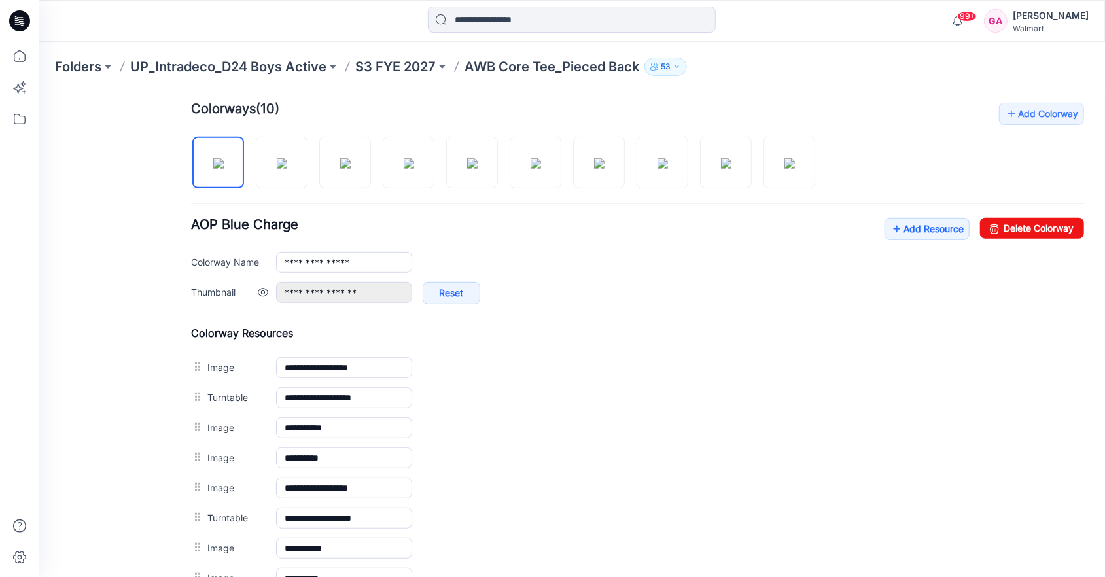
scroll to position [398, 0]
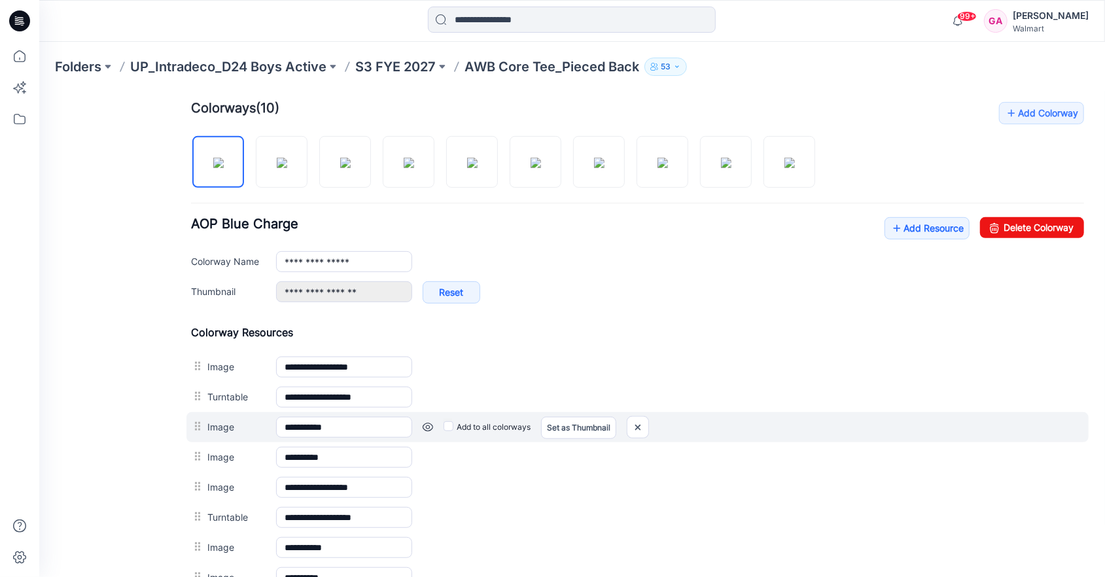
click at [426, 421] on link at bounding box center [427, 426] width 10 height 10
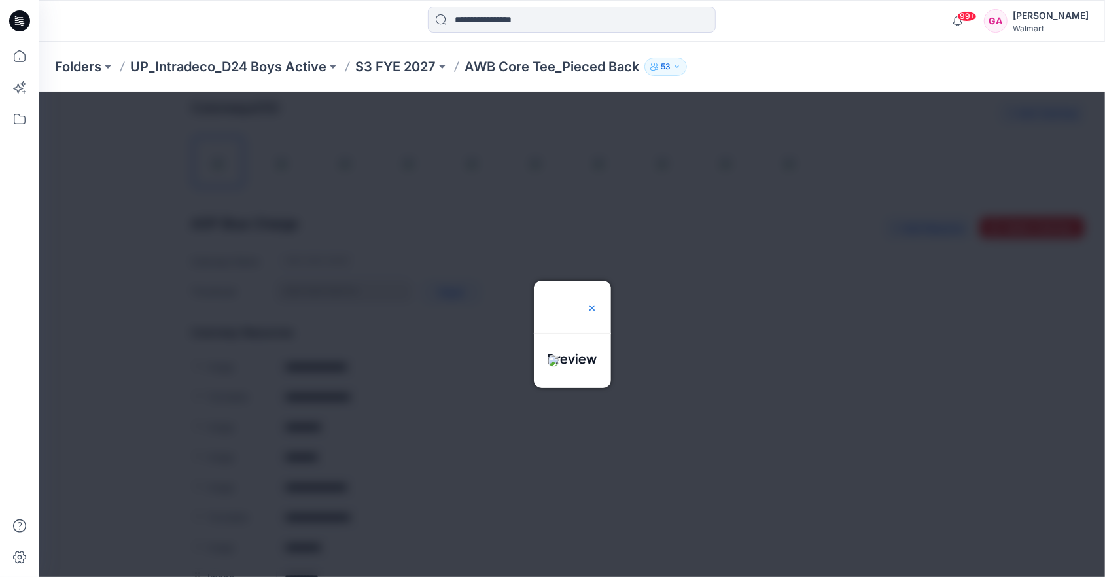
click at [597, 302] on img at bounding box center [591, 307] width 10 height 10
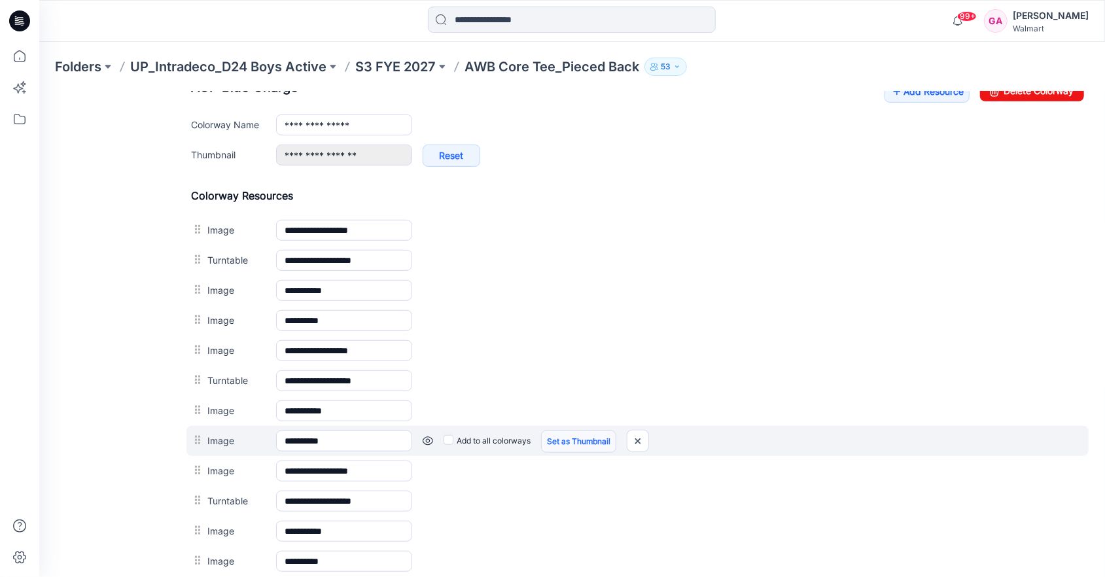
scroll to position [595, 0]
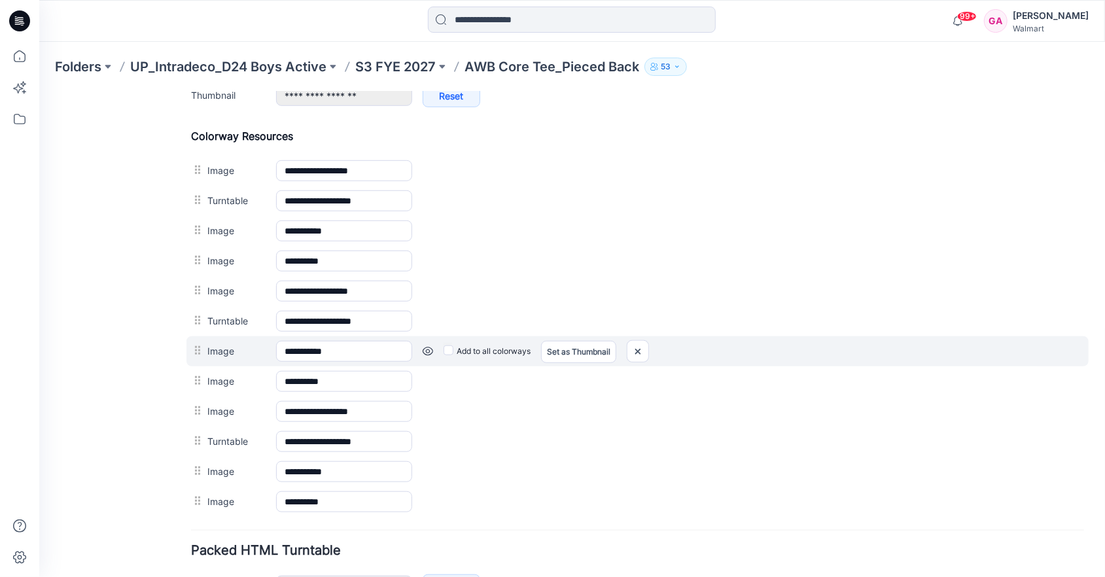
click at [428, 345] on link at bounding box center [427, 350] width 10 height 10
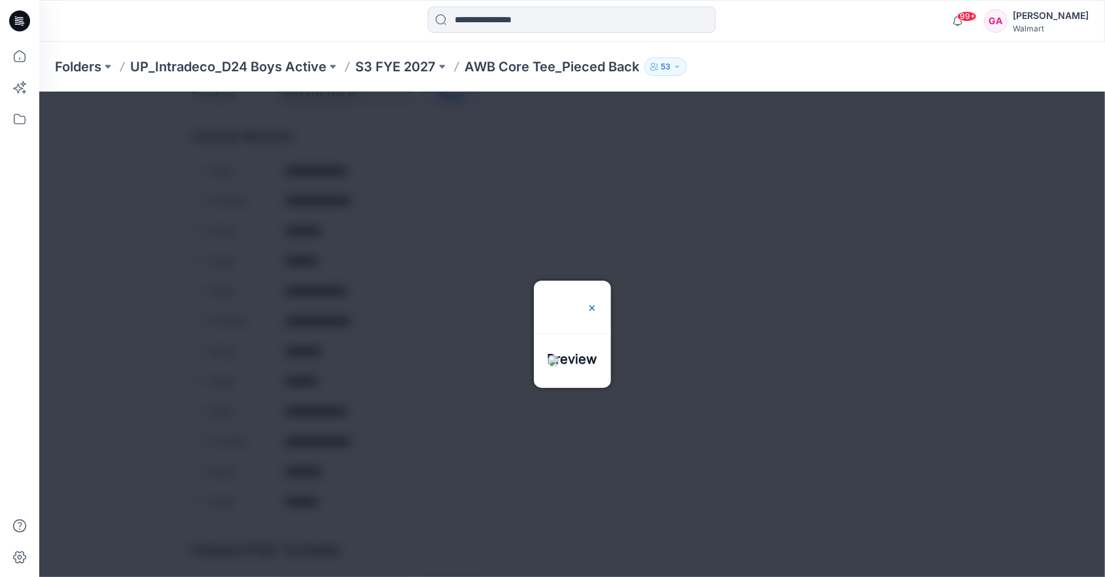
click at [597, 302] on img at bounding box center [591, 307] width 10 height 10
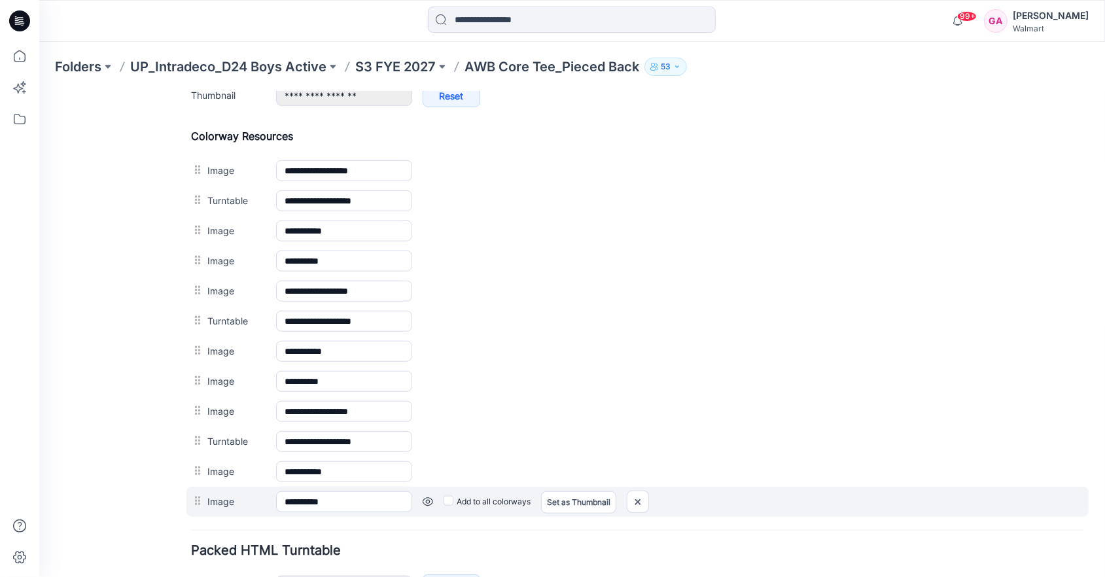
click at [426, 496] on link at bounding box center [427, 501] width 10 height 10
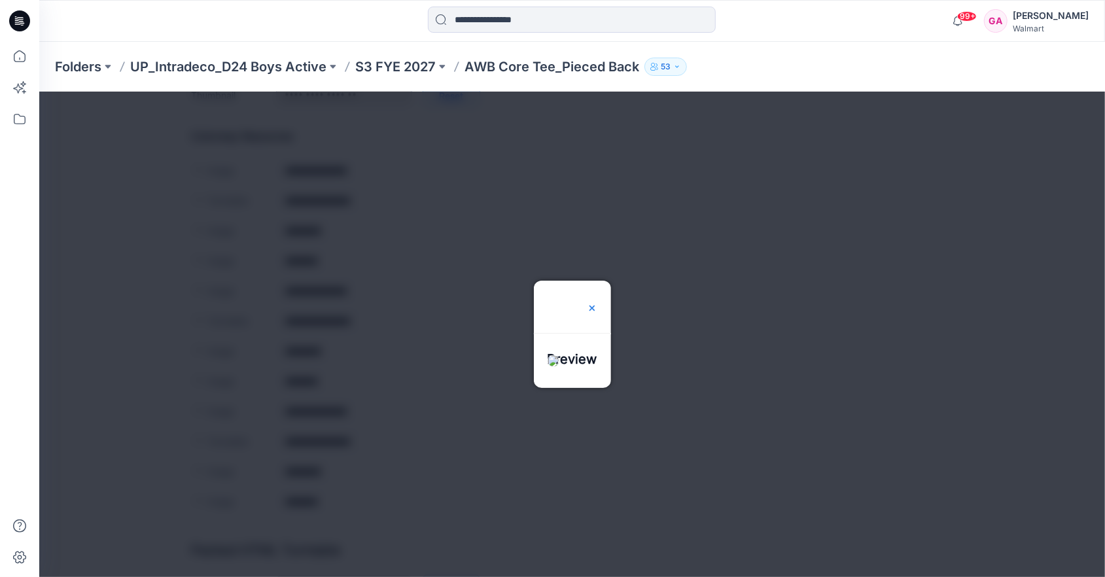
click at [597, 302] on img at bounding box center [591, 307] width 10 height 10
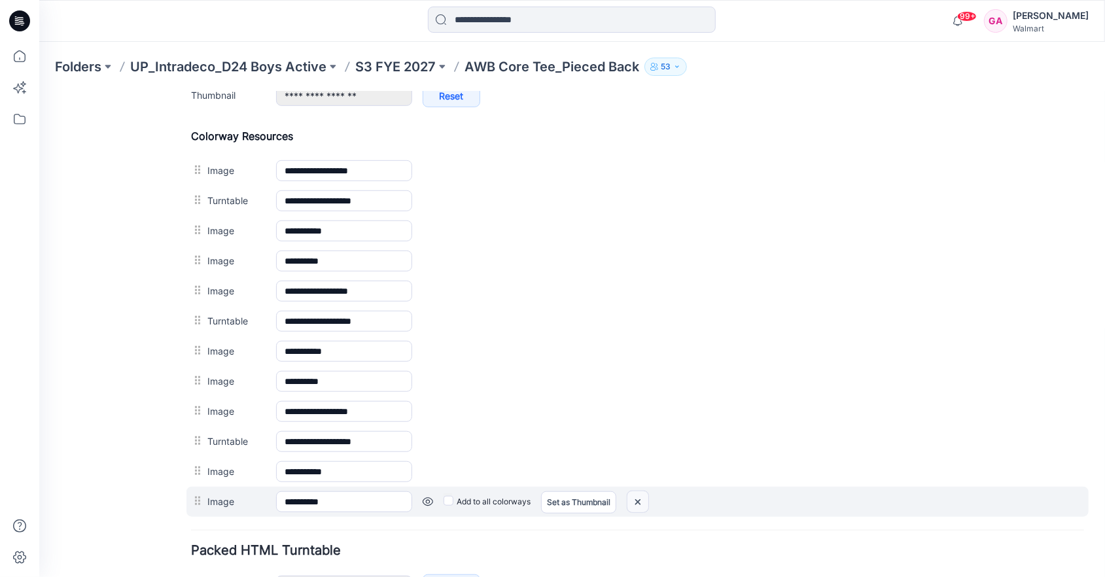
drag, startPoint x: 636, startPoint y: 495, endPoint x: 659, endPoint y: 136, distance: 359.2
click at [636, 495] on img at bounding box center [637, 502] width 21 height 22
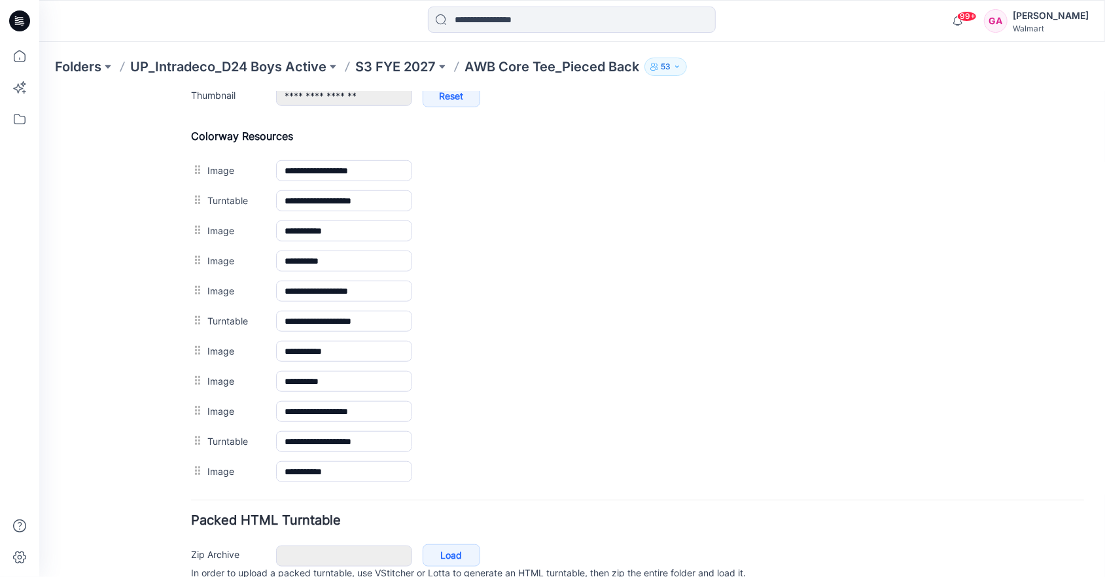
click at [39, 91] on link at bounding box center [39, 91] width 0 height 0
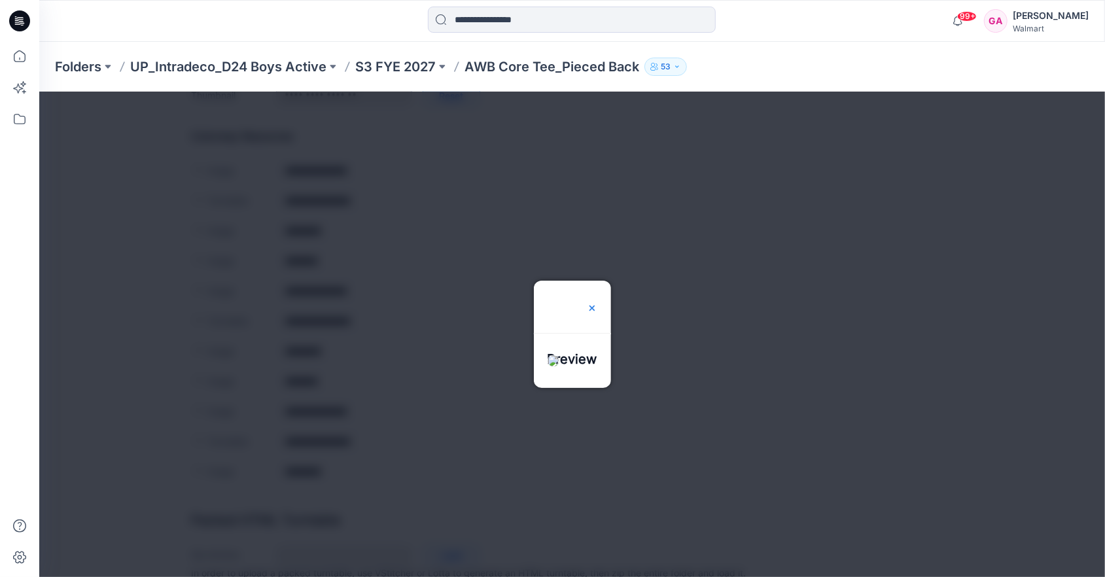
click at [597, 302] on img at bounding box center [591, 307] width 10 height 10
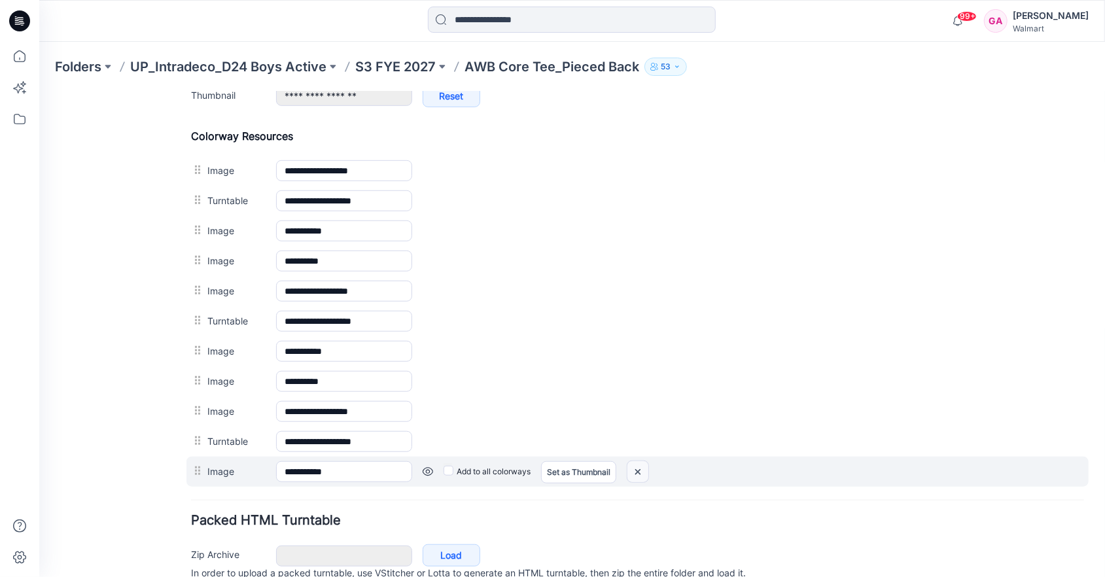
drag, startPoint x: 633, startPoint y: 470, endPoint x: 647, endPoint y: 135, distance: 335.2
click at [633, 470] on img at bounding box center [637, 472] width 21 height 22
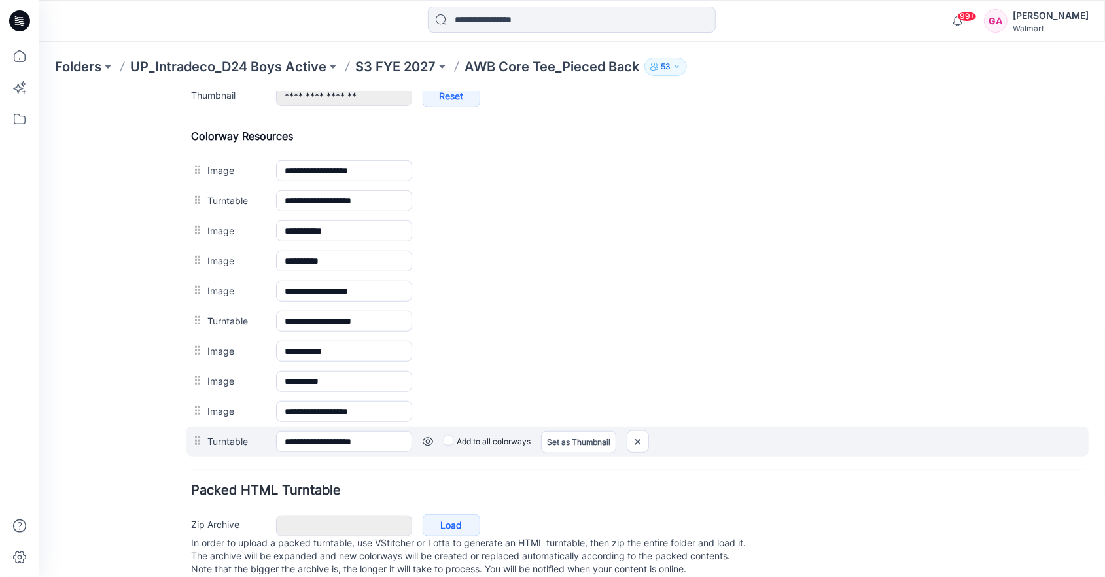
click at [423, 436] on link at bounding box center [427, 441] width 10 height 10
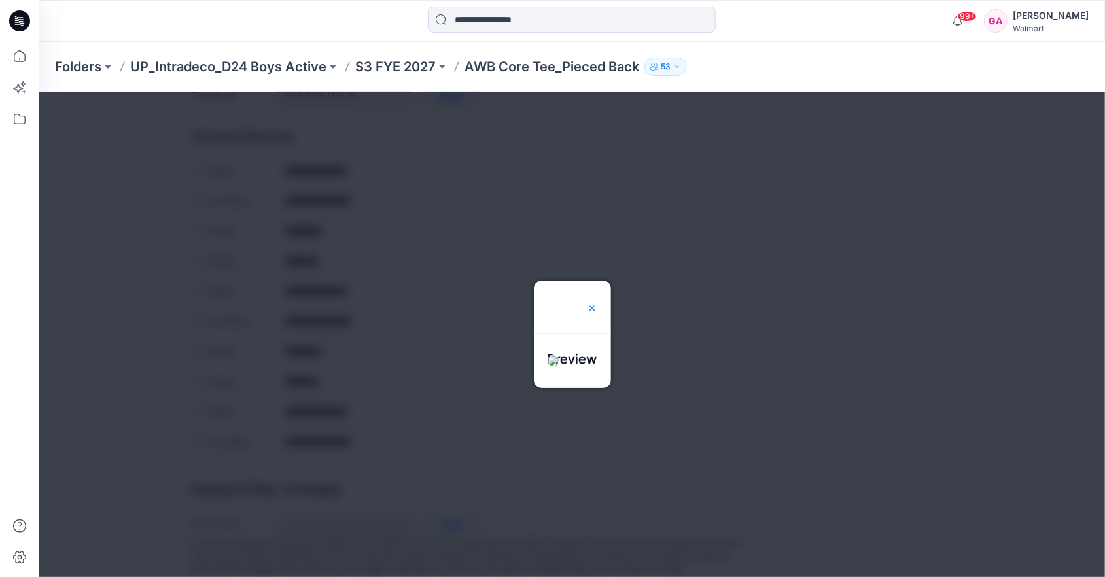
click at [597, 302] on img at bounding box center [591, 307] width 10 height 10
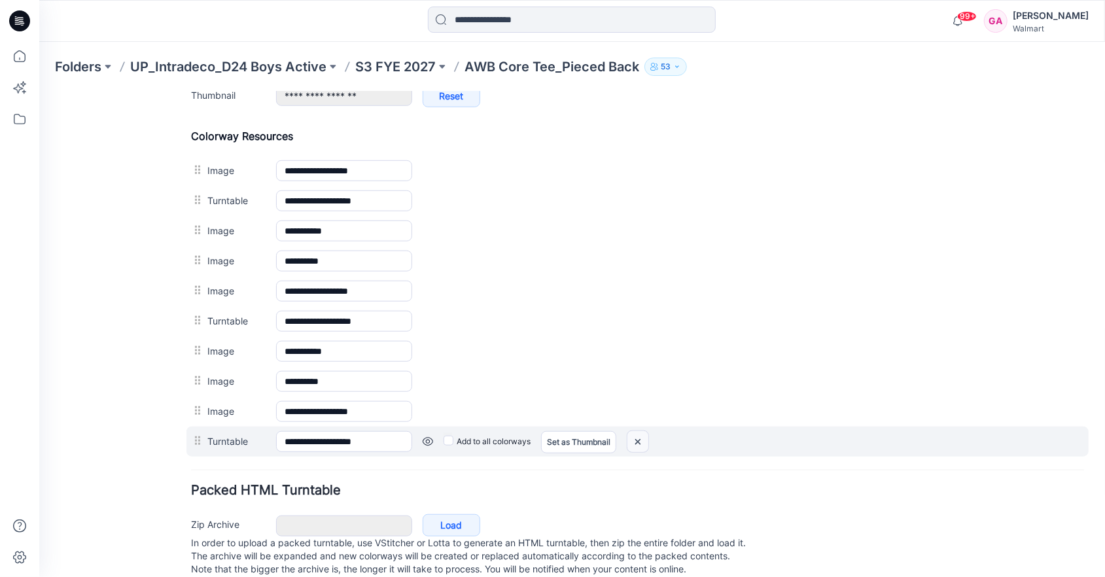
drag, startPoint x: 634, startPoint y: 435, endPoint x: 651, endPoint y: 144, distance: 291.6
click at [634, 435] on img at bounding box center [637, 441] width 21 height 22
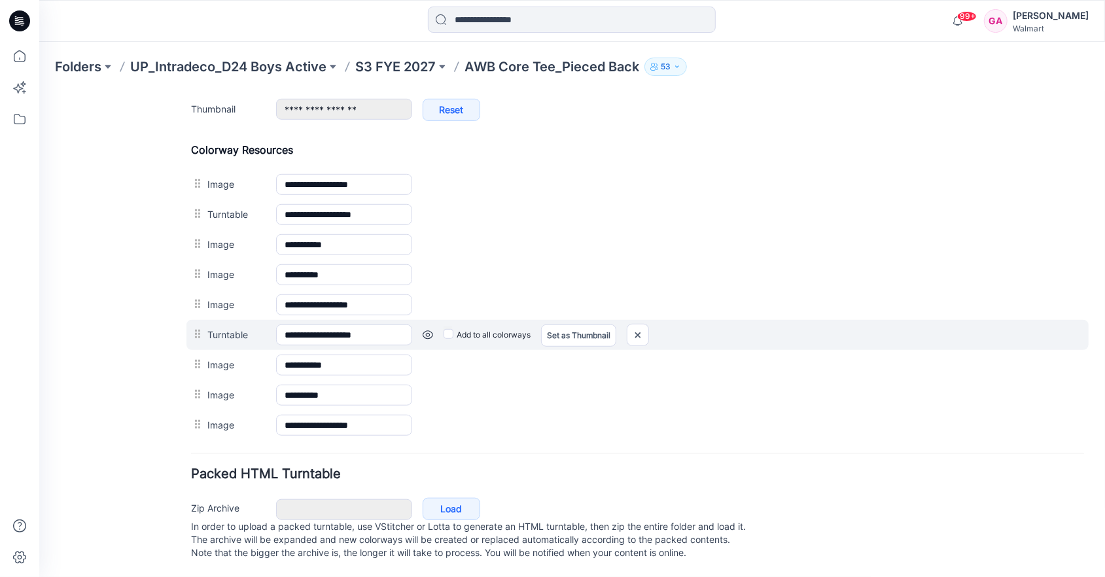
scroll to position [587, 0]
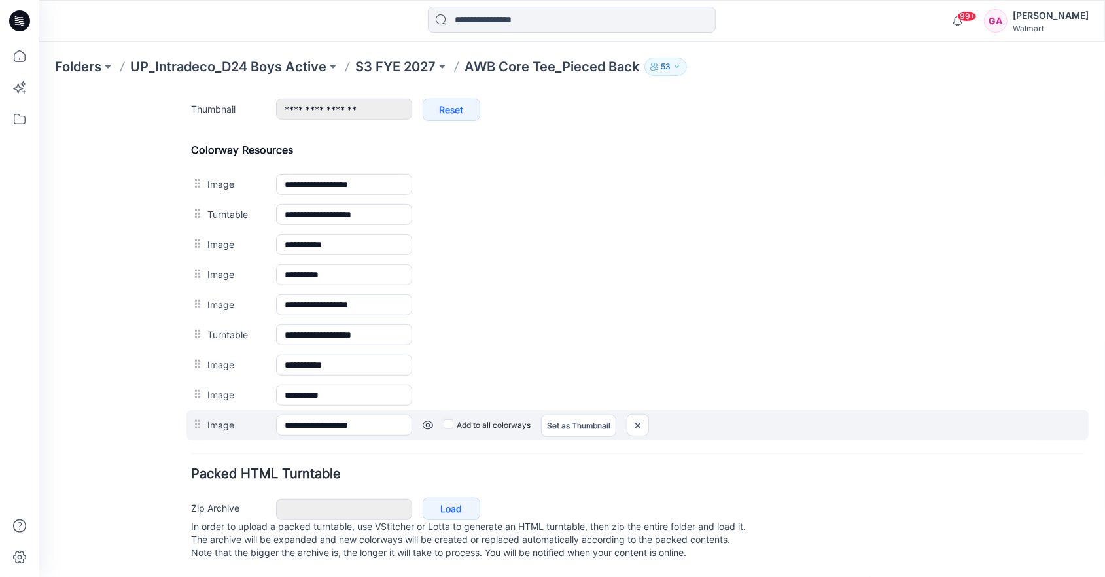
click at [427, 419] on link at bounding box center [427, 424] width 10 height 10
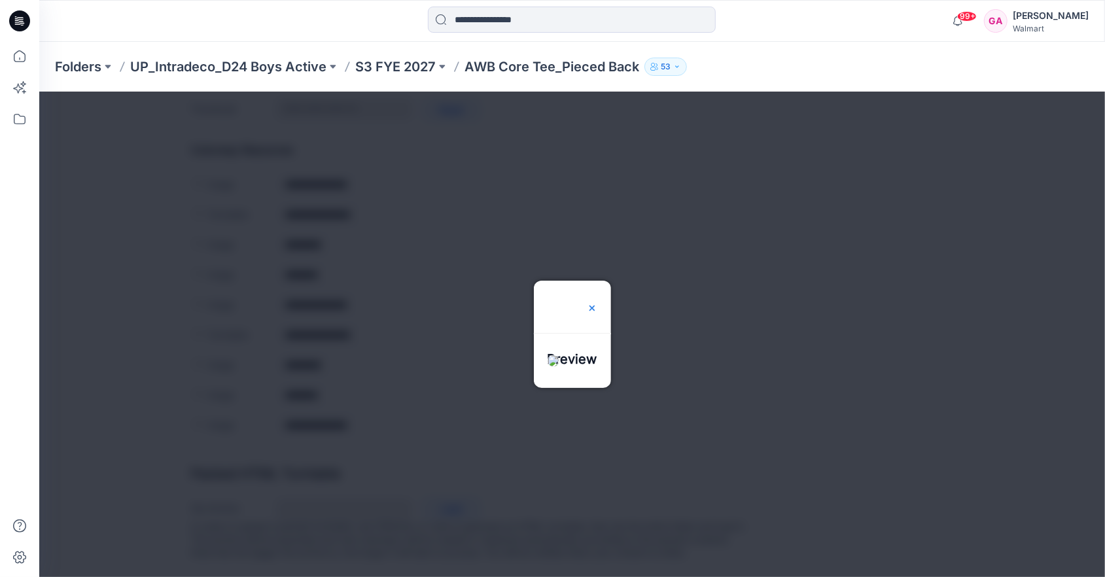
click at [597, 302] on img at bounding box center [591, 307] width 10 height 10
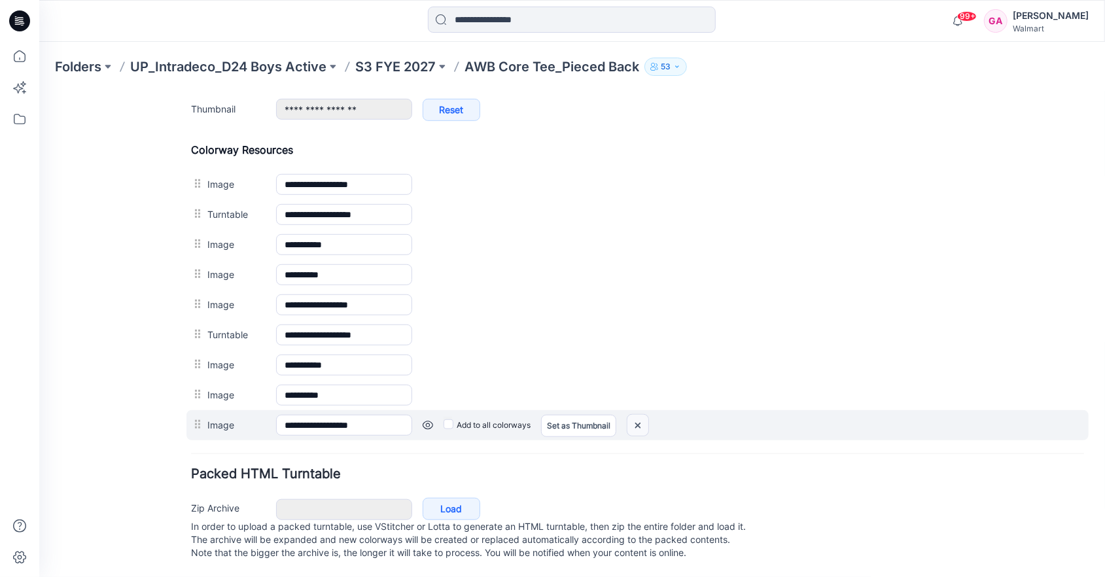
drag, startPoint x: 636, startPoint y: 412, endPoint x: 656, endPoint y: 141, distance: 271.5
click at [636, 414] on img at bounding box center [637, 425] width 21 height 22
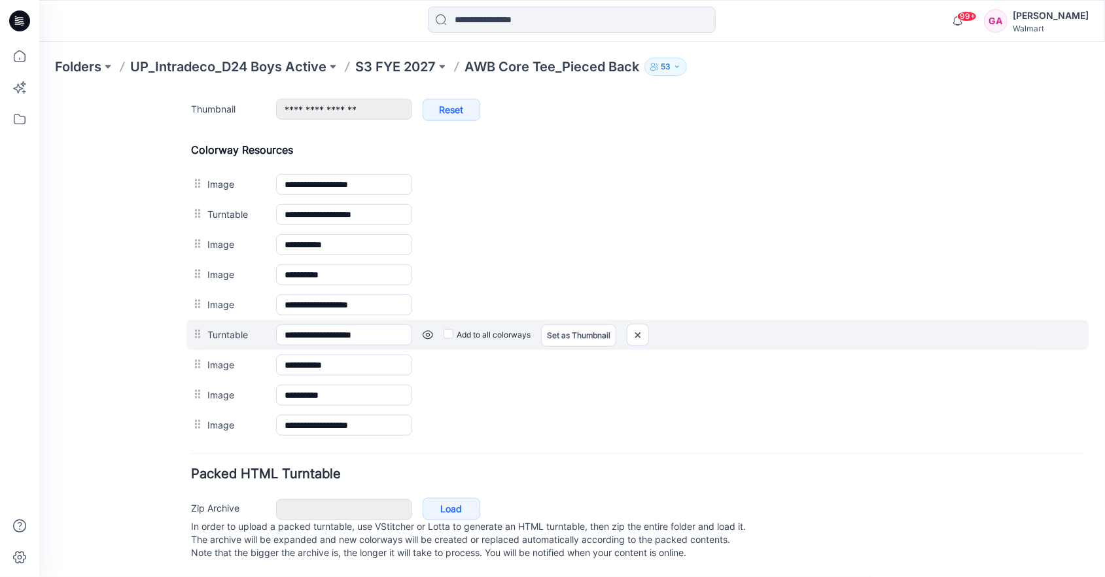
scroll to position [557, 0]
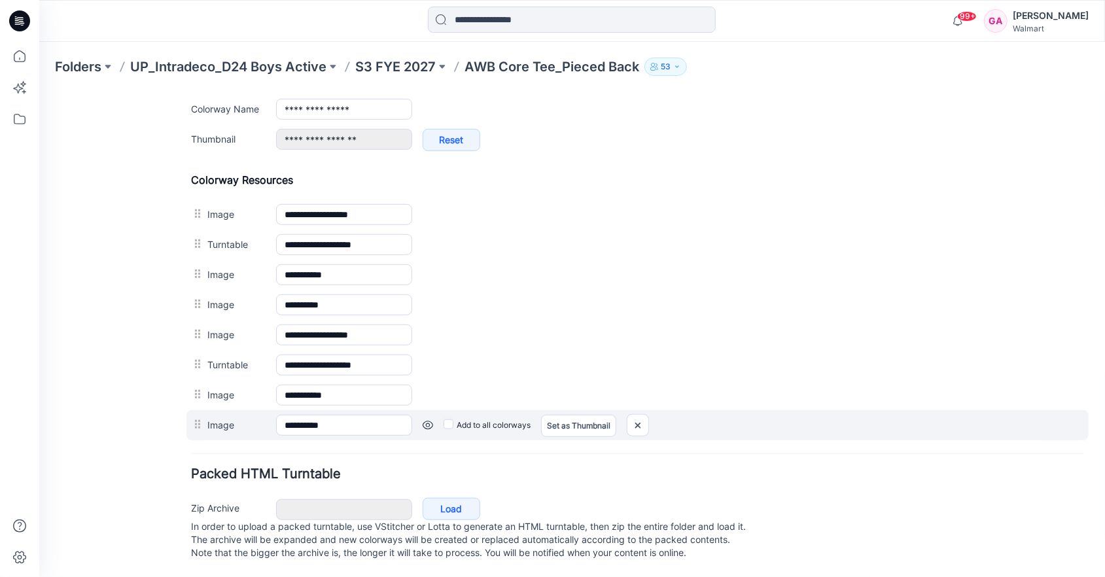
click at [428, 419] on link at bounding box center [427, 424] width 10 height 10
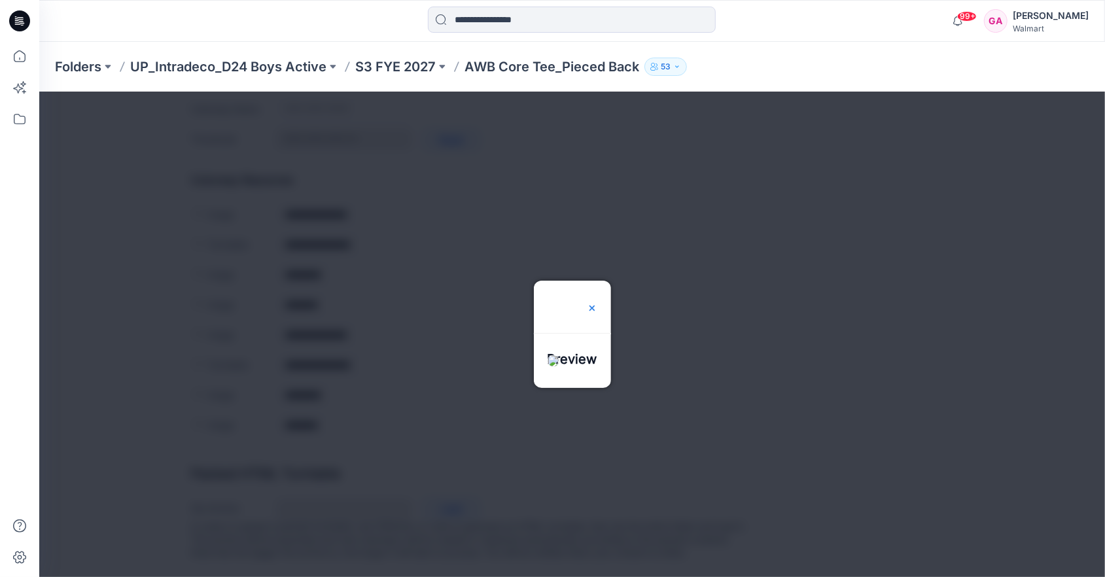
click at [597, 302] on img at bounding box center [591, 307] width 10 height 10
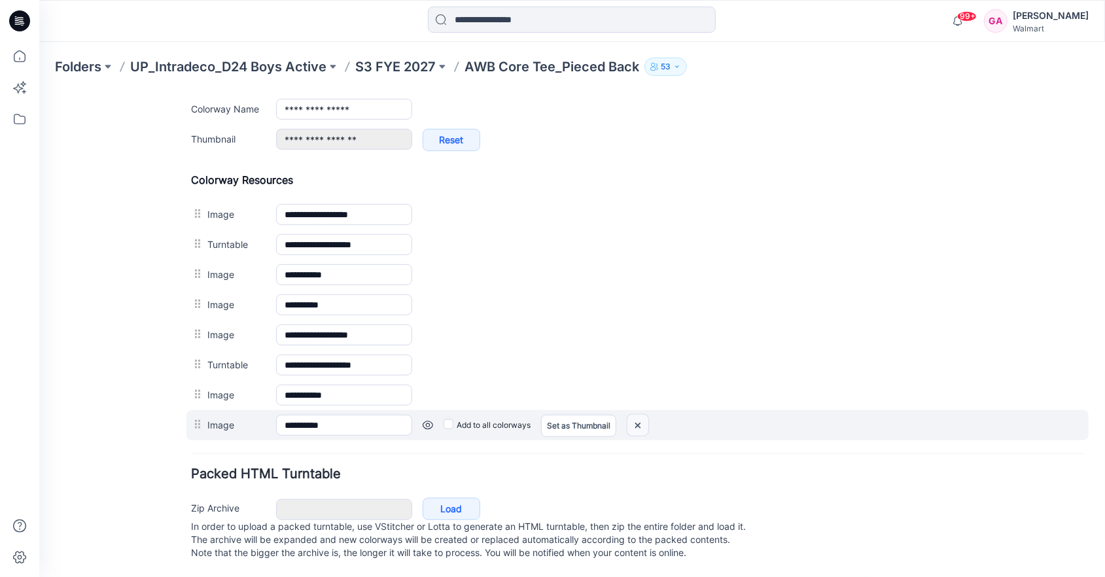
drag, startPoint x: 638, startPoint y: 419, endPoint x: 646, endPoint y: 137, distance: 281.4
click at [638, 419] on img at bounding box center [637, 425] width 21 height 22
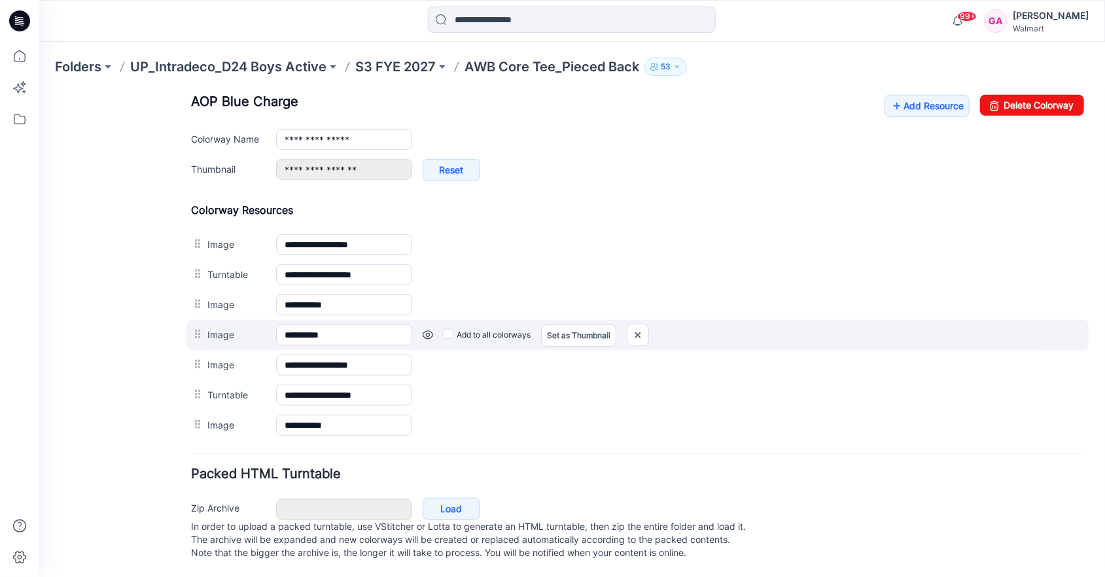
scroll to position [528, 0]
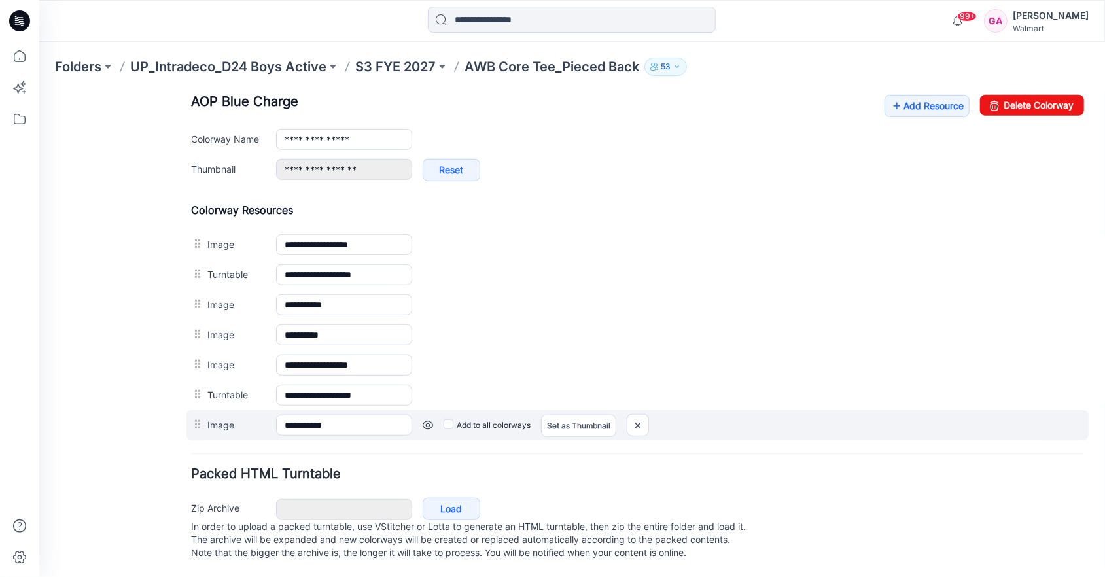
click at [428, 419] on link at bounding box center [427, 424] width 10 height 10
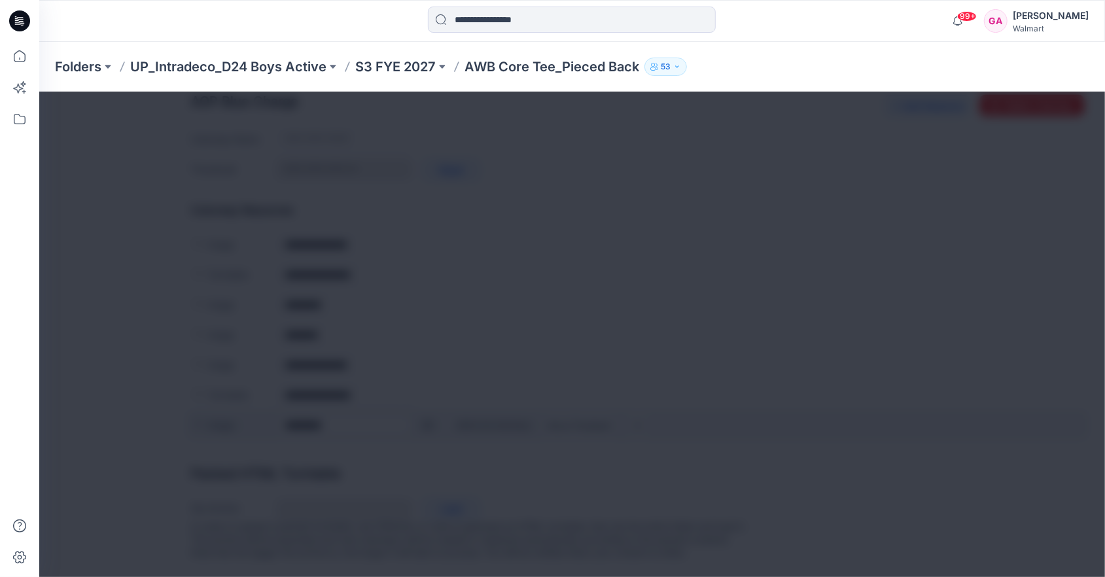
scroll to position [527, 0]
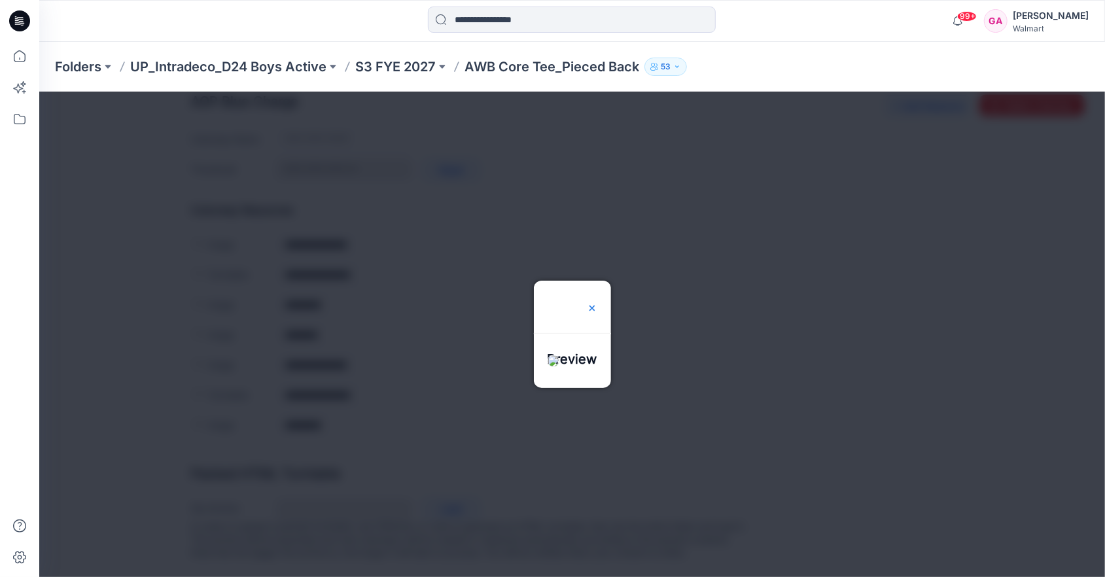
click at [597, 302] on img at bounding box center [591, 307] width 10 height 10
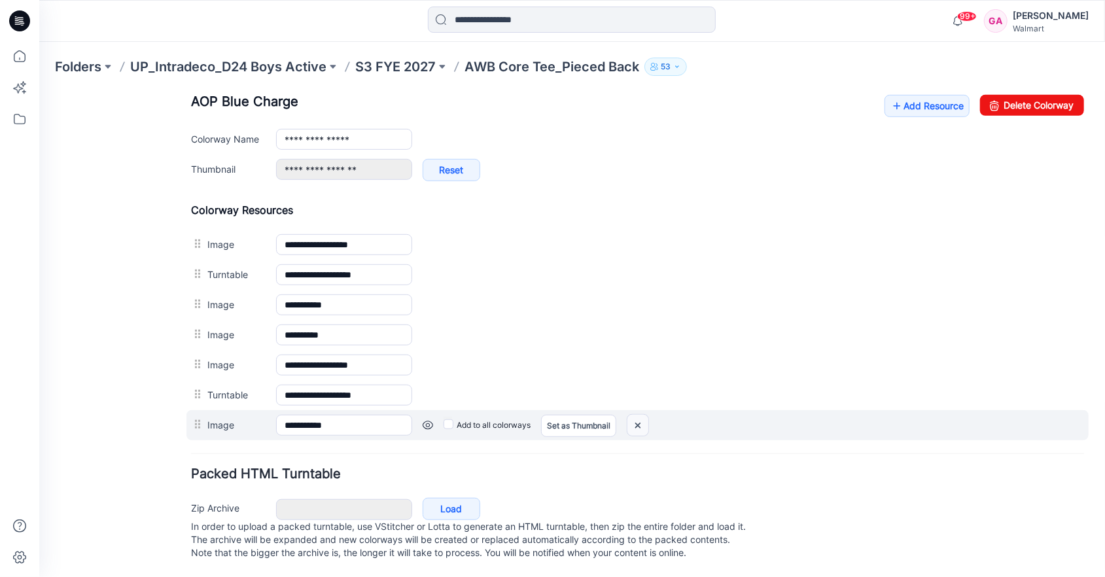
drag, startPoint x: 632, startPoint y: 416, endPoint x: 639, endPoint y: 137, distance: 278.8
click at [632, 416] on img at bounding box center [637, 425] width 21 height 22
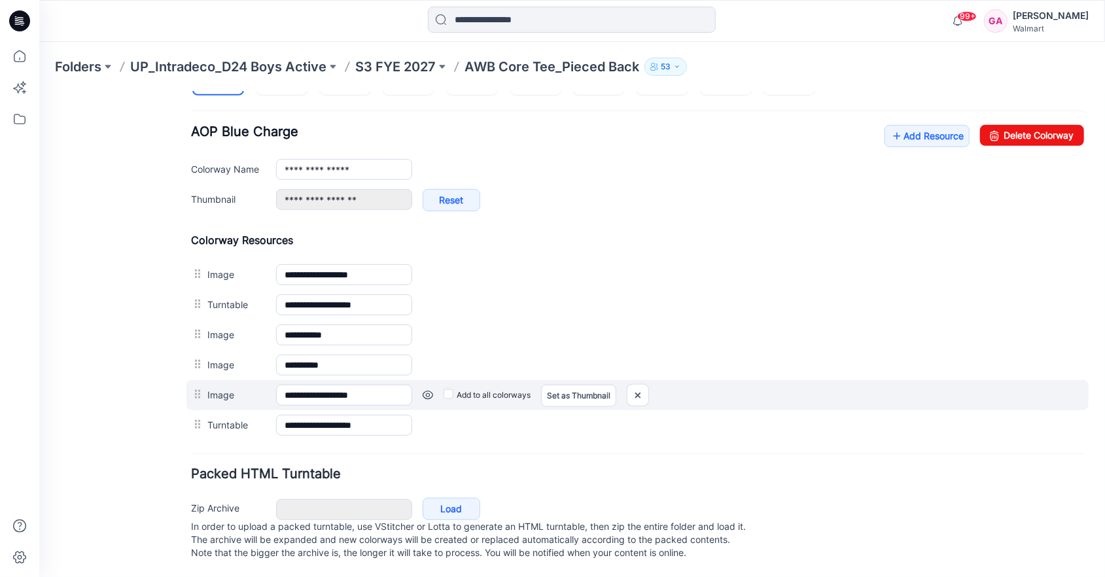
scroll to position [498, 0]
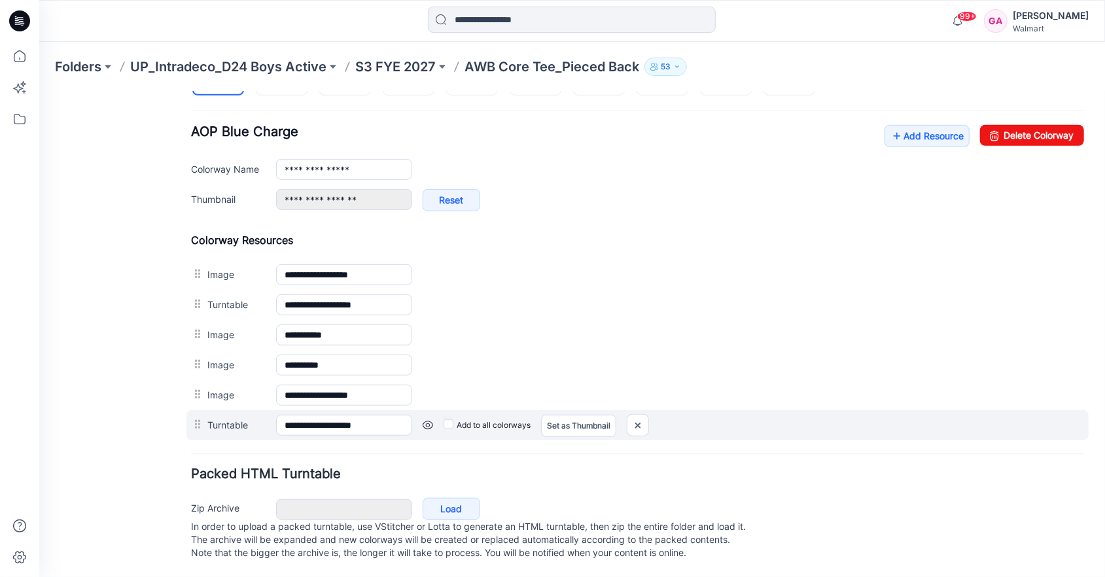
click at [430, 419] on link at bounding box center [427, 424] width 10 height 10
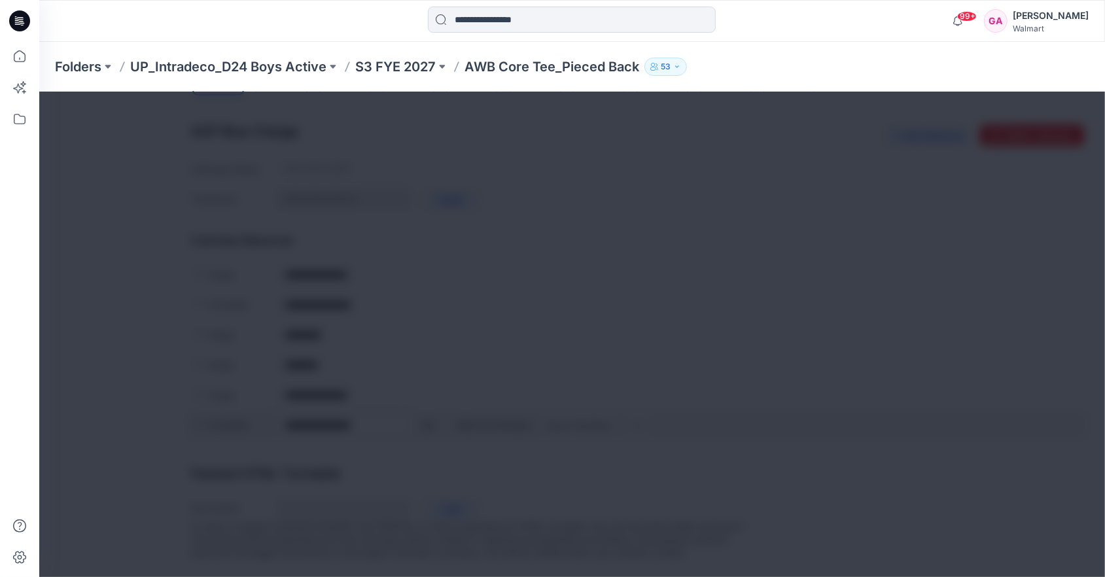
scroll to position [498, 0]
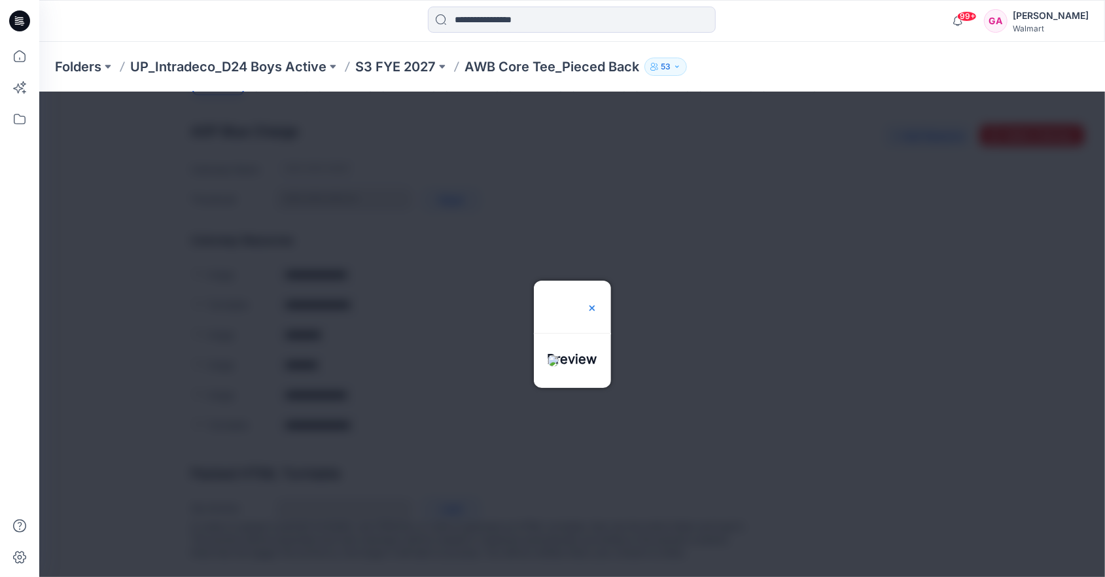
click at [597, 302] on img at bounding box center [591, 307] width 10 height 10
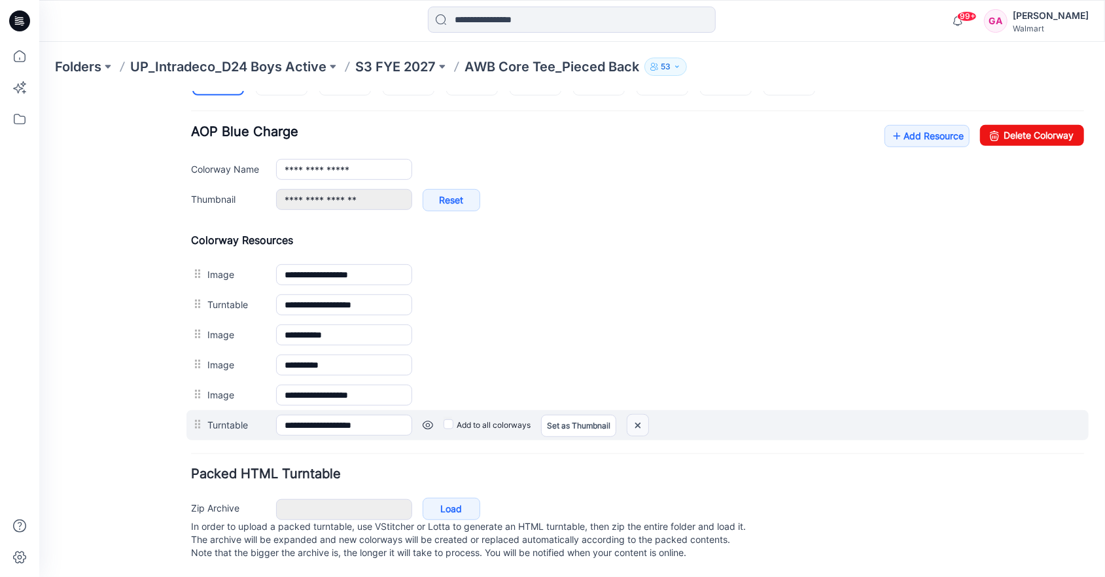
click at [634, 414] on img at bounding box center [637, 425] width 21 height 22
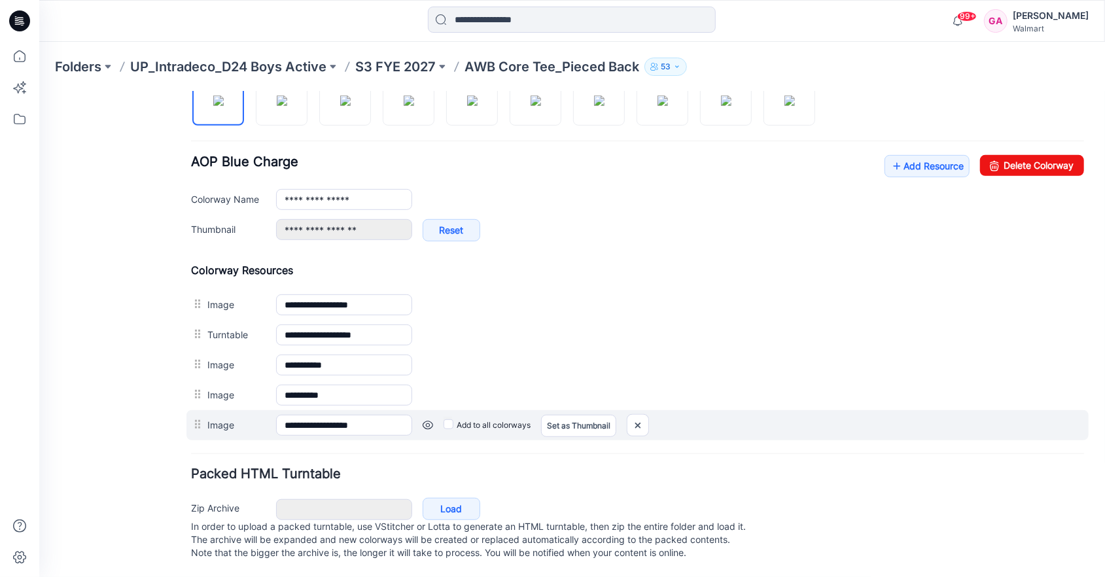
scroll to position [468, 0]
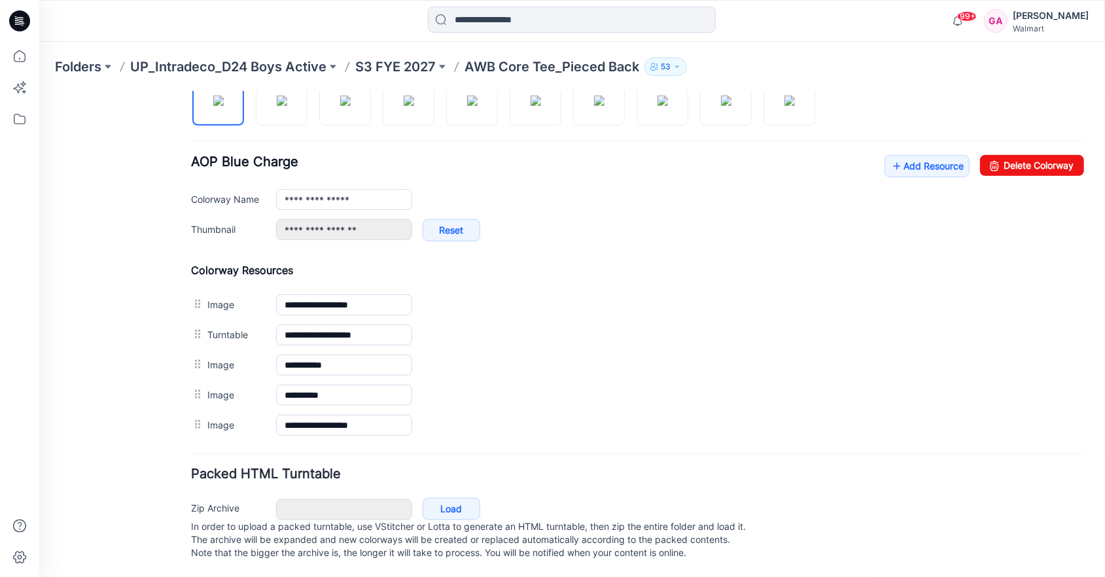
click at [39, 91] on link at bounding box center [39, 91] width 0 height 0
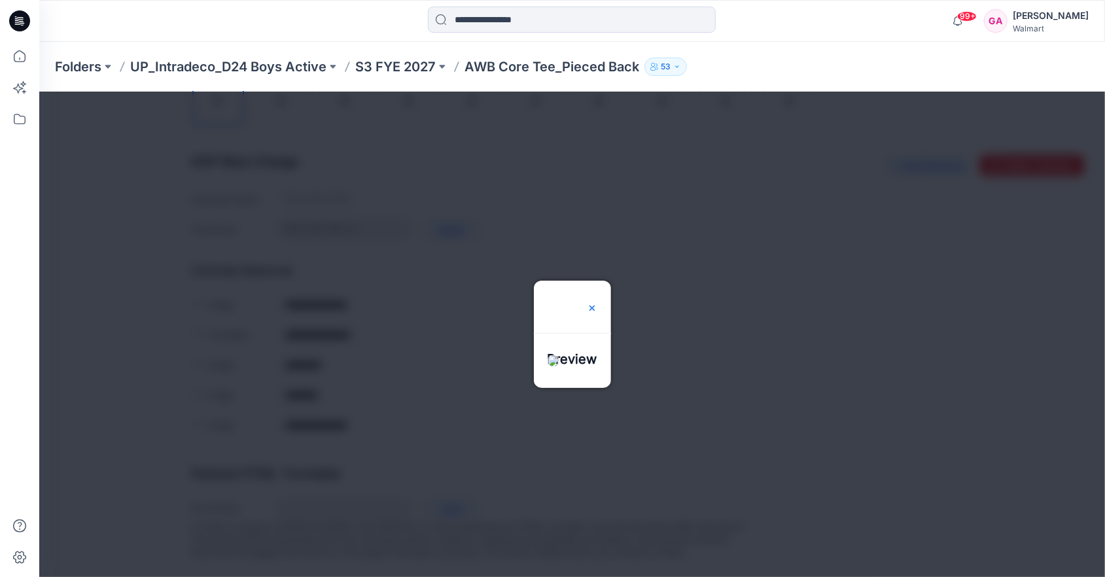
click at [597, 302] on img at bounding box center [591, 307] width 10 height 10
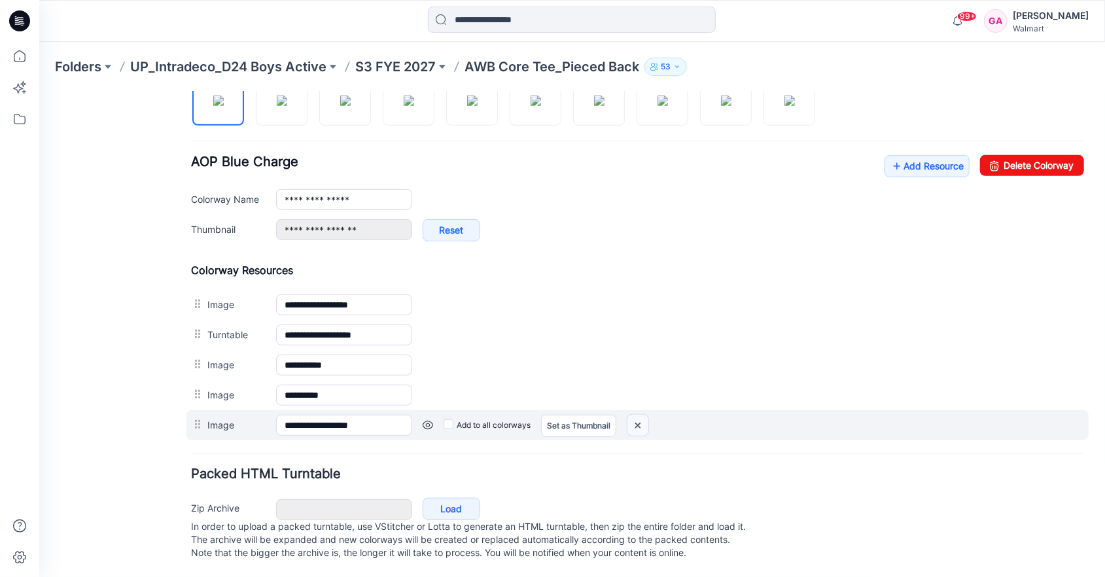
drag, startPoint x: 644, startPoint y: 412, endPoint x: 648, endPoint y: 136, distance: 276.1
click at [644, 414] on img at bounding box center [637, 425] width 21 height 22
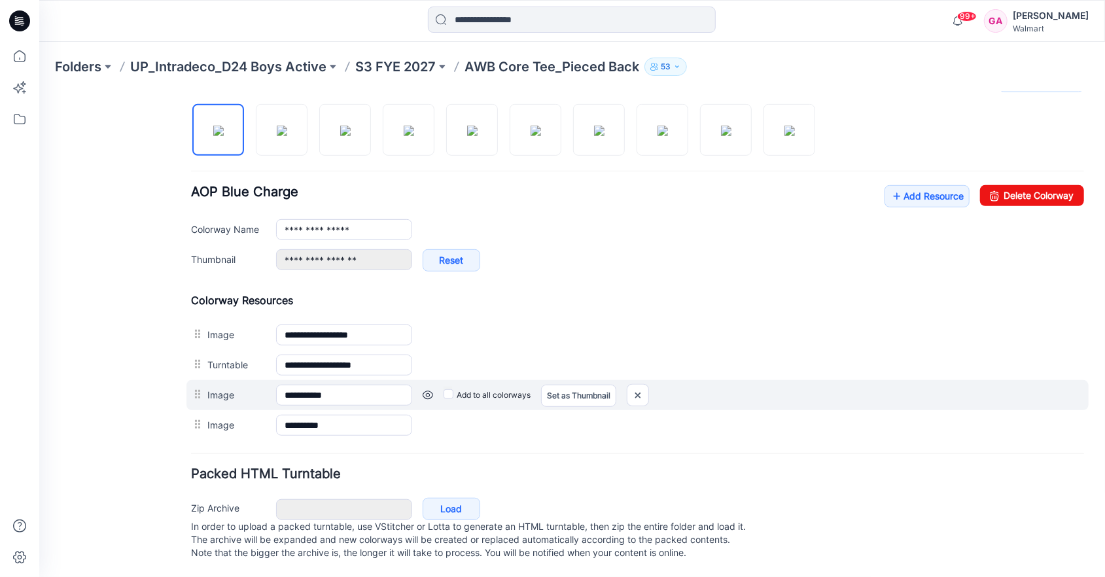
scroll to position [439, 0]
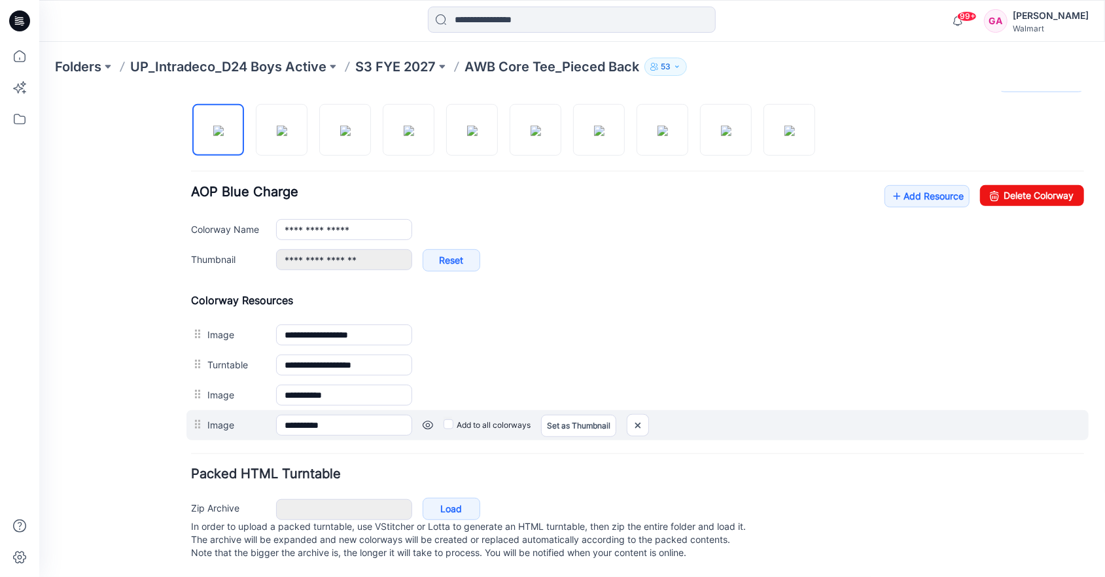
click at [427, 419] on link at bounding box center [427, 424] width 10 height 10
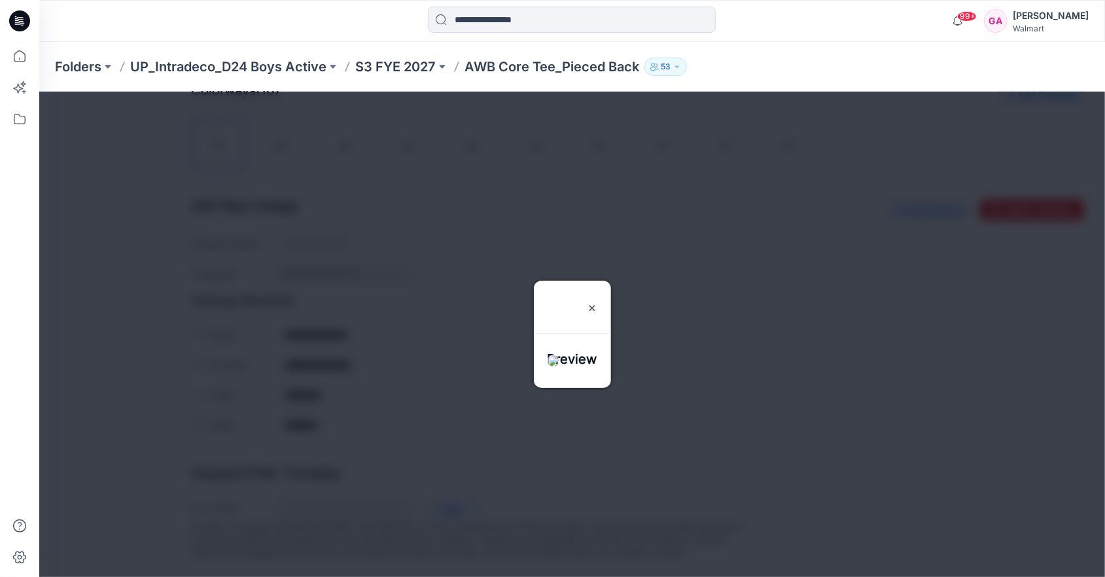
scroll to position [424, 0]
click at [597, 302] on img at bounding box center [591, 307] width 10 height 10
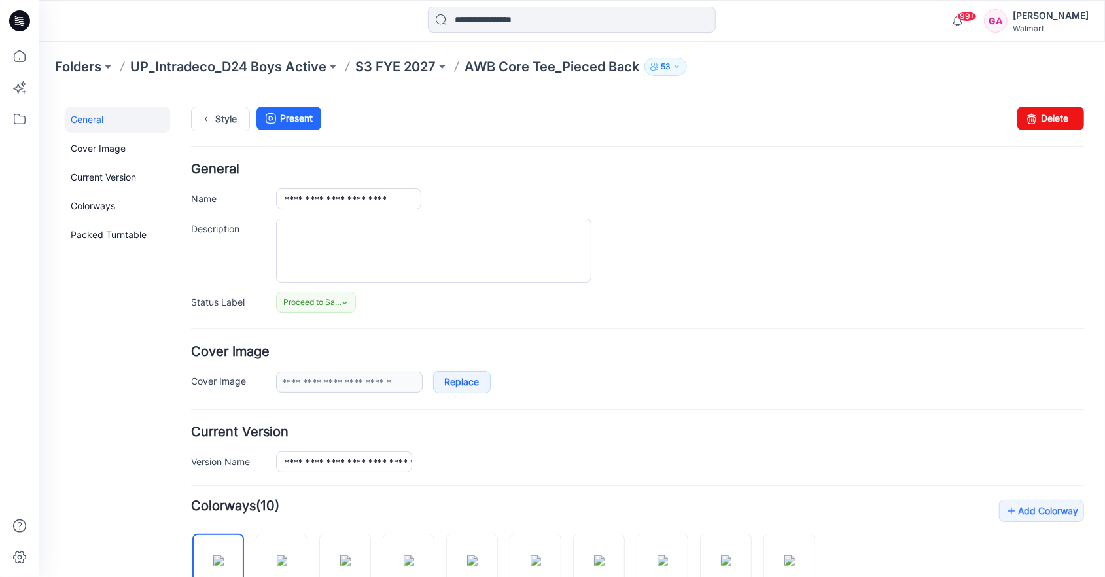
scroll to position [0, 0]
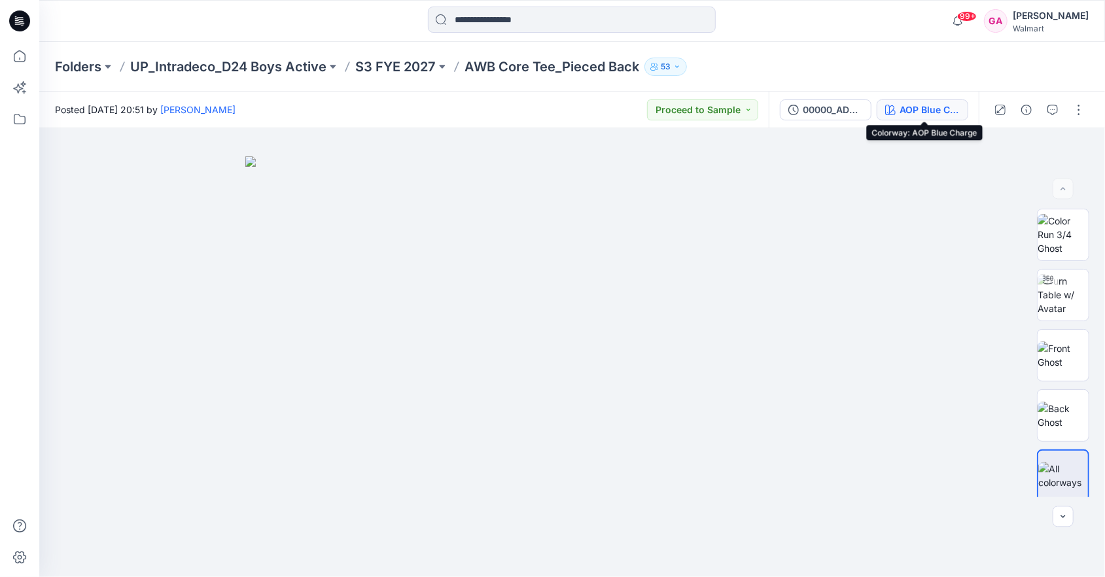
click at [939, 112] on div "AOP Blue Charge" at bounding box center [929, 110] width 60 height 14
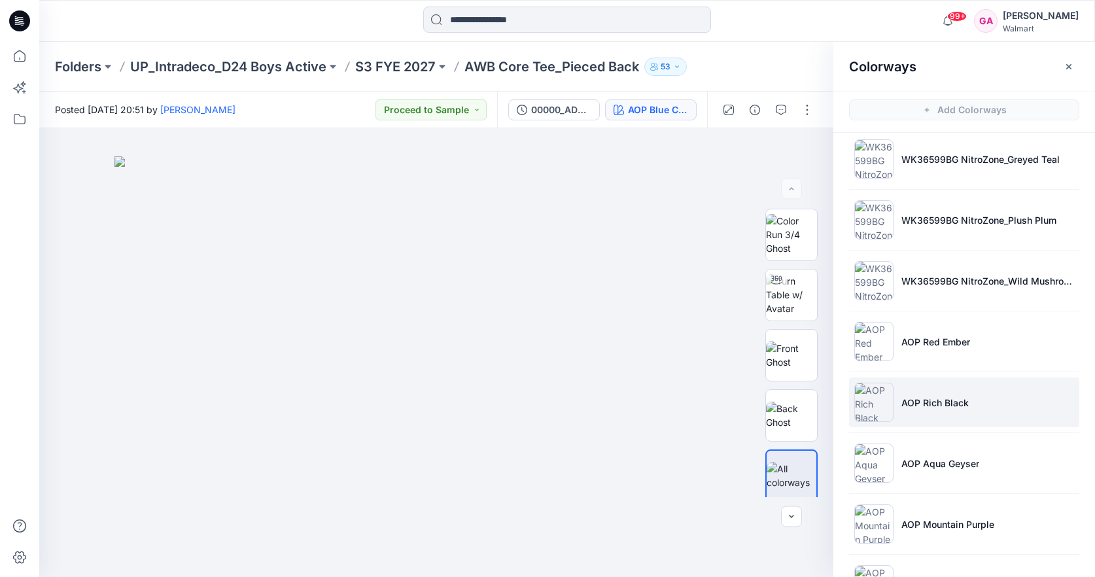
scroll to position [183, 0]
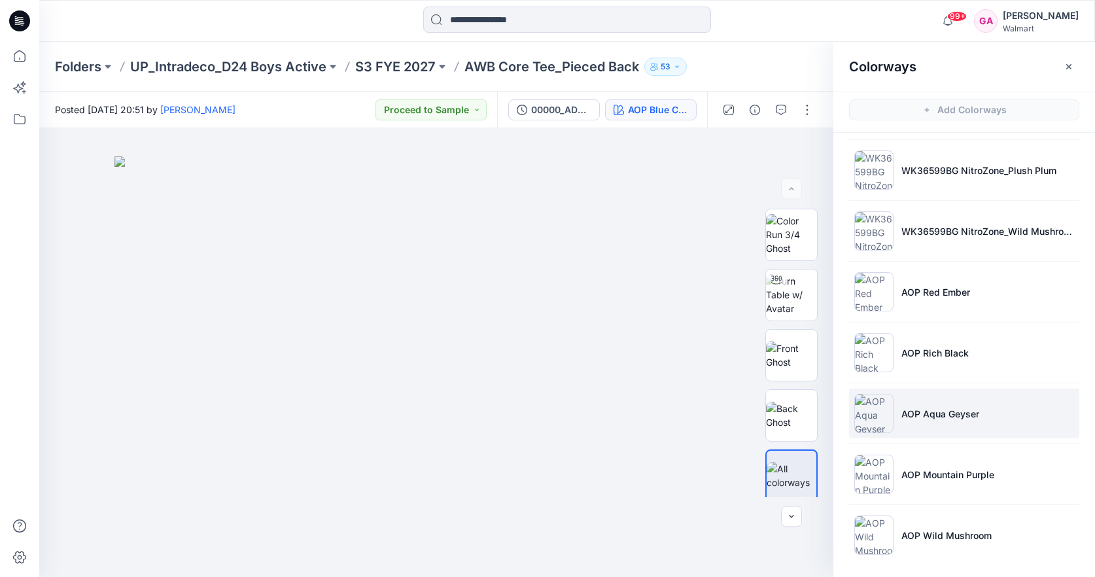
click at [951, 408] on p "AOP Aqua Geyser" at bounding box center [940, 414] width 78 height 14
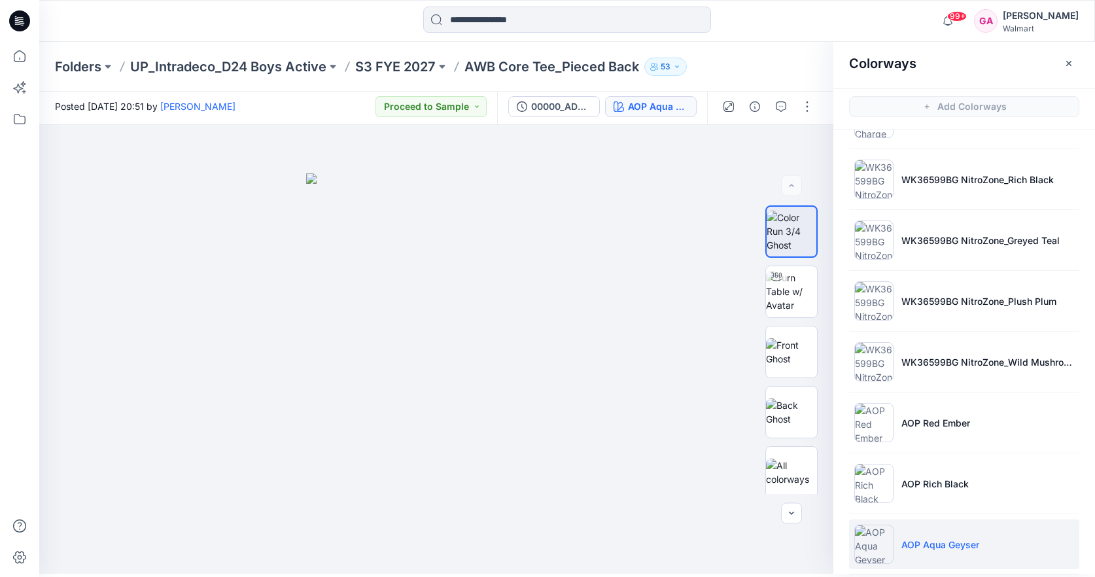
scroll to position [0, 0]
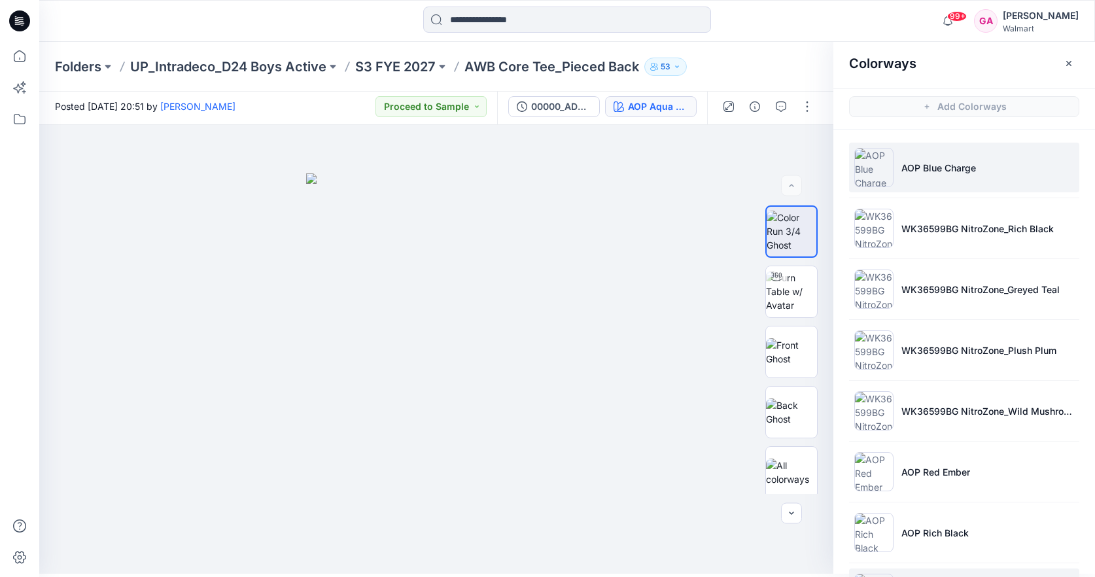
click at [935, 167] on p "AOP Blue Charge" at bounding box center [938, 168] width 75 height 14
click at [803, 108] on button "button" at bounding box center [807, 106] width 21 height 21
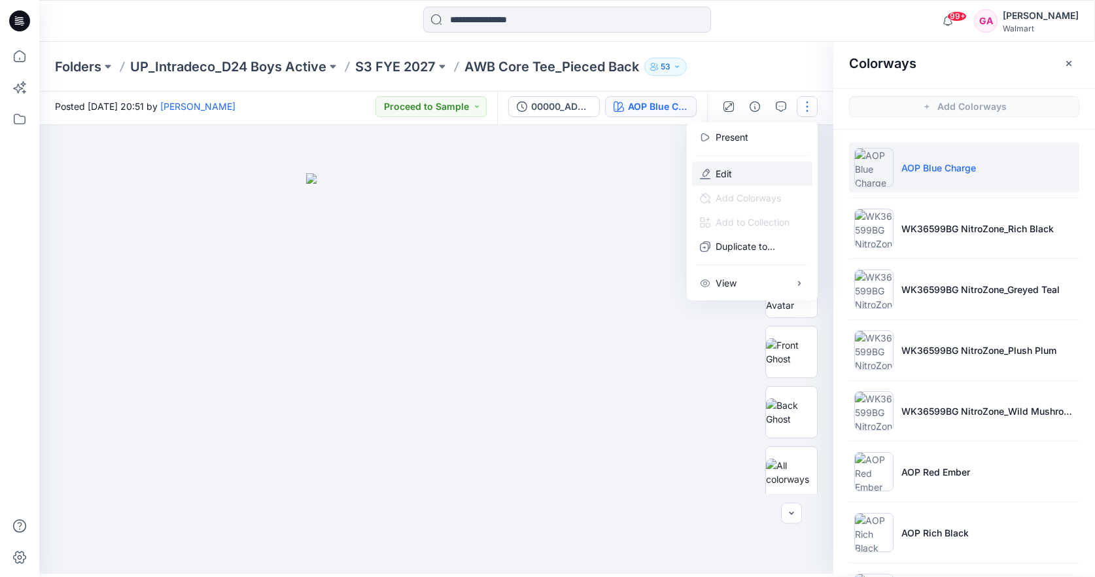
click at [742, 175] on button "Edit" at bounding box center [752, 174] width 120 height 24
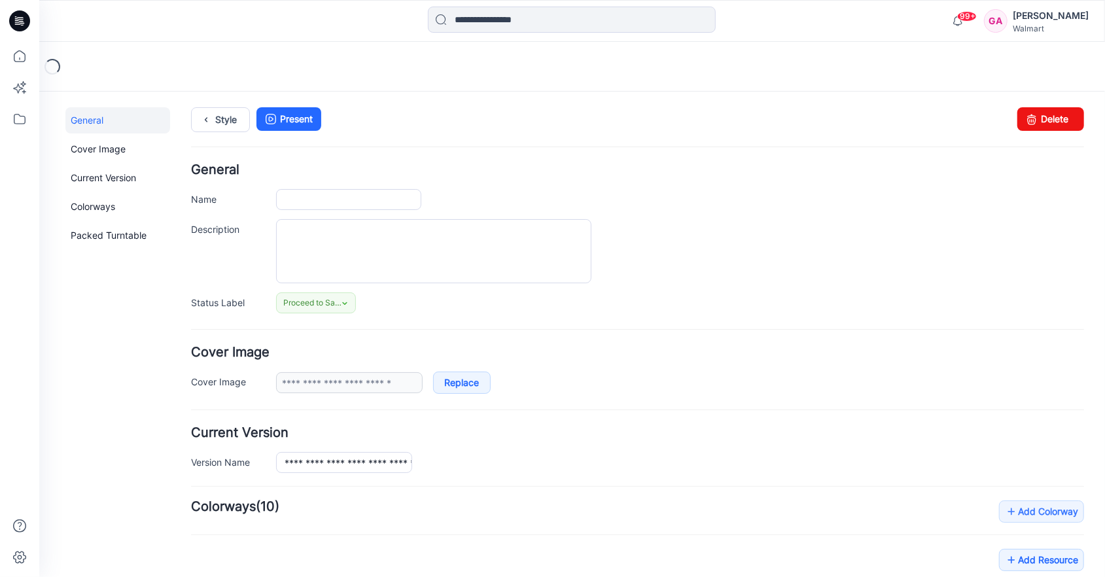
type input "**********"
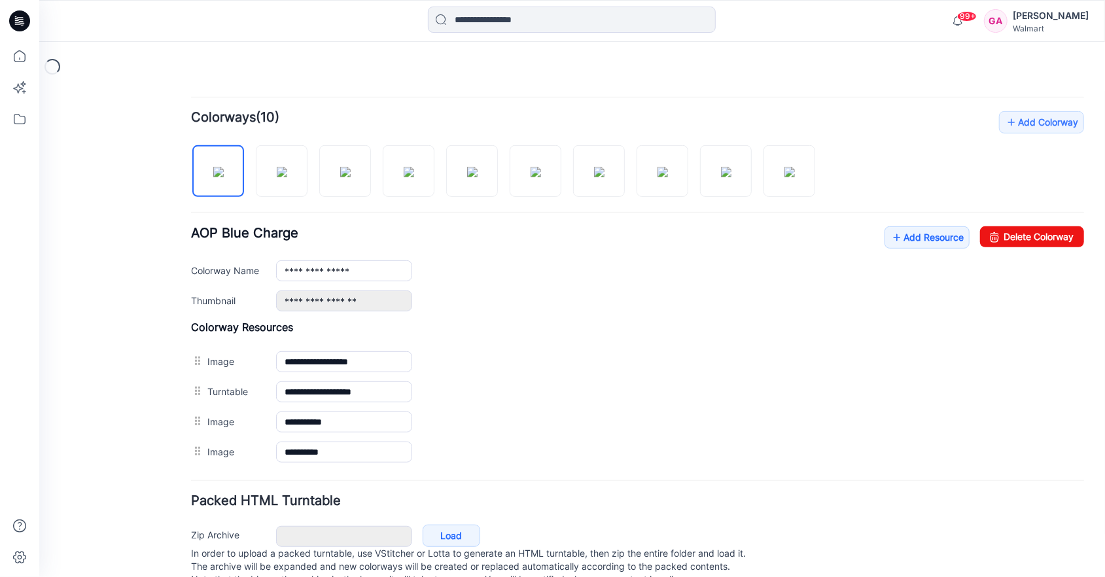
scroll to position [392, 0]
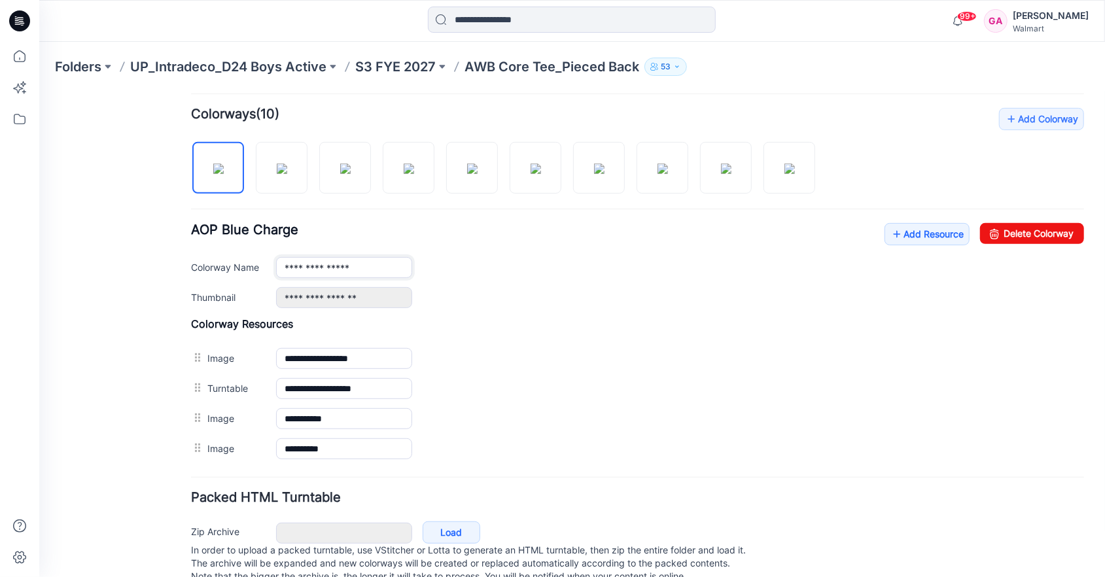
drag, startPoint x: 370, startPoint y: 264, endPoint x: 241, endPoint y: 233, distance: 133.3
click at [241, 233] on div "**********" at bounding box center [636, 264] width 893 height 85
paste input "**********"
type input "**********"
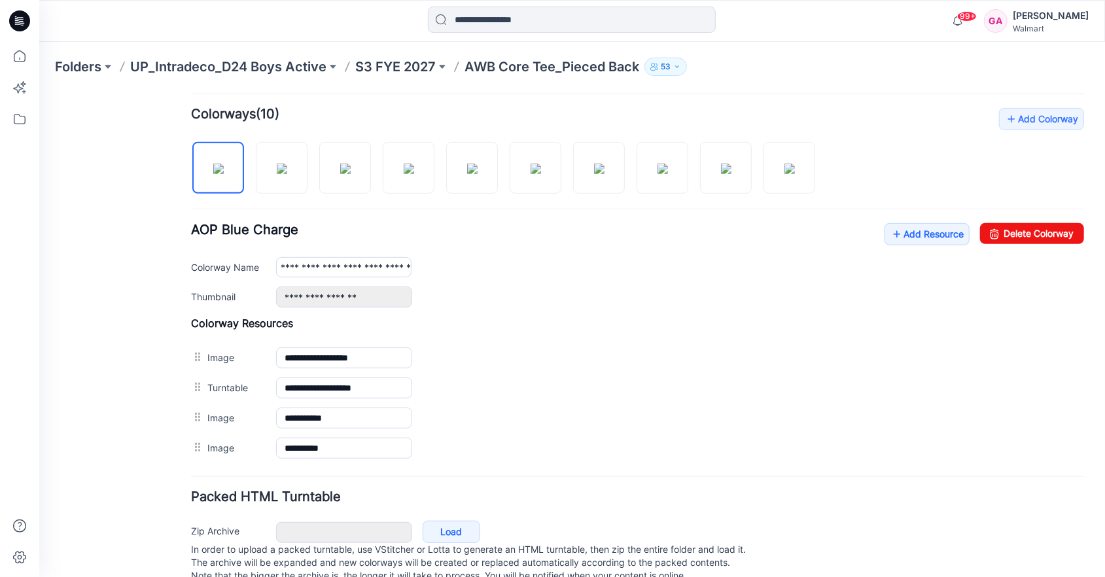
scroll to position [0, 0]
click at [589, 305] on div "Add Colorway Colorways (10) AOP Blue Charge Add Resource Delete Colorway Colorw…" at bounding box center [636, 284] width 893 height 355
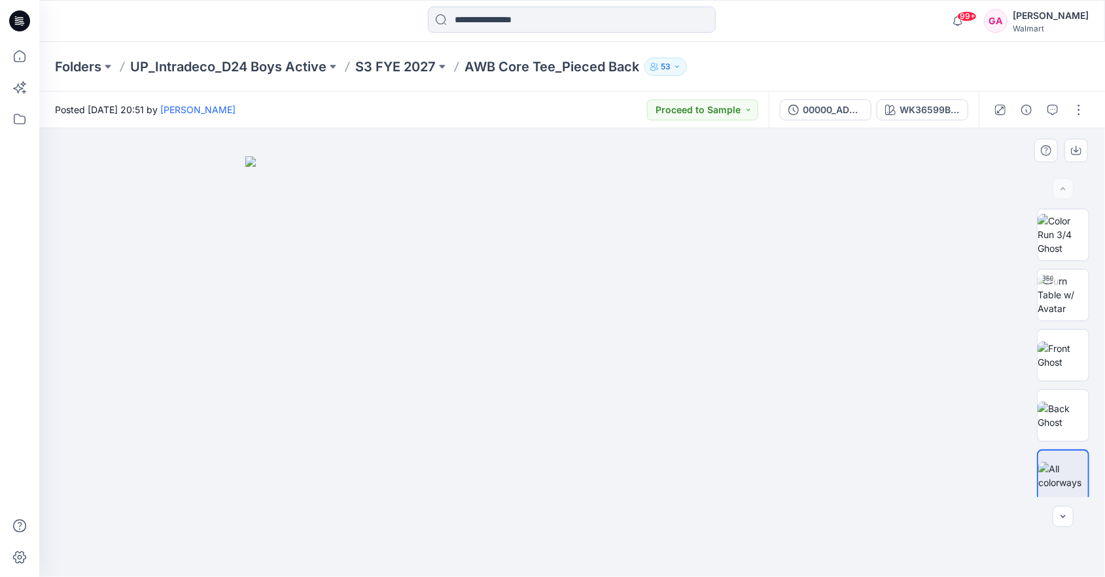
click at [398, 247] on img at bounding box center [572, 366] width 654 height 421
click at [933, 108] on div "WK36599BG NitroZone_Blue Charge" at bounding box center [929, 110] width 60 height 14
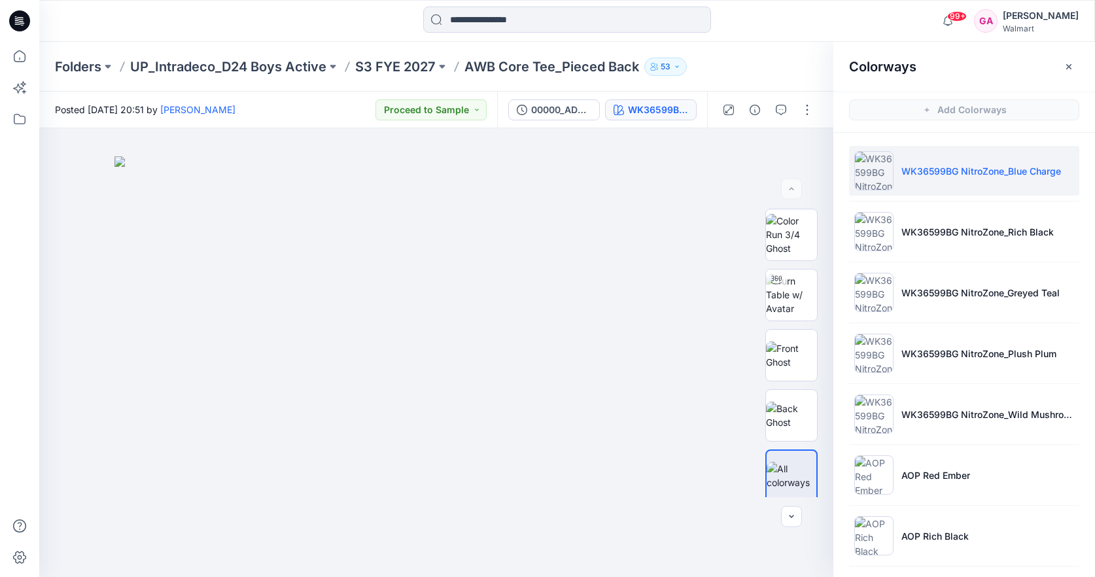
click at [179, 19] on div at bounding box center [171, 21] width 264 height 29
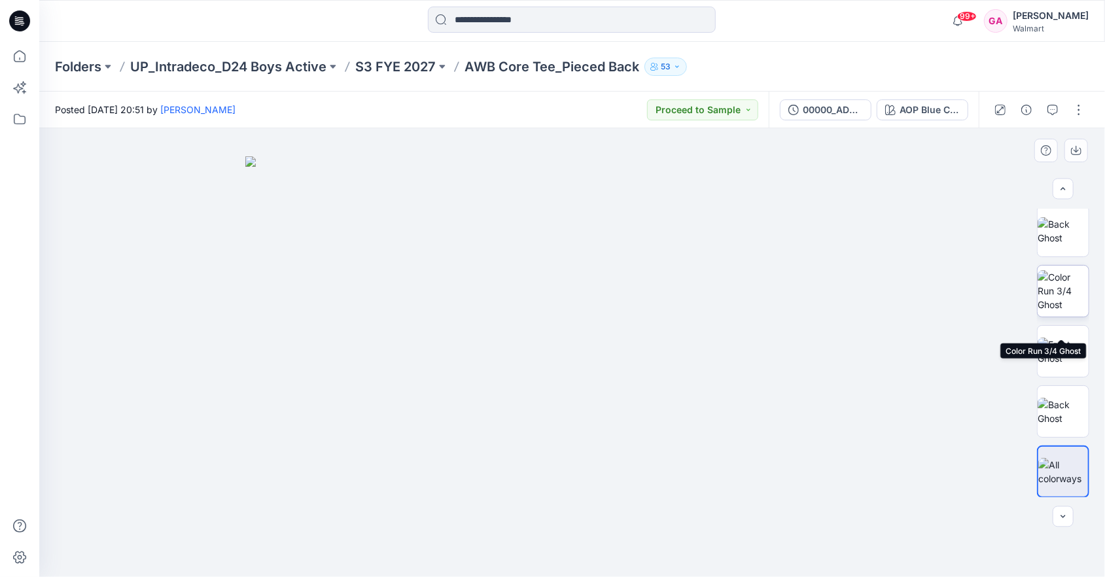
scroll to position [119, 0]
click at [1081, 114] on button "button" at bounding box center [1078, 109] width 21 height 21
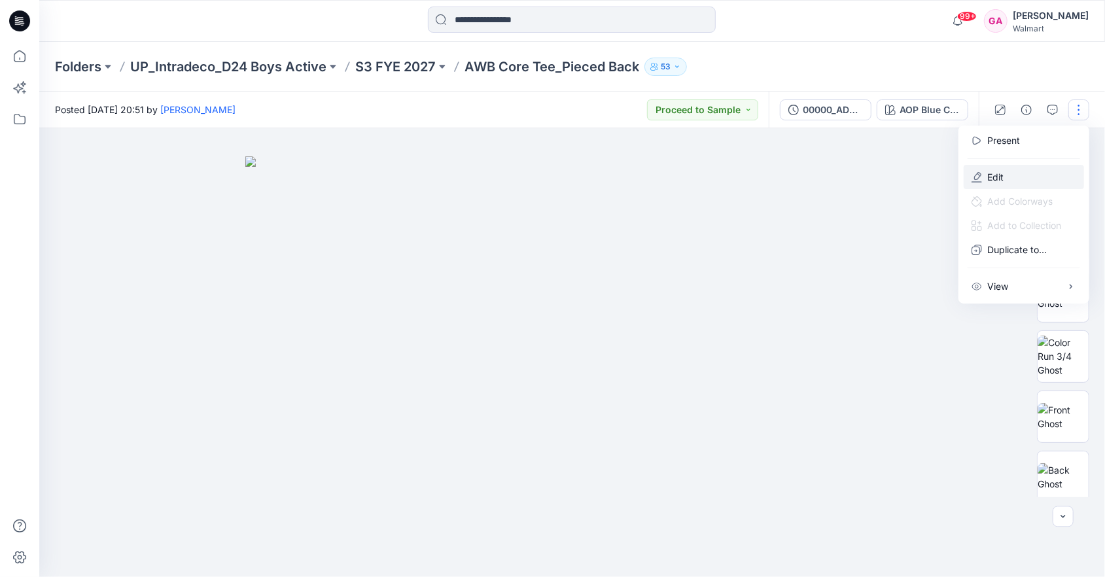
click at [980, 179] on icon "button" at bounding box center [976, 177] width 10 height 10
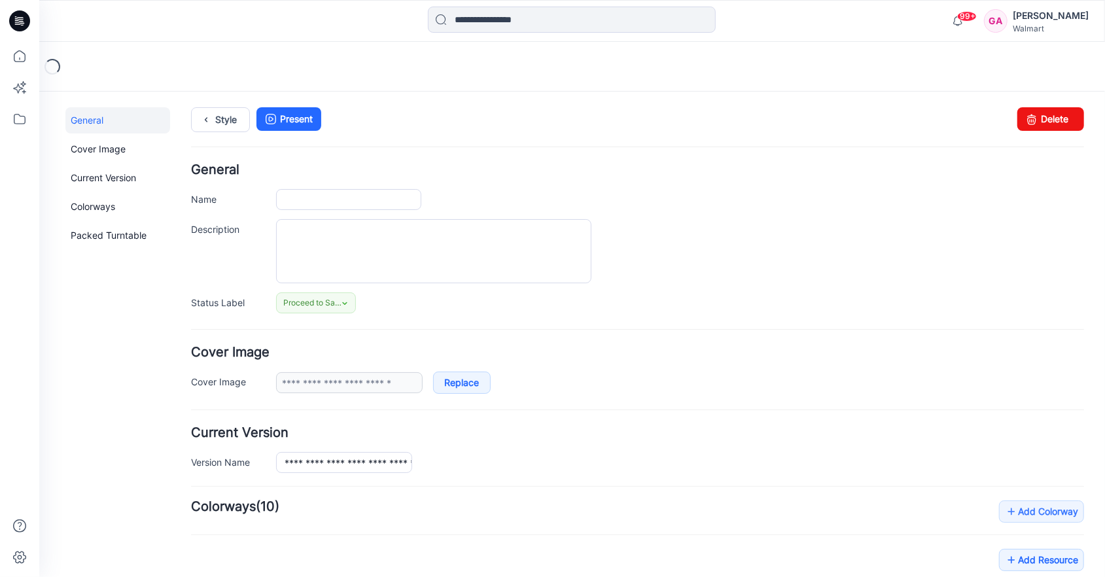
type input "**********"
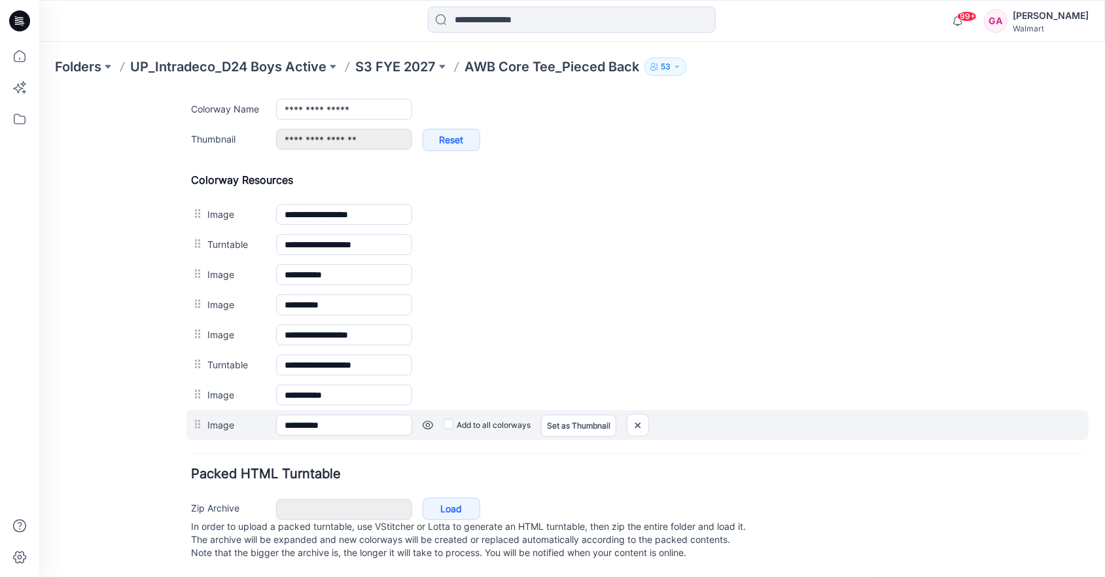
scroll to position [557, 0]
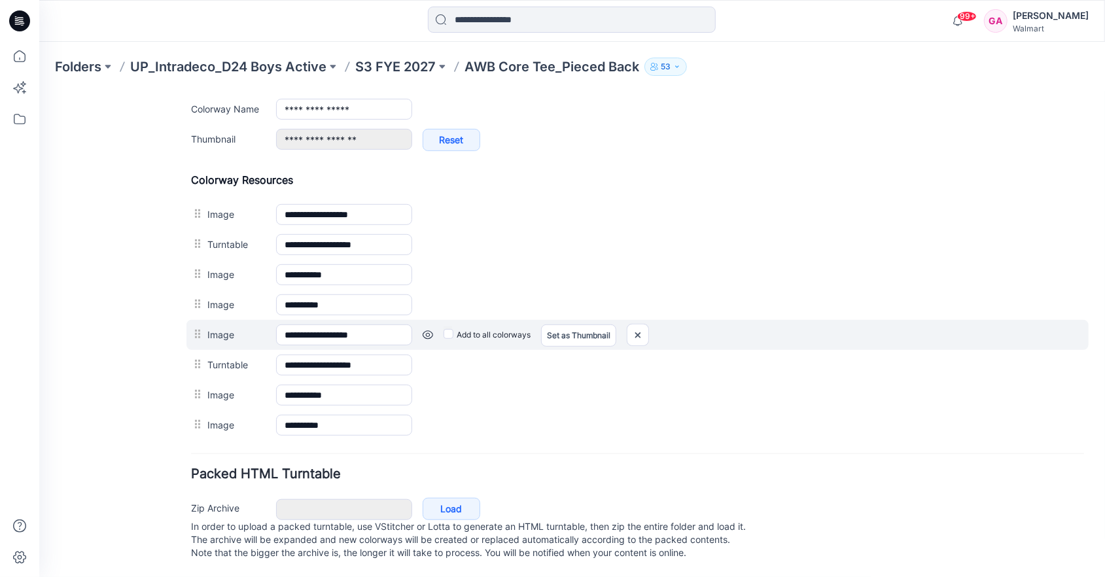
click at [428, 329] on link at bounding box center [427, 334] width 10 height 10
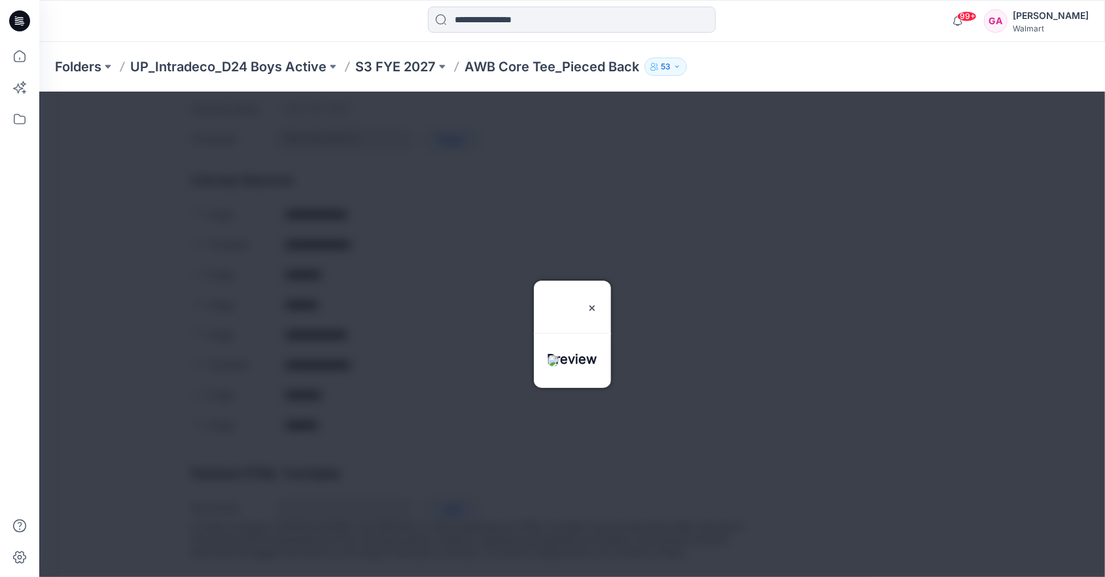
click at [990, 251] on div at bounding box center [572, 333] width 1066 height 485
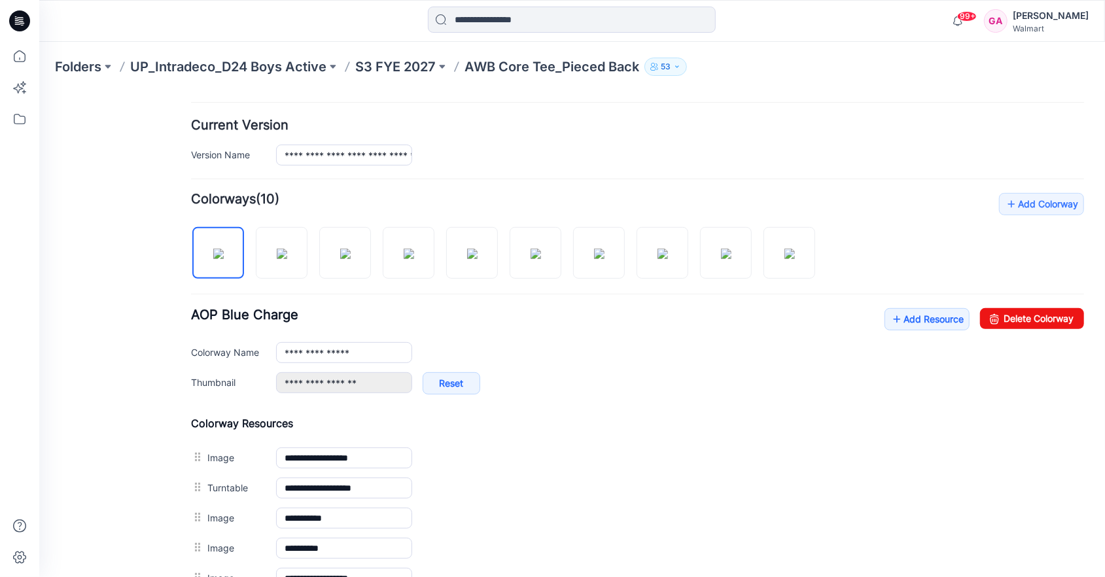
scroll to position [296, 0]
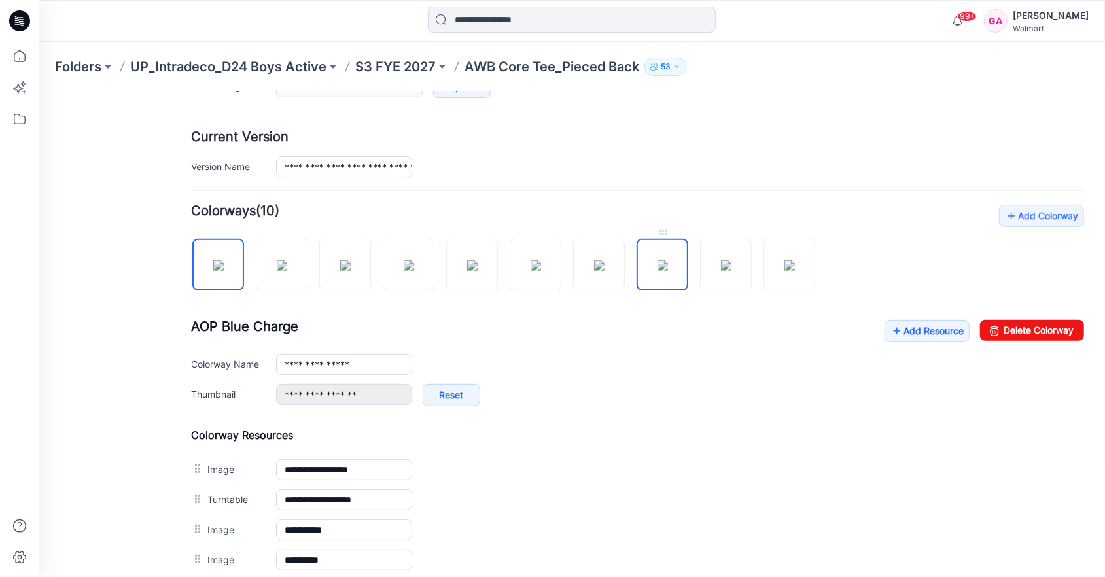
click at [657, 260] on img at bounding box center [662, 265] width 10 height 10
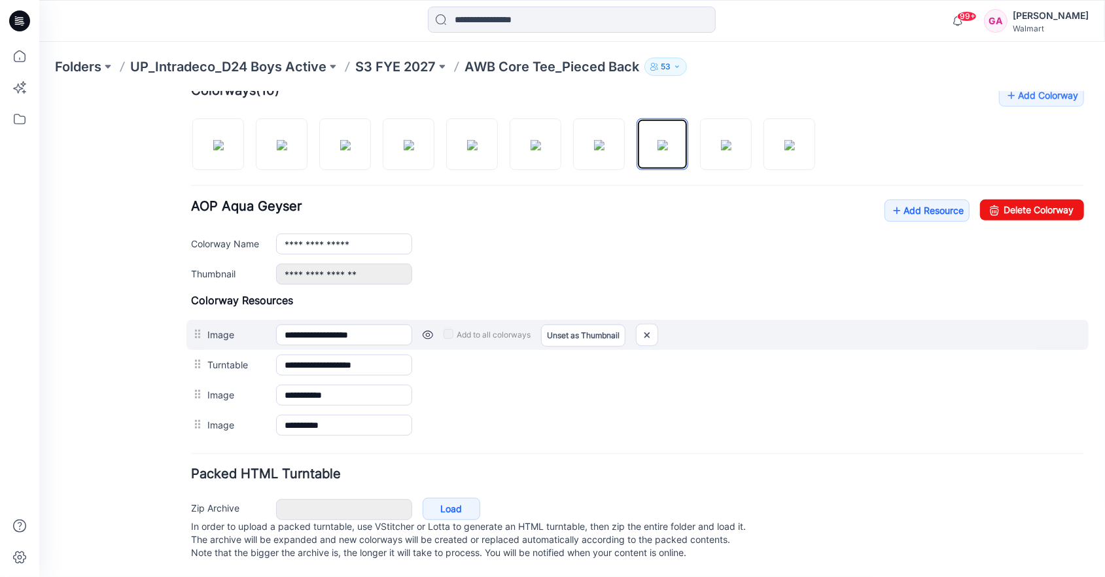
scroll to position [424, 0]
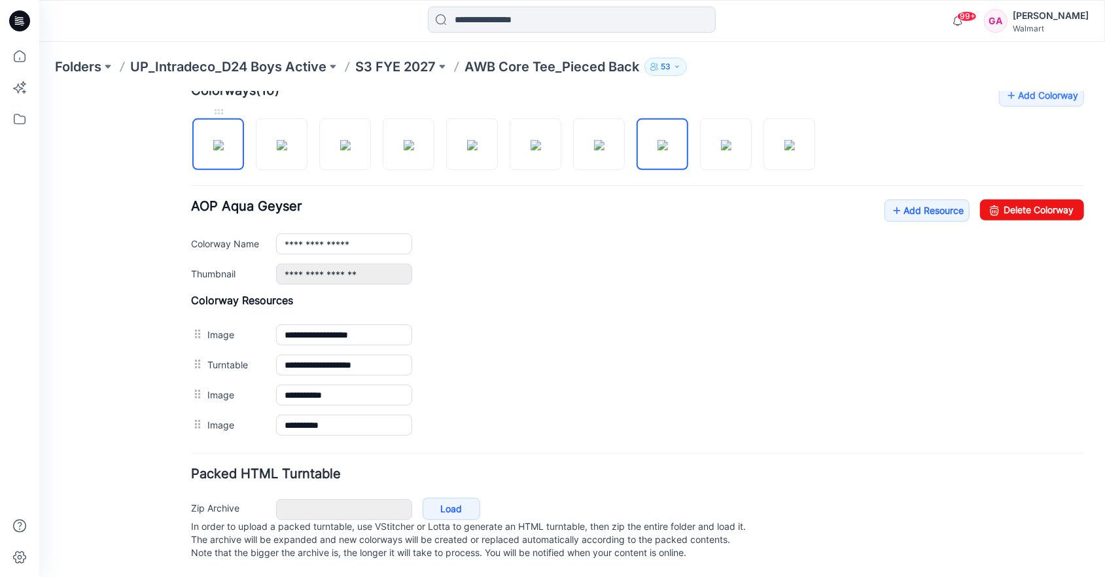
click at [218, 139] on img at bounding box center [218, 144] width 10 height 10
type input "**********"
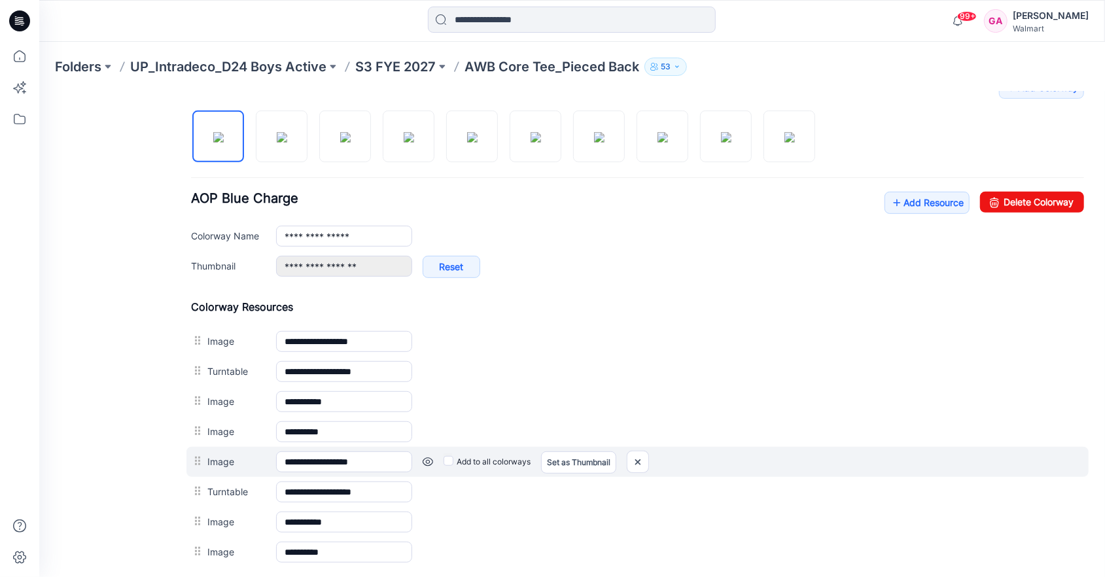
click at [426, 458] on link at bounding box center [427, 461] width 10 height 10
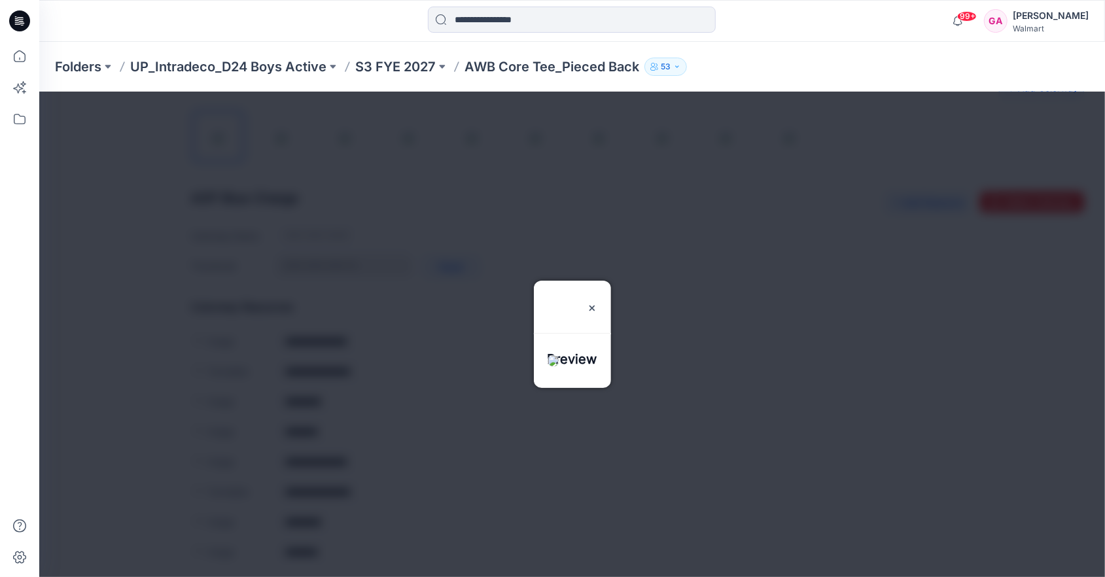
click at [903, 397] on div at bounding box center [572, 333] width 1066 height 485
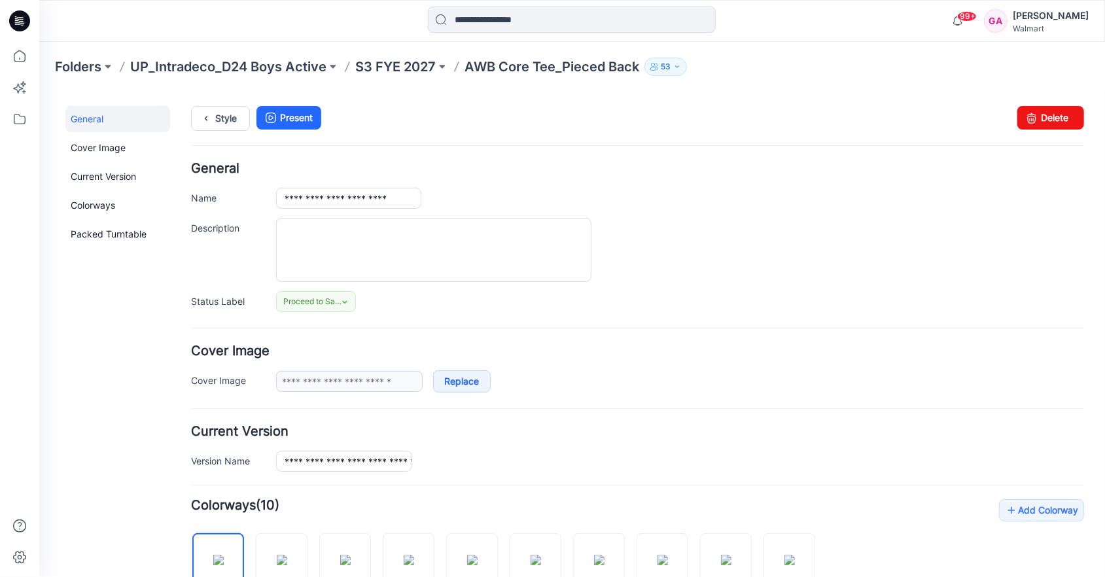
scroll to position [0, 0]
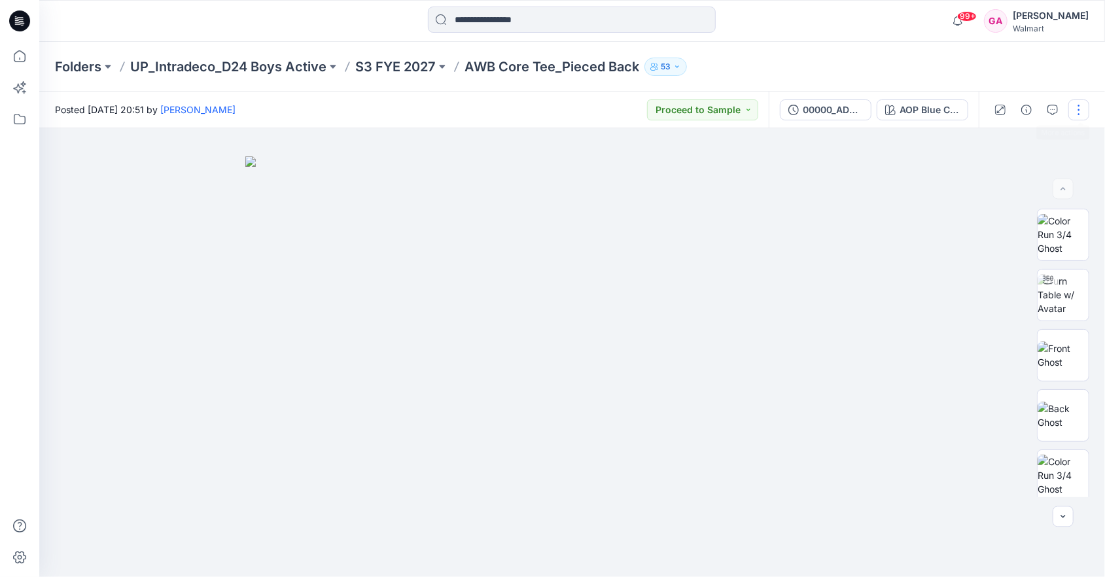
click at [1081, 108] on button "button" at bounding box center [1078, 109] width 21 height 21
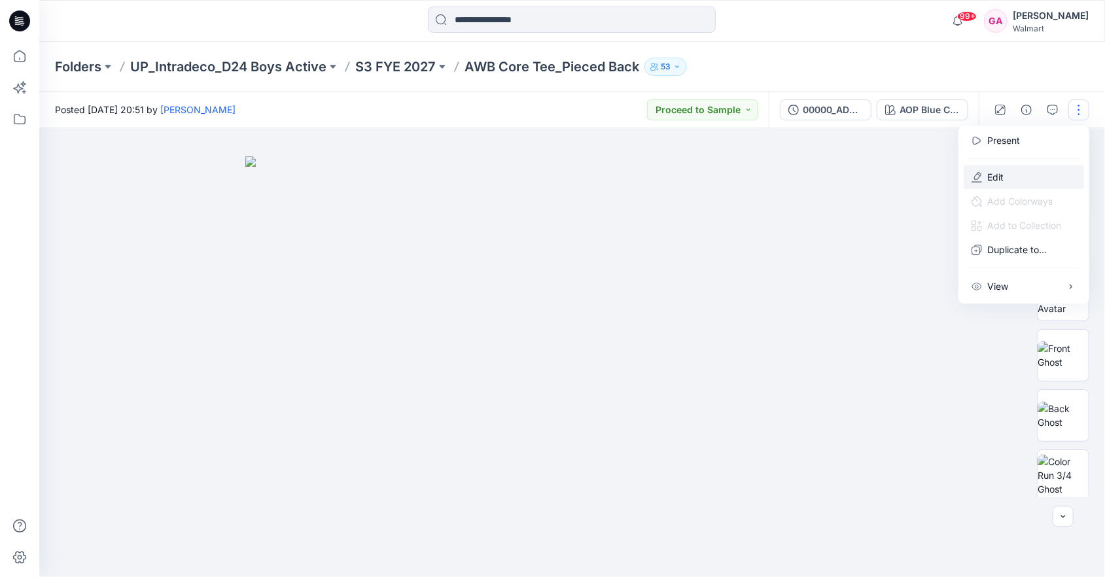
click at [993, 176] on p "Edit" at bounding box center [995, 177] width 16 height 14
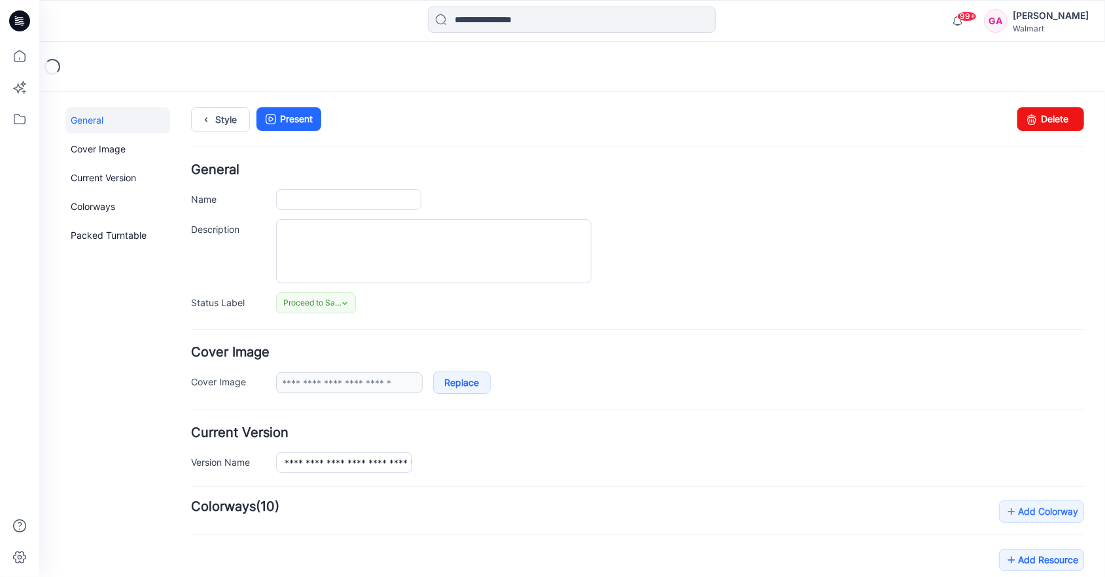
type input "**********"
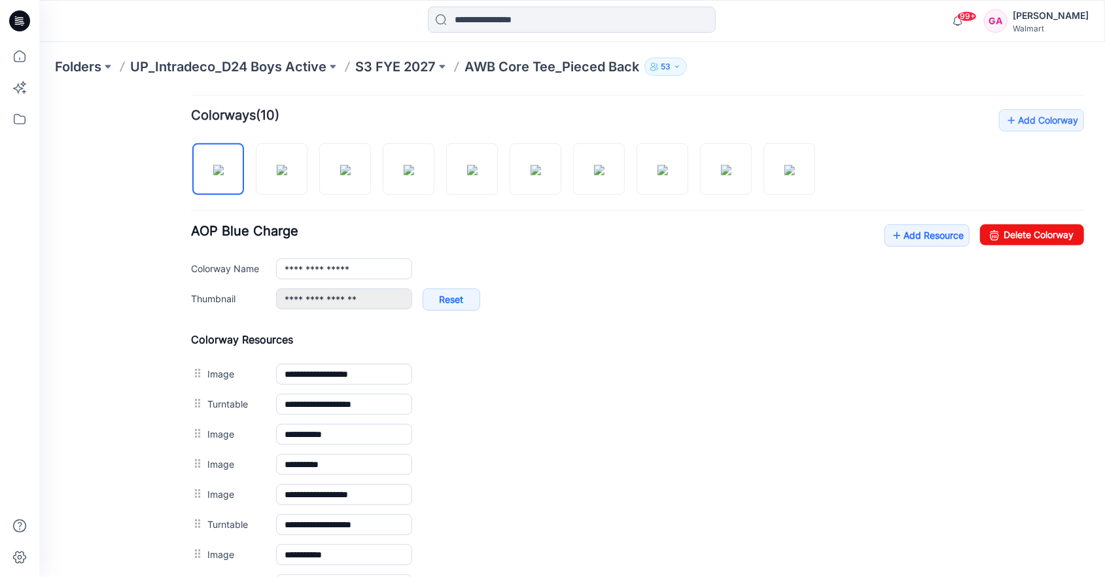
scroll to position [392, 0]
drag, startPoint x: 648, startPoint y: 135, endPoint x: 1016, endPoint y: 227, distance: 379.0
click at [1016, 227] on link "Delete Colorway" at bounding box center [1031, 232] width 104 height 21
type input "**********"
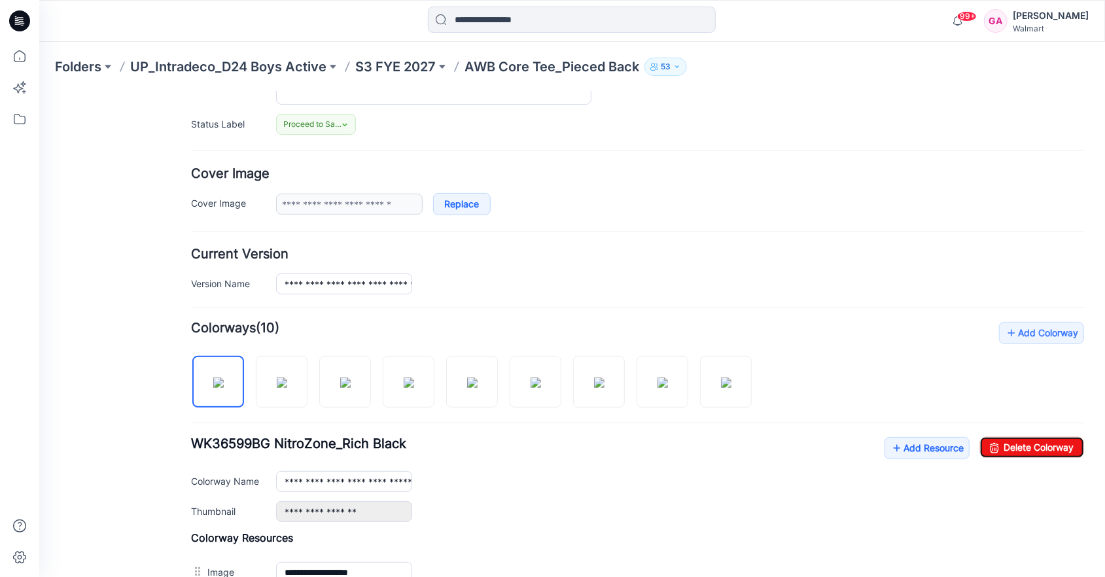
scroll to position [0, 0]
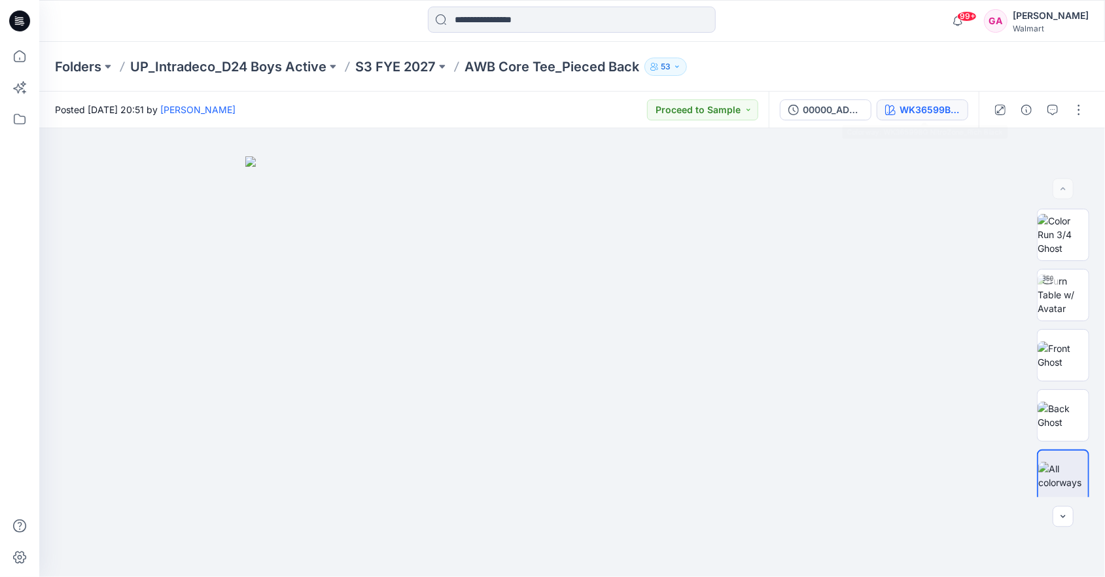
click at [917, 111] on div "WK36599BG NitroZone_Rich Black" at bounding box center [929, 110] width 60 height 14
click at [927, 116] on div "WK36599BG NitroZone_Rich Black" at bounding box center [929, 110] width 60 height 14
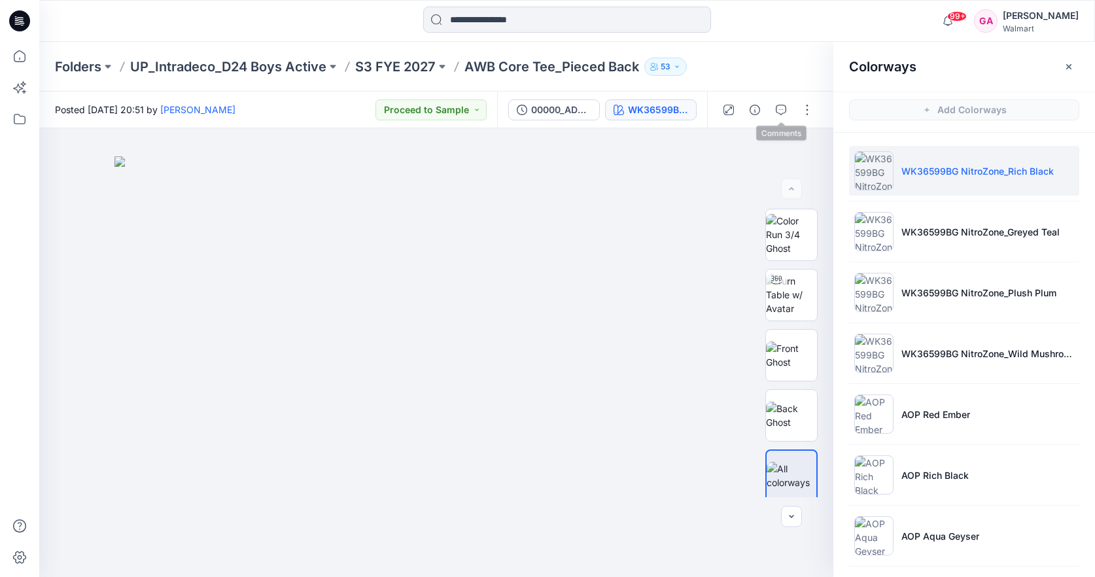
click at [762, 49] on div "Folders UP_Intradeco_D24 Boys Active S3 FYE 2027 AWB Core Tee_Pieced Back 53" at bounding box center [567, 67] width 1056 height 50
click at [799, 60] on div "Folders UP_Intradeco_D24 Boys Active S3 FYE 2027 AWB Core Tee_Pieced Back 53" at bounding box center [516, 67] width 922 height 18
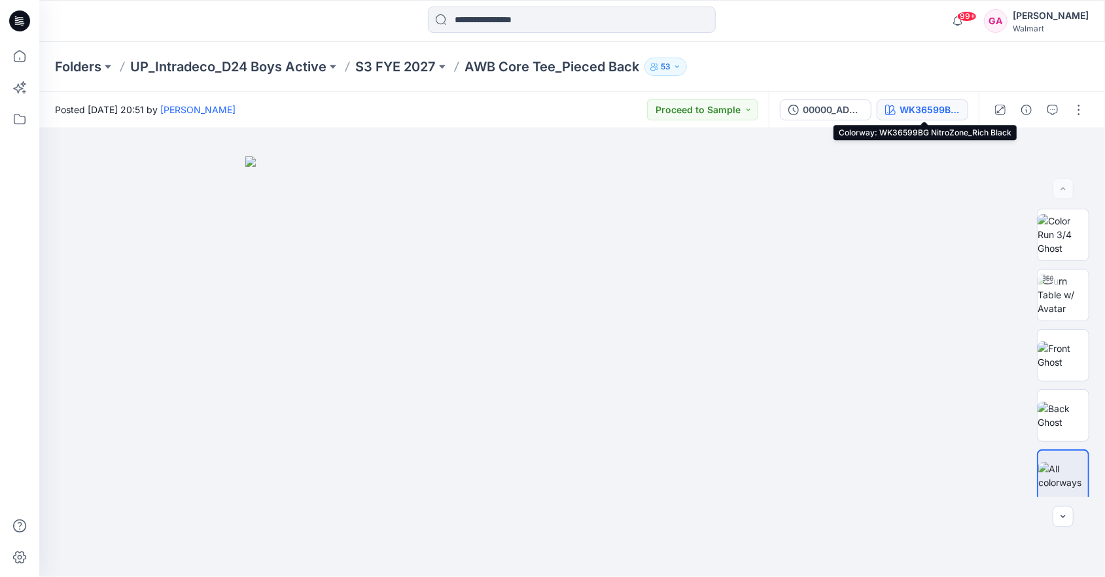
click at [954, 114] on div "WK36599BG NitroZone_Rich Black" at bounding box center [929, 110] width 60 height 14
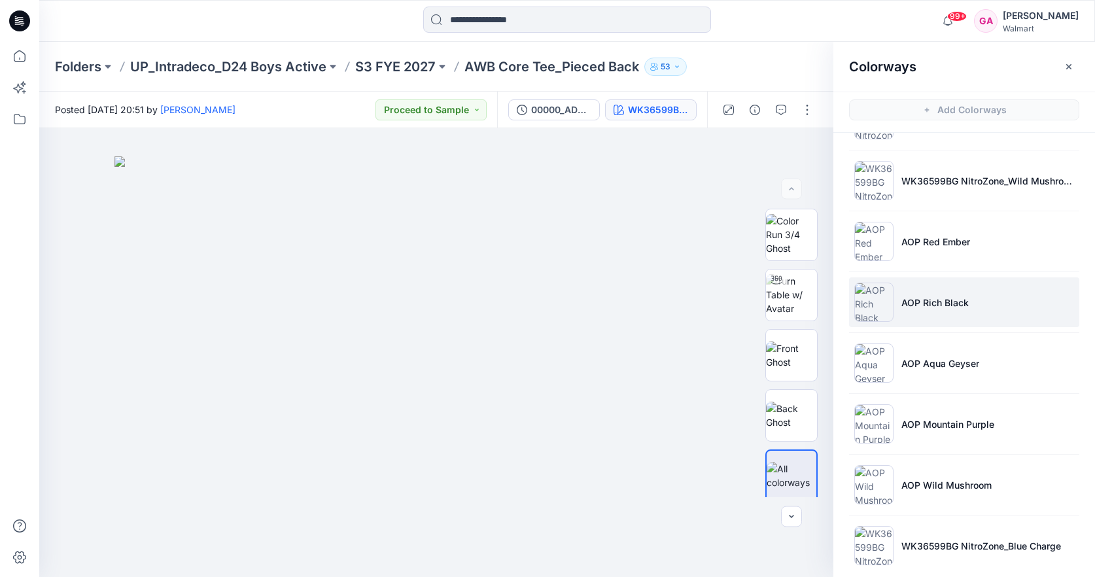
scroll to position [183, 0]
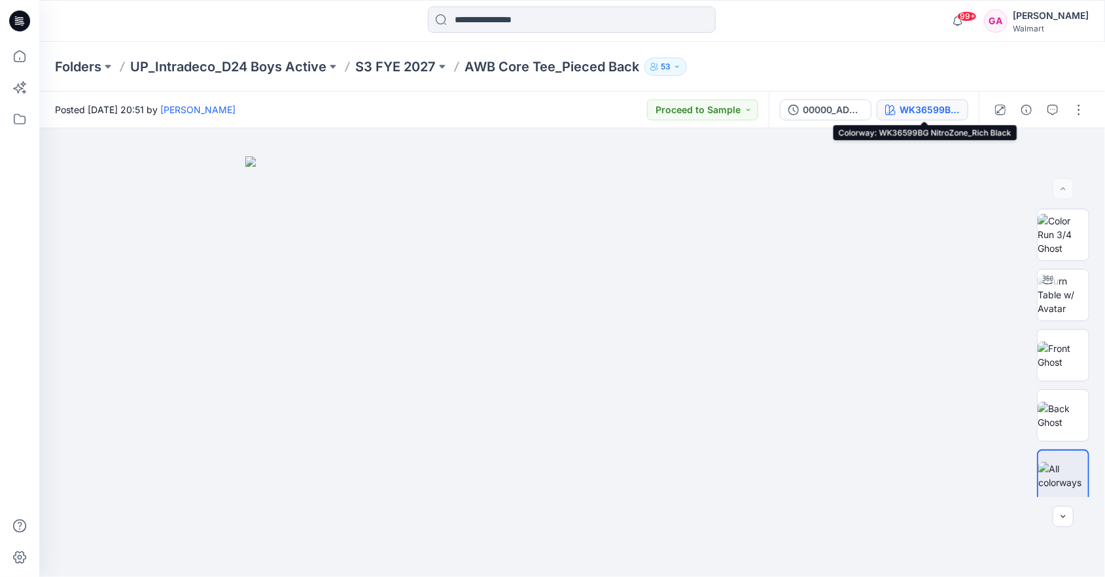
click at [920, 111] on div "WK36599BG NitroZone_Rich Black" at bounding box center [929, 110] width 60 height 14
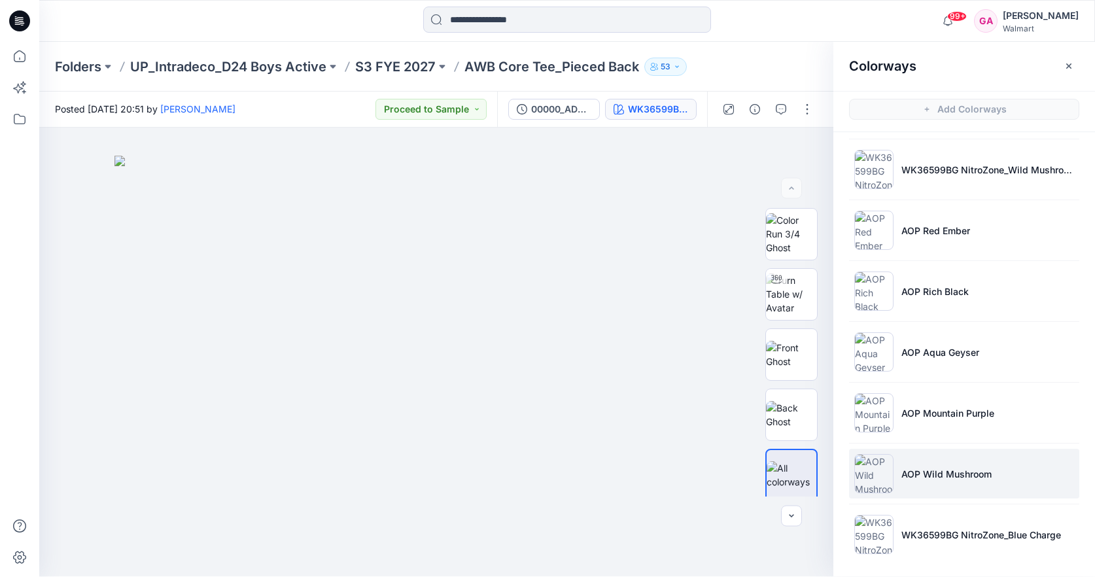
scroll to position [3, 0]
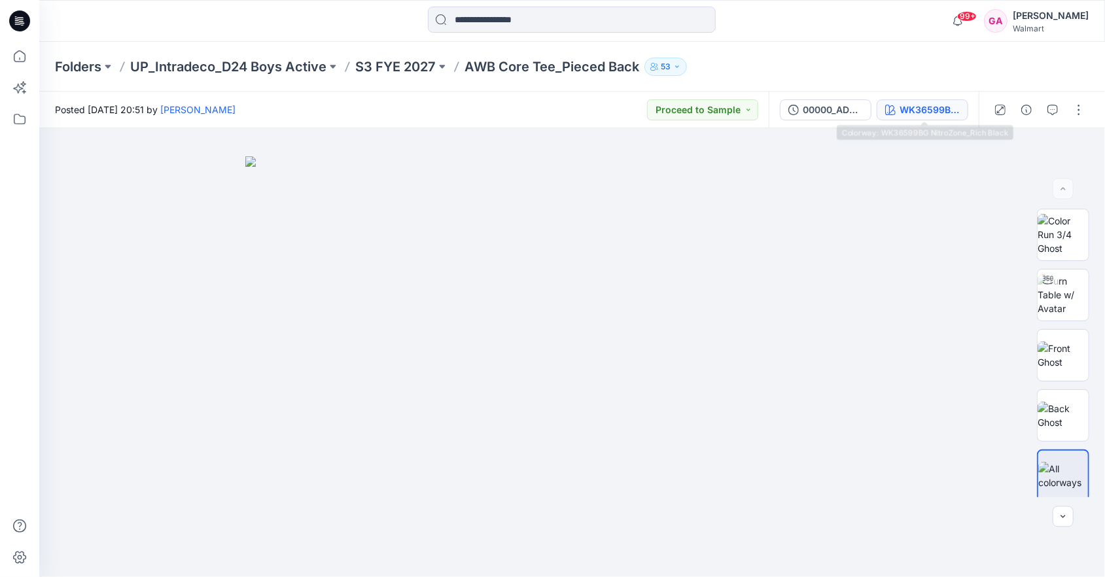
click at [920, 103] on div "WK36599BG NitroZone_Rich Black" at bounding box center [929, 110] width 60 height 14
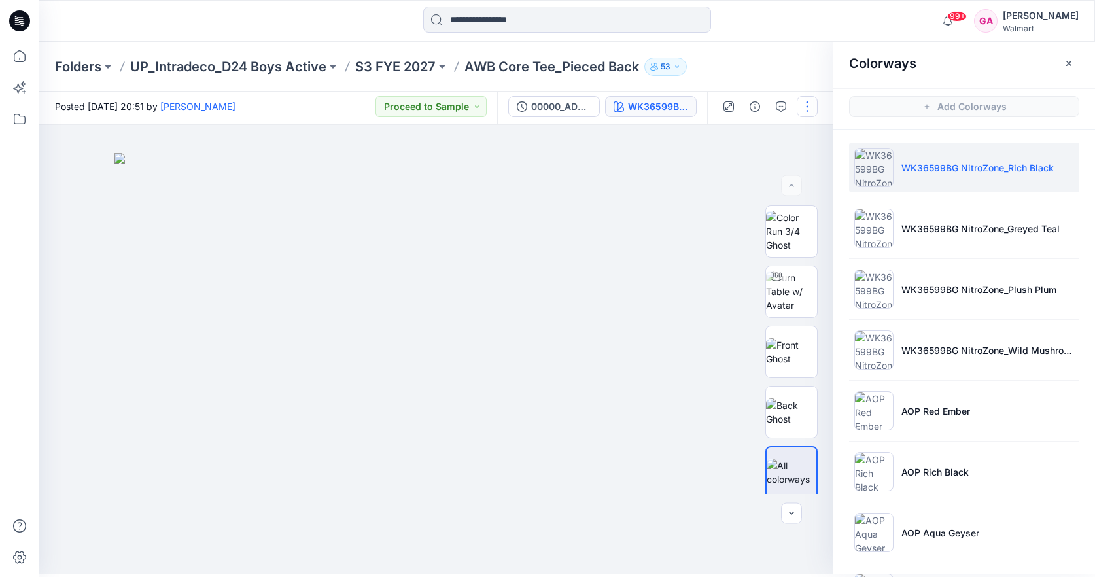
click at [807, 107] on button "button" at bounding box center [807, 106] width 21 height 21
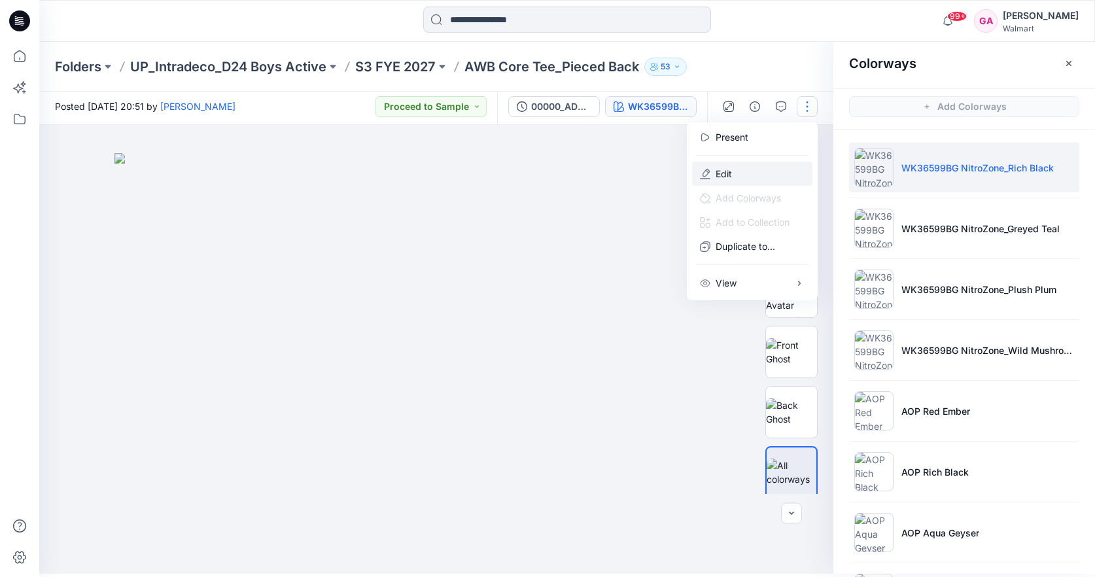
click at [712, 174] on button "Edit" at bounding box center [752, 174] width 120 height 24
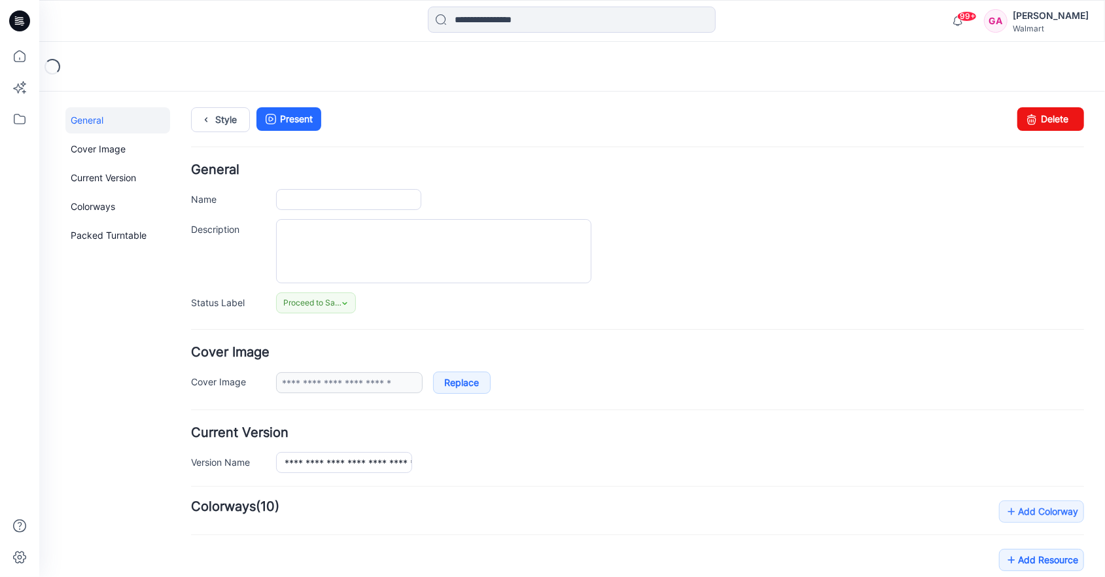
type input "**********"
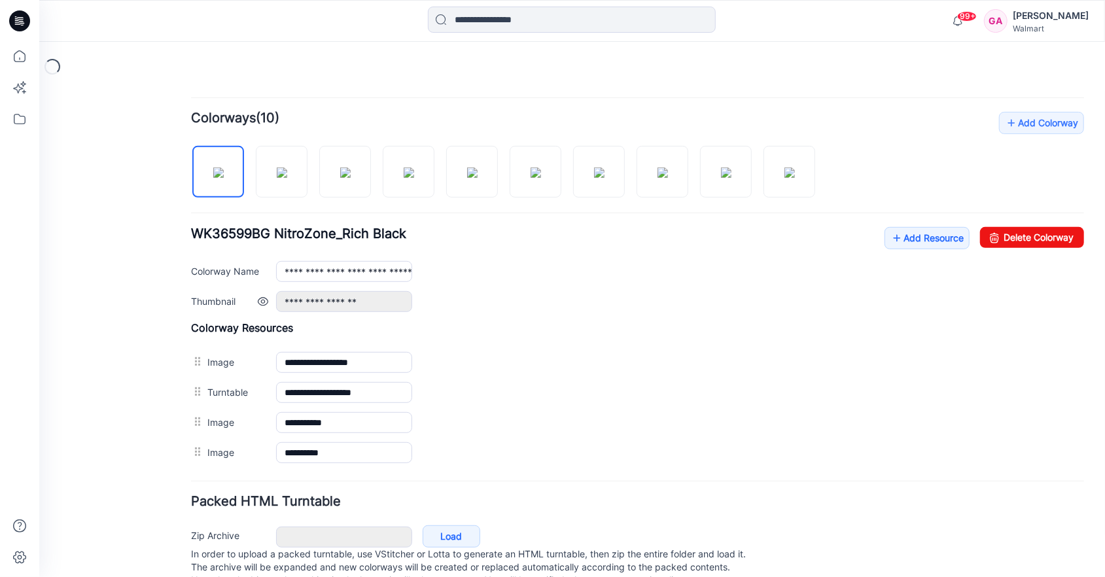
scroll to position [392, 0]
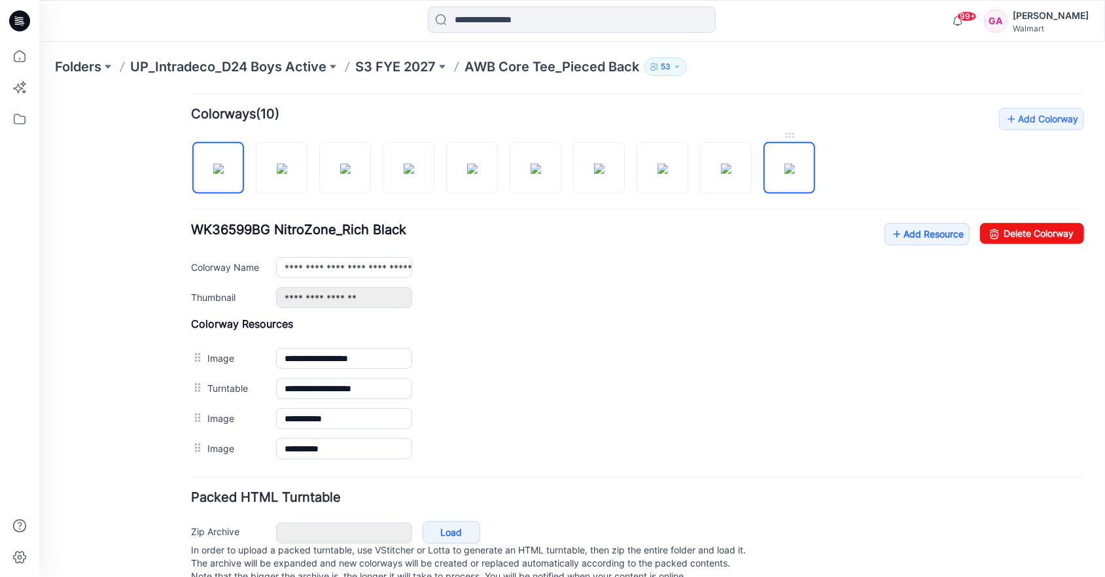
click at [787, 168] on img at bounding box center [789, 168] width 10 height 10
type input "**********"
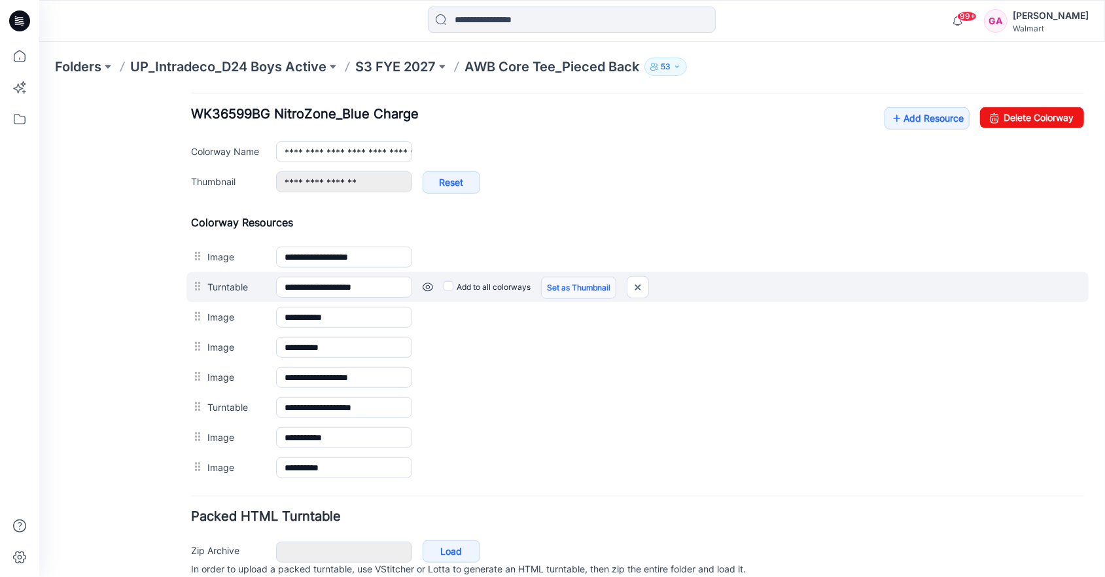
scroll to position [557, 0]
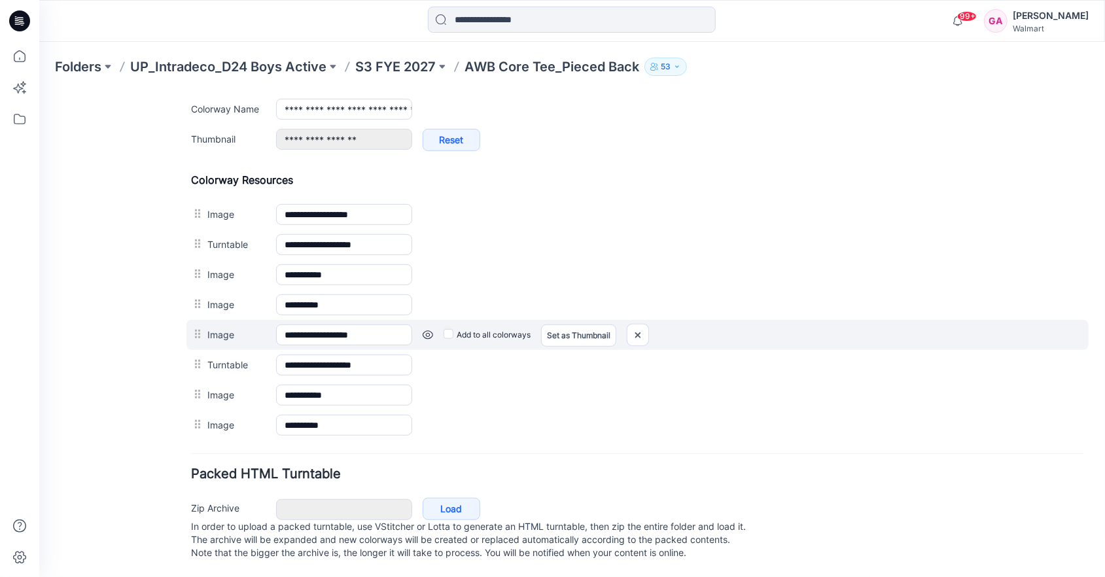
click at [428, 329] on link at bounding box center [427, 334] width 10 height 10
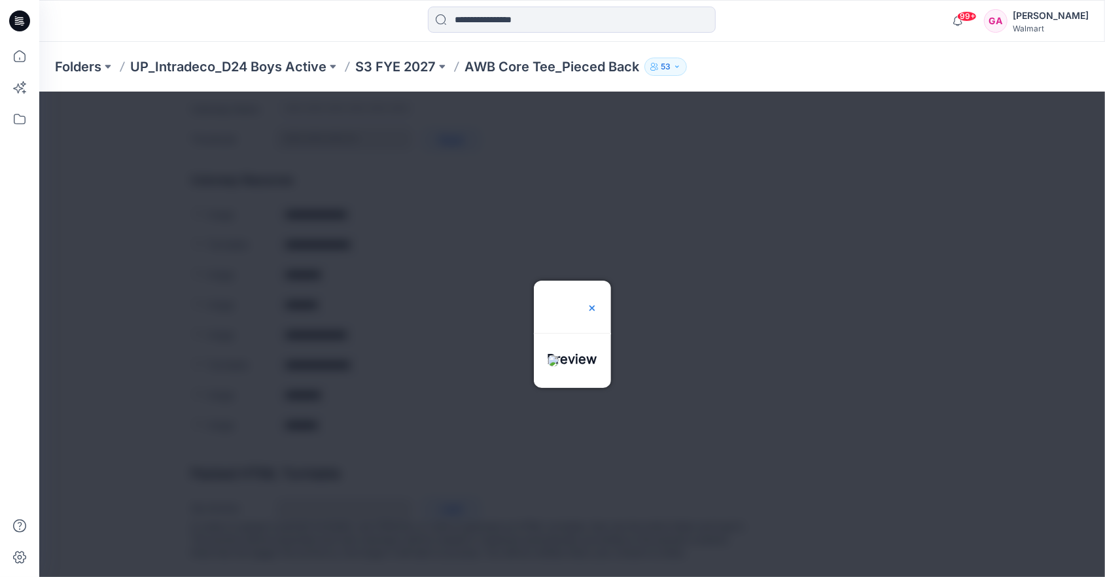
click at [597, 302] on img at bounding box center [591, 307] width 10 height 10
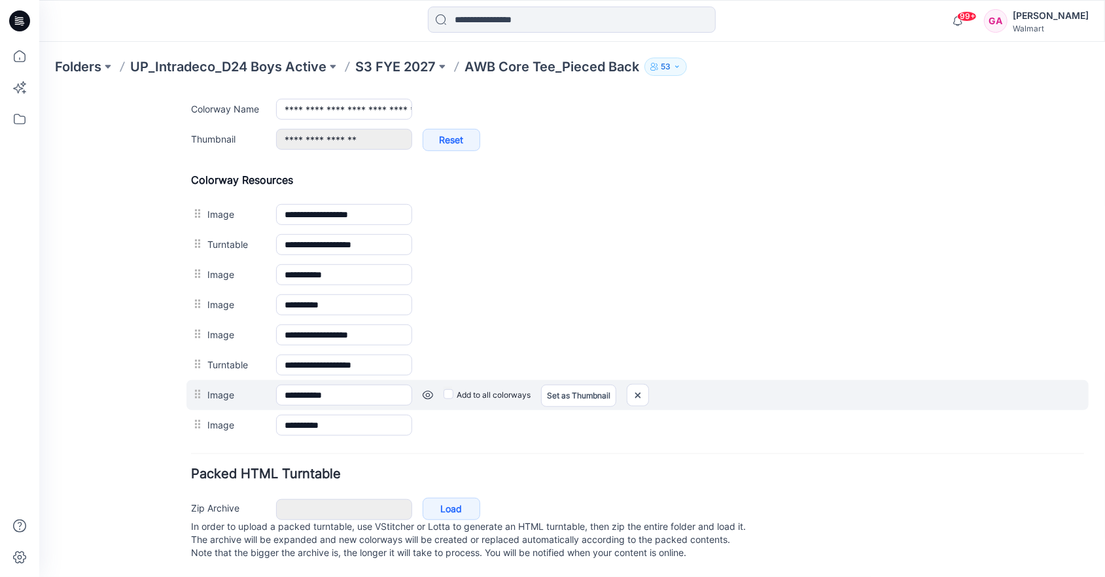
click at [426, 389] on link at bounding box center [427, 394] width 10 height 10
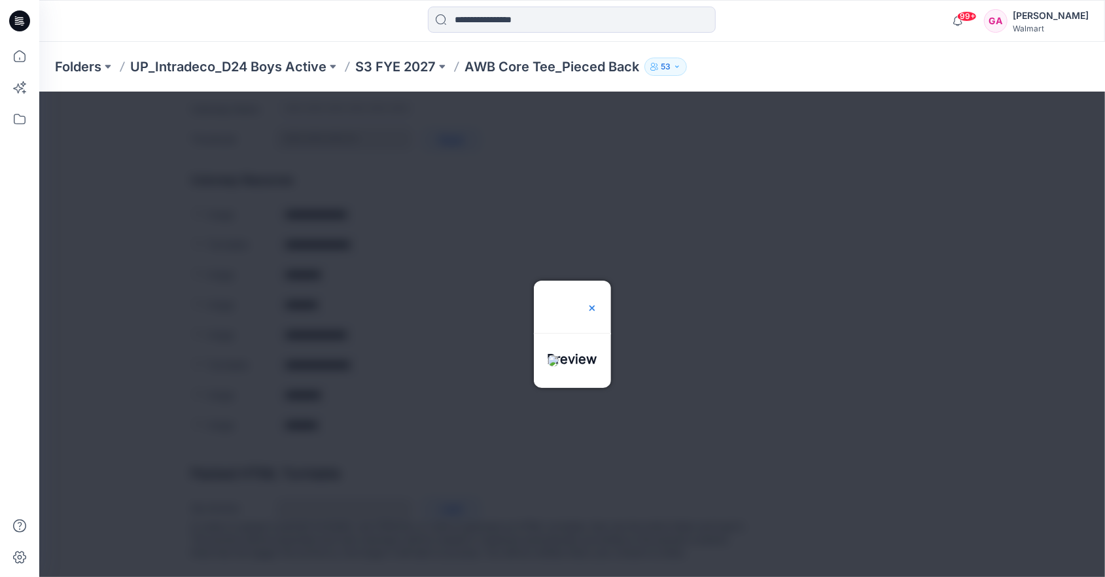
click at [597, 302] on img at bounding box center [591, 307] width 10 height 10
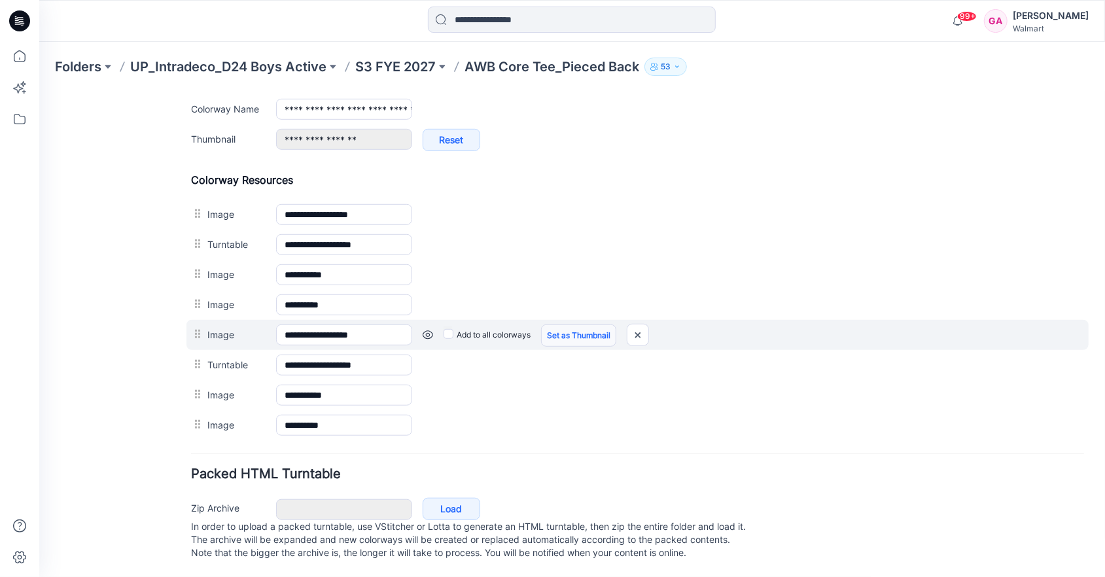
click at [573, 328] on link "Set as Thumbnail" at bounding box center [577, 335] width 75 height 22
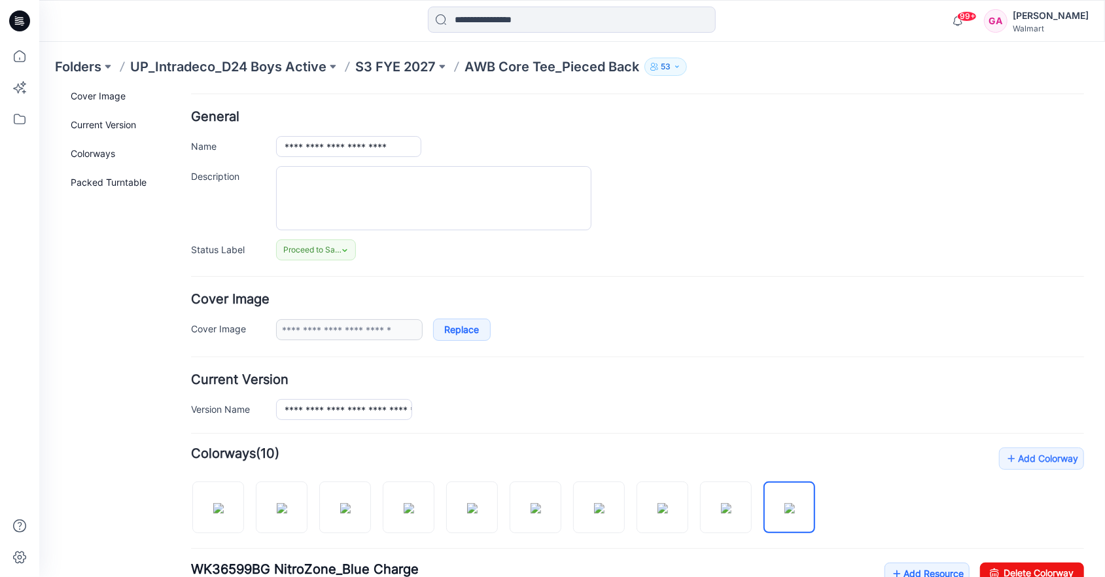
scroll to position [0, 0]
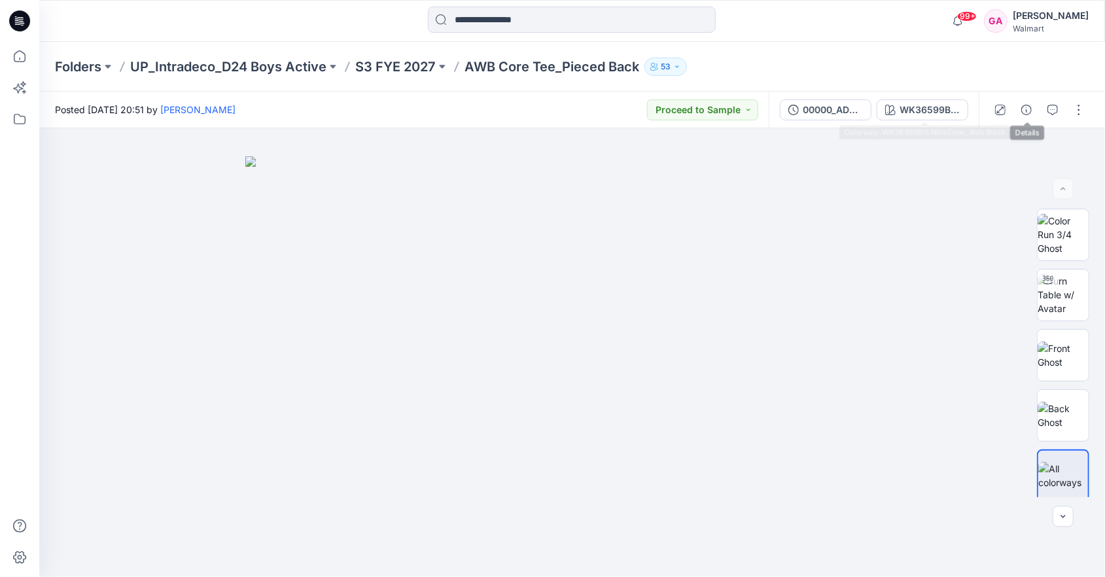
click at [916, 99] on div "00000_ADM_AWB Core Tee_Pieced Back WK36599BG NitroZone_Rich Black" at bounding box center [874, 110] width 210 height 37
click at [912, 103] on div "WK36599BG NitroZone_Rich Black" at bounding box center [929, 110] width 60 height 14
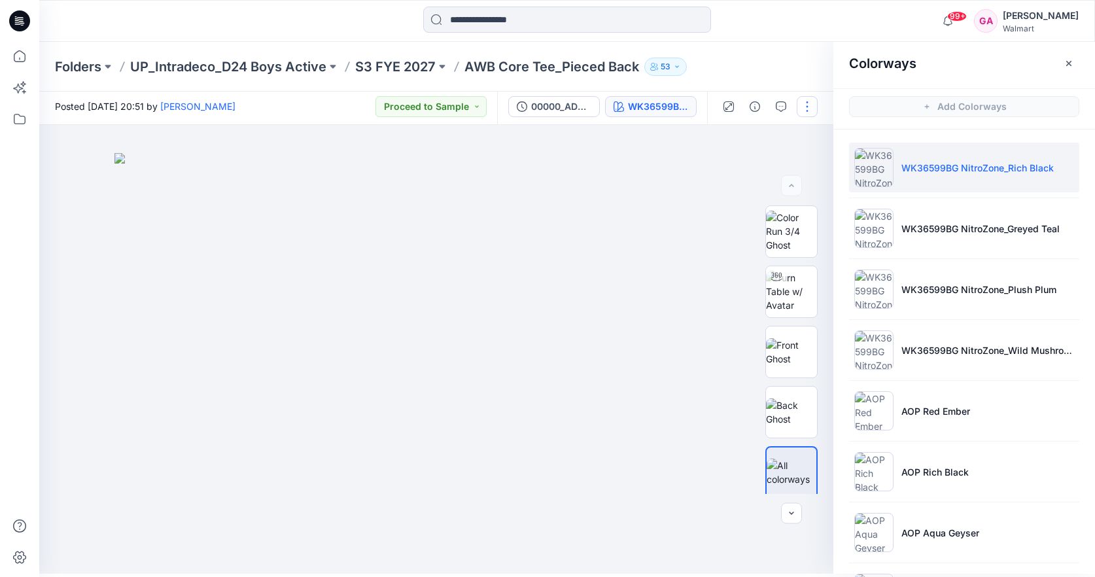
click at [807, 105] on button "button" at bounding box center [807, 106] width 21 height 21
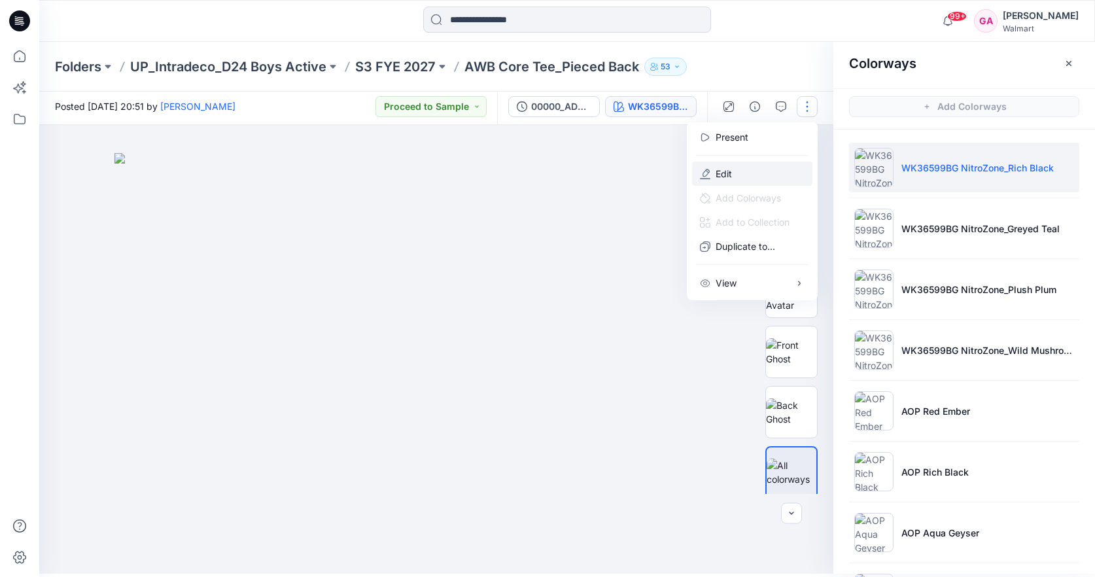
click at [746, 167] on button "Edit" at bounding box center [752, 174] width 120 height 24
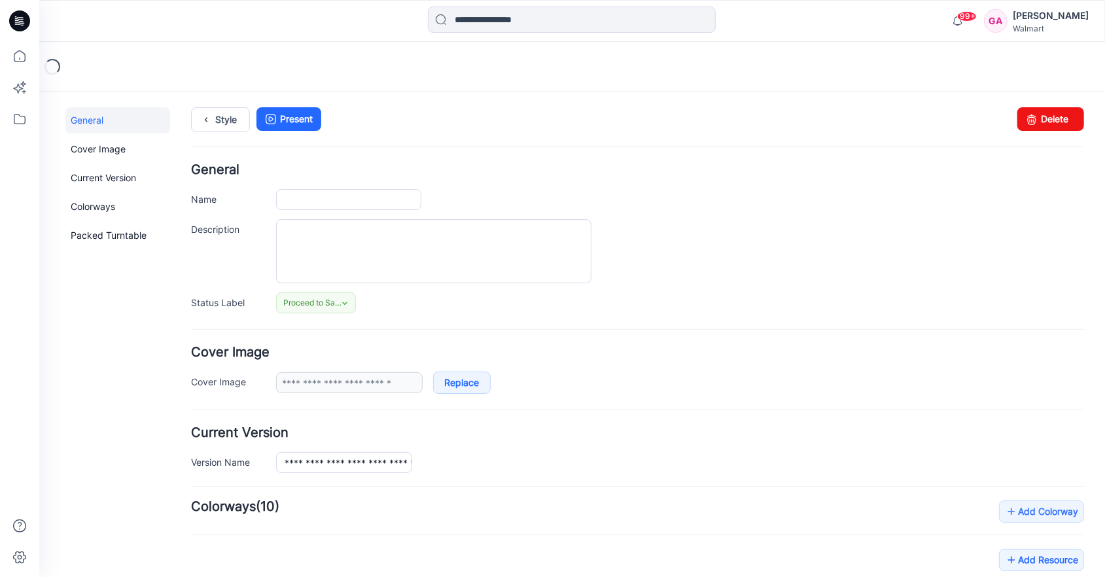
type input "**********"
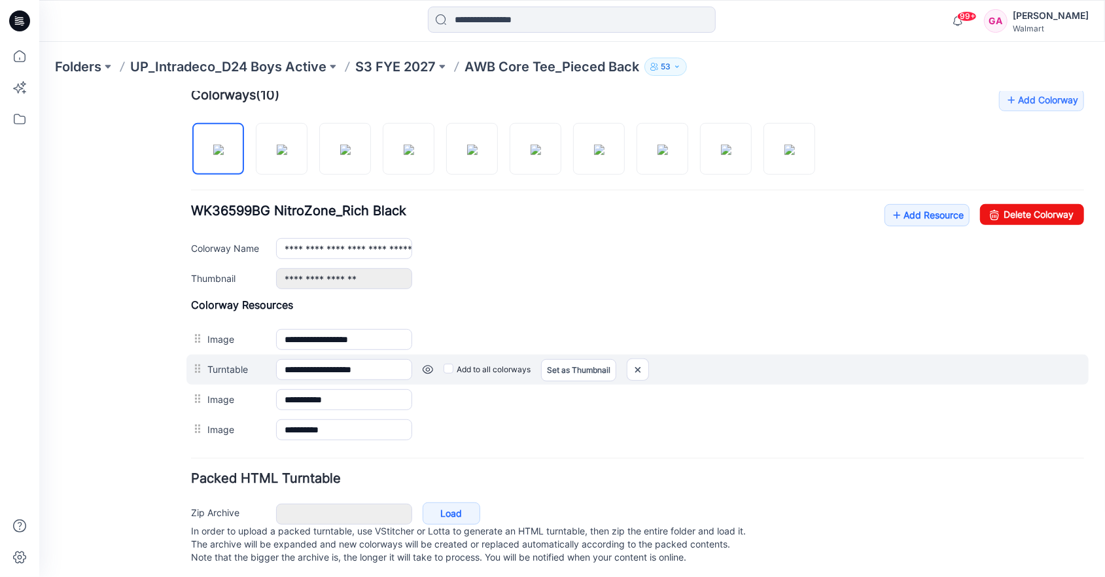
scroll to position [424, 0]
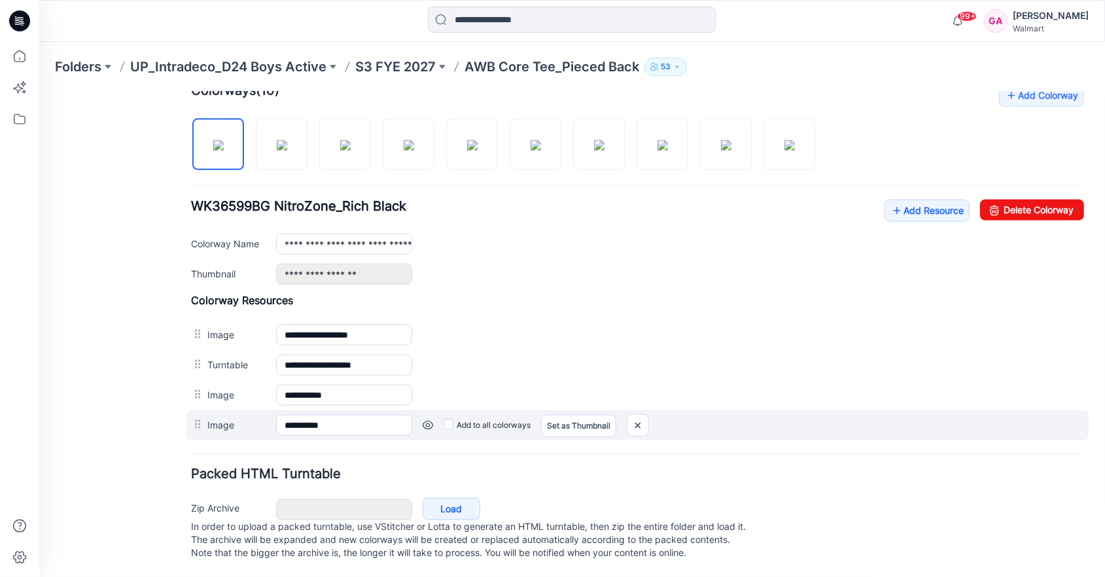
click at [426, 419] on link at bounding box center [427, 424] width 10 height 10
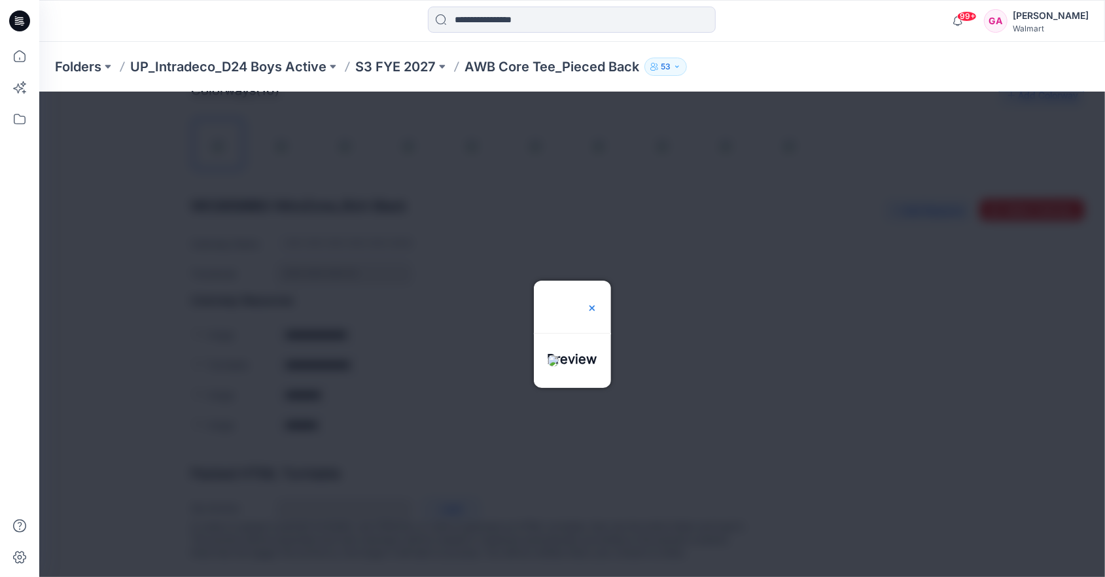
click at [597, 302] on img at bounding box center [591, 307] width 10 height 10
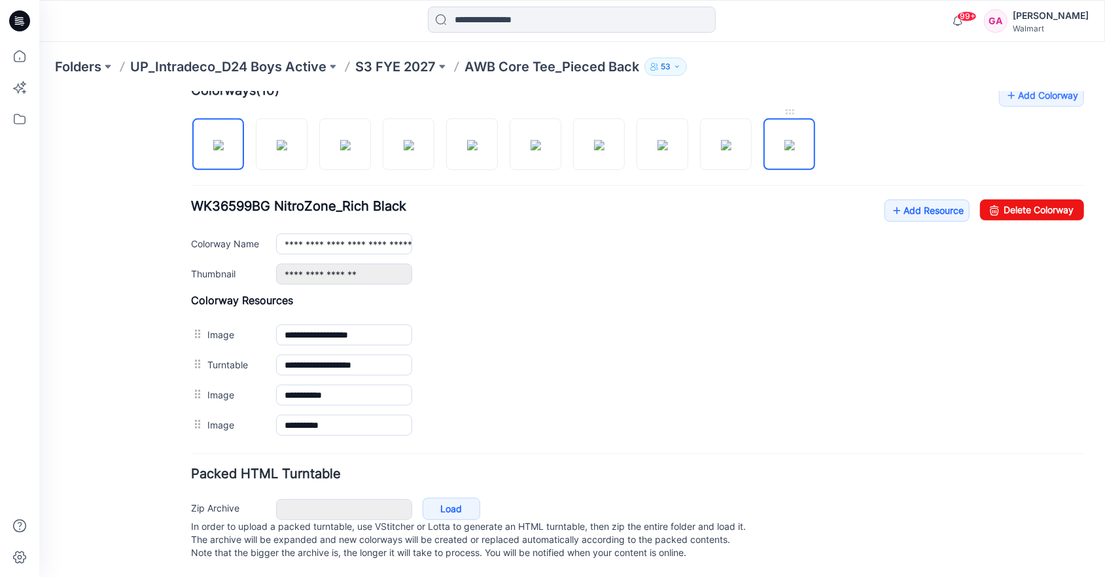
click at [794, 139] on img at bounding box center [789, 144] width 10 height 10
type input "**********"
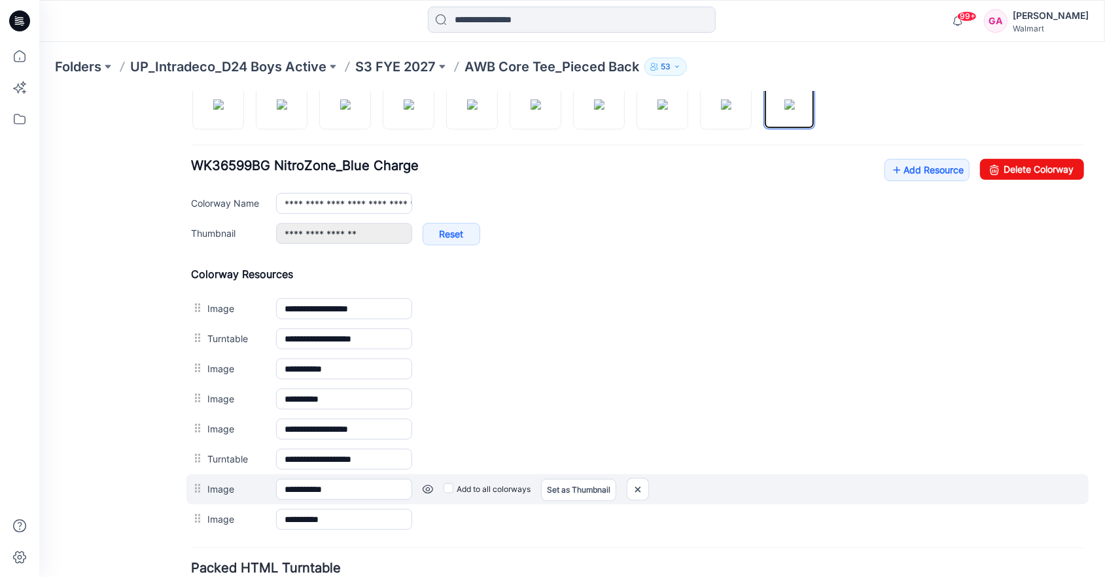
scroll to position [427, 0]
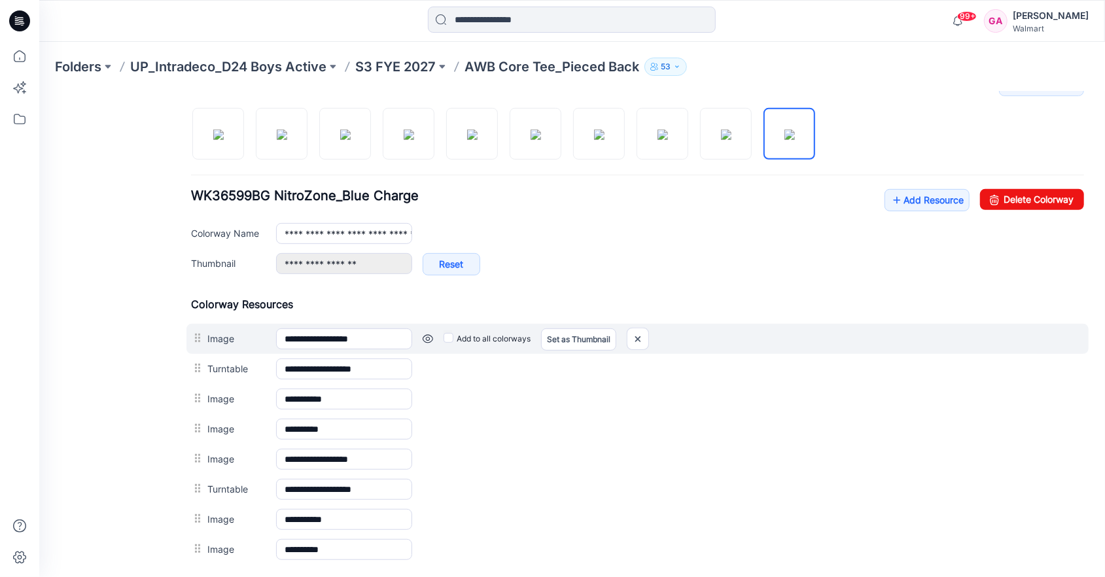
click at [425, 335] on link at bounding box center [427, 338] width 10 height 10
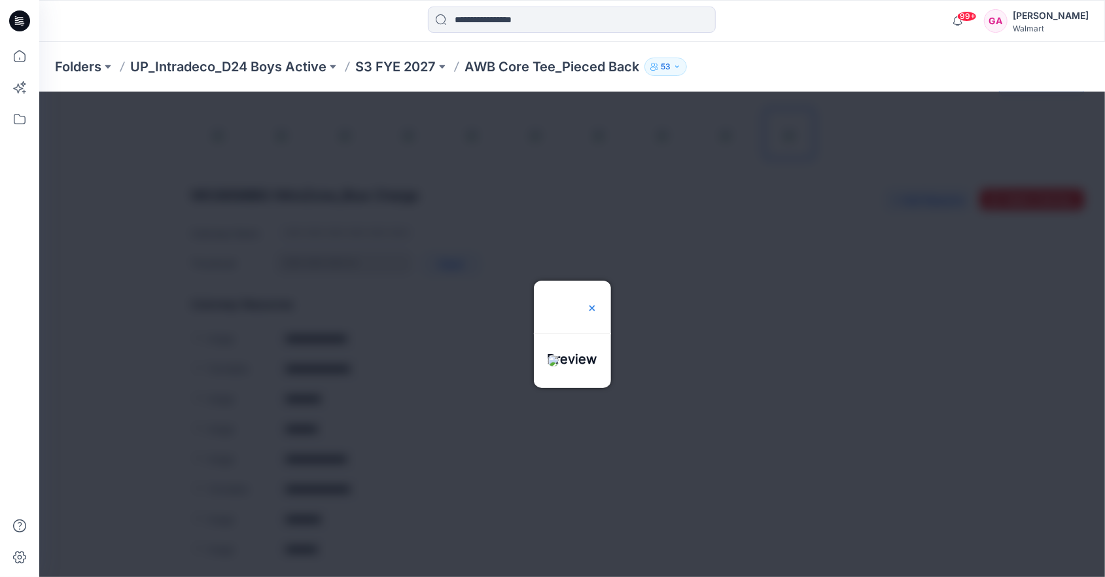
click at [597, 302] on img at bounding box center [591, 307] width 10 height 10
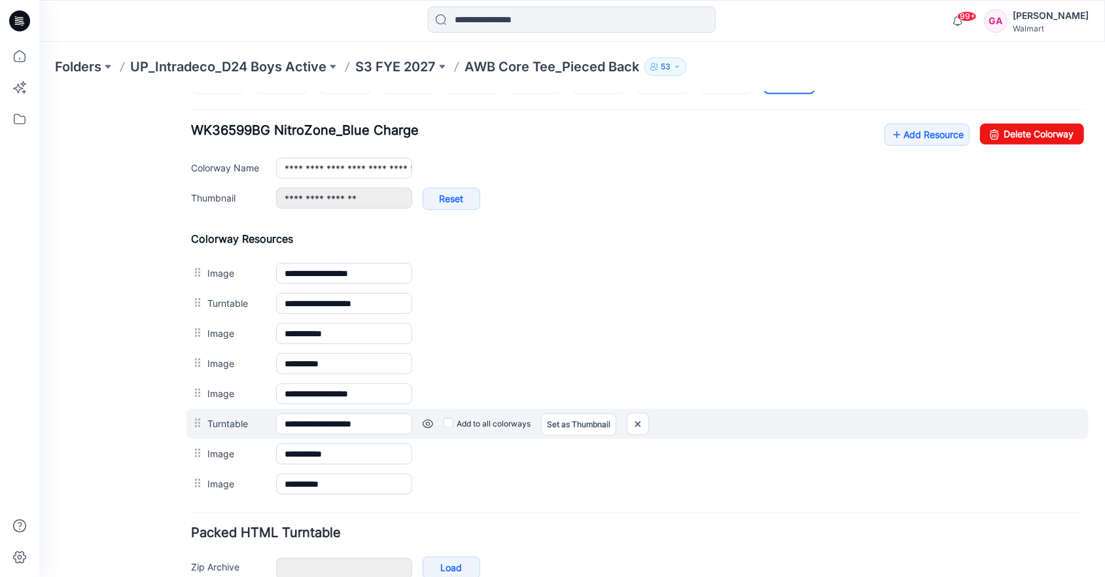
scroll to position [492, 0]
click at [428, 419] on link at bounding box center [427, 423] width 10 height 10
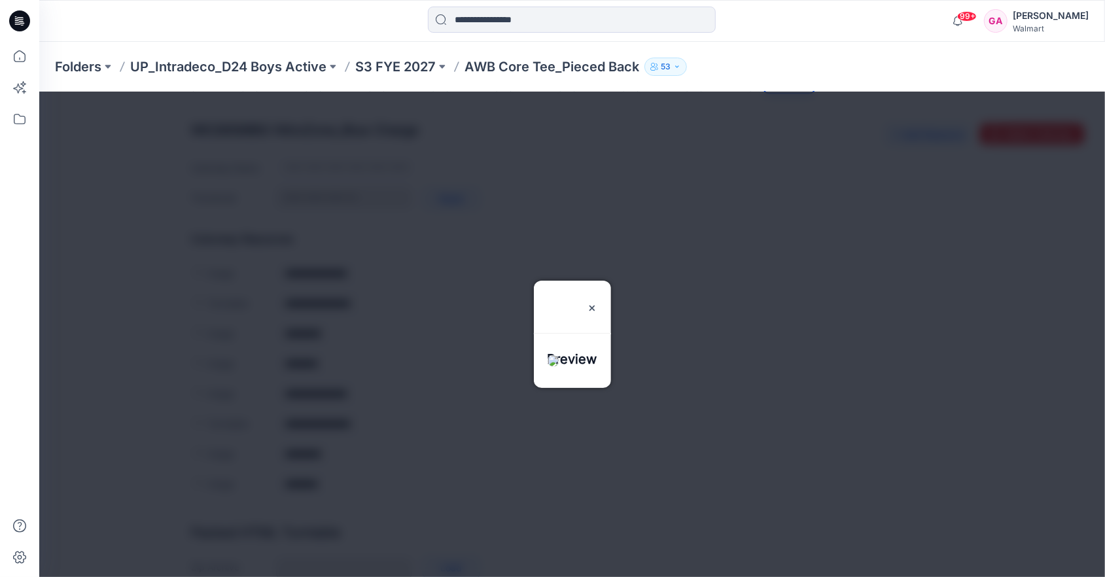
click at [871, 387] on div at bounding box center [572, 333] width 1066 height 485
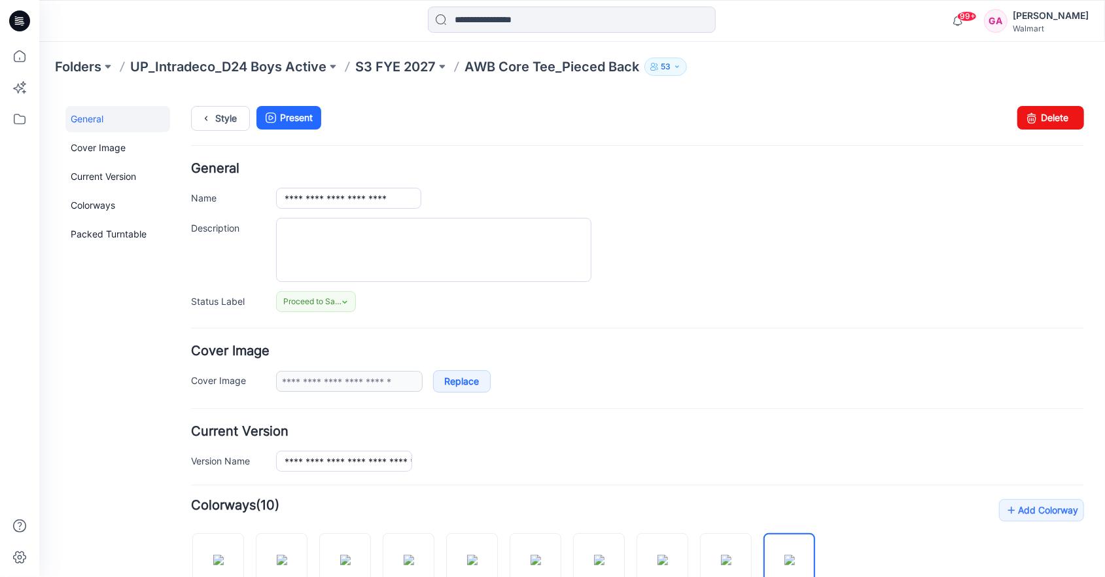
scroll to position [0, 0]
